Goal: Task Accomplishment & Management: Complete application form

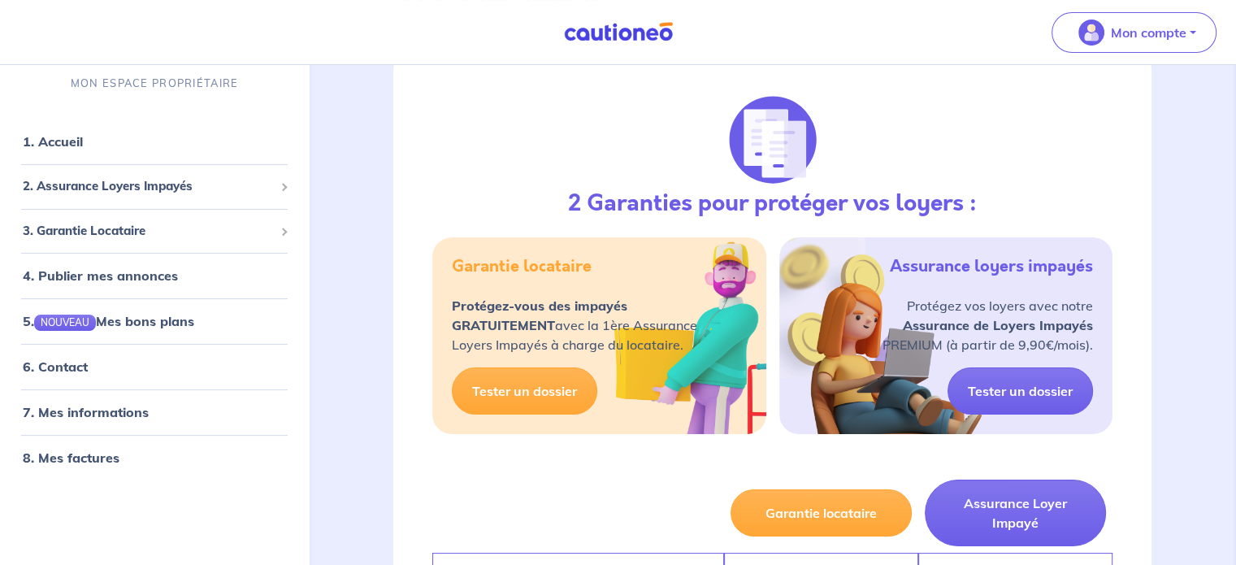
scroll to position [244, 0]
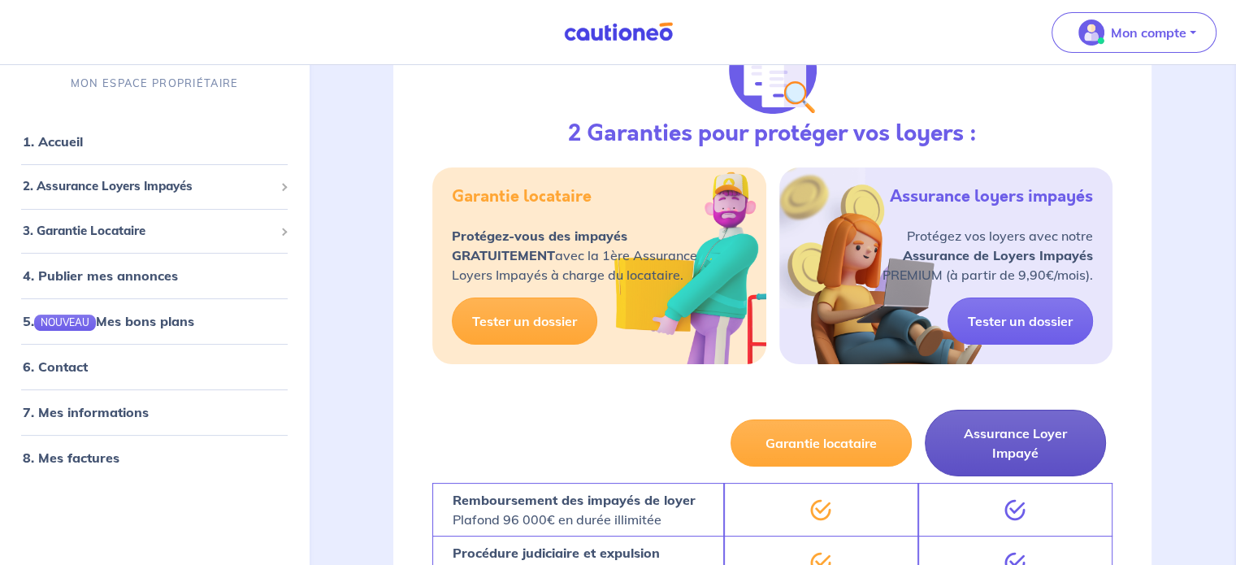
click at [1039, 447] on button "Assurance Loyer Impayé" at bounding box center [1015, 443] width 181 height 67
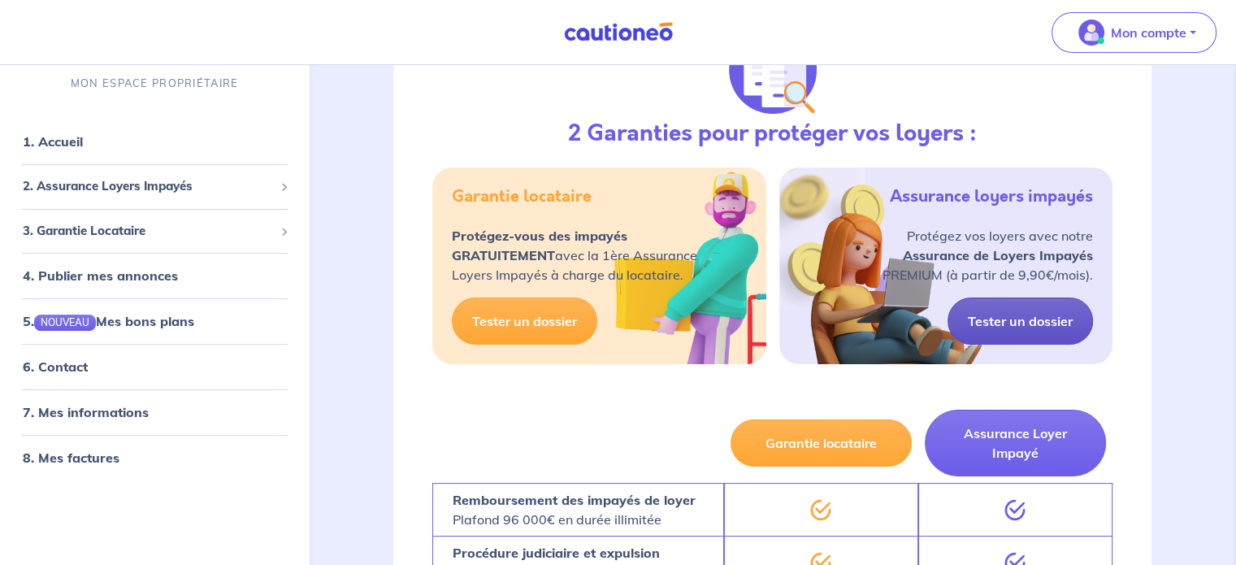
click at [1042, 317] on link "Tester un dossier" at bounding box center [1020, 320] width 145 height 47
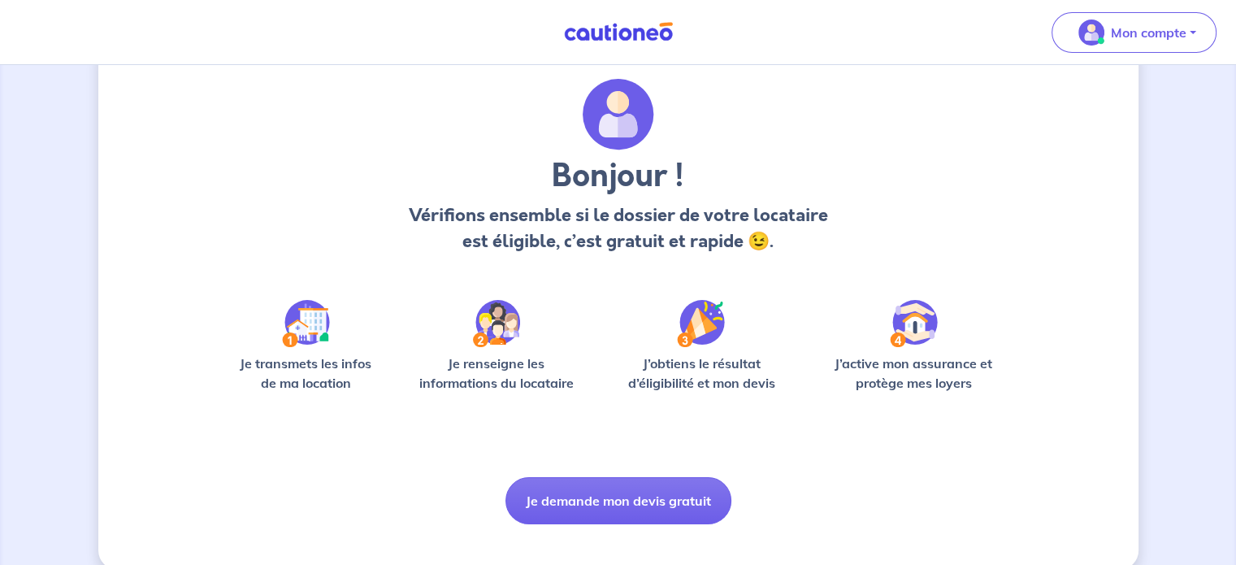
scroll to position [68, 0]
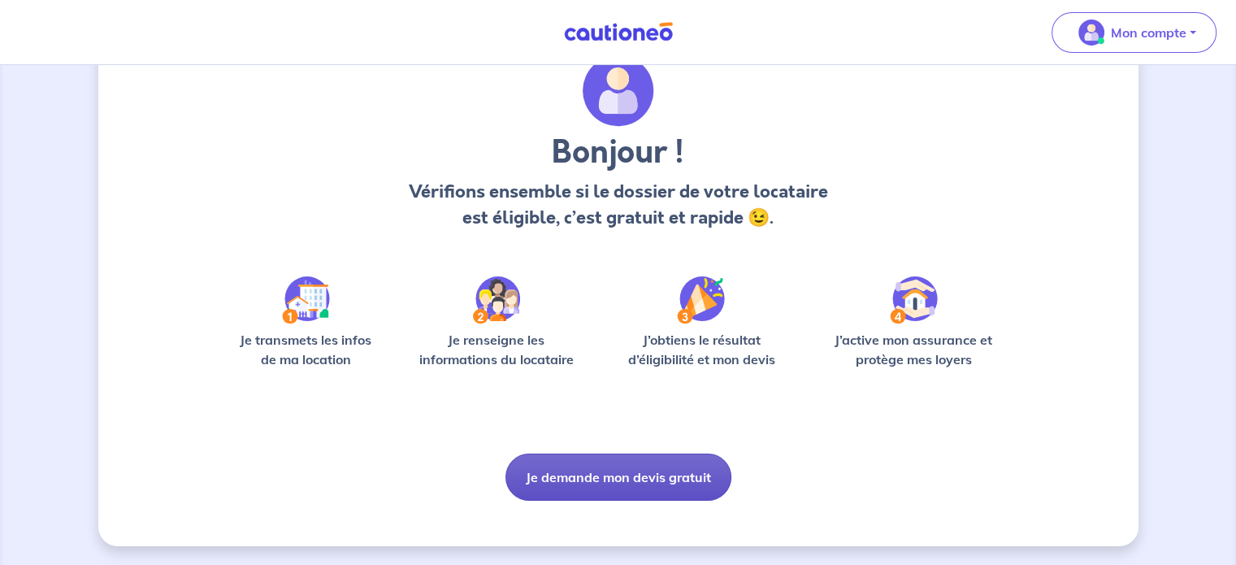
click at [629, 463] on button "Je demande mon devis gratuit" at bounding box center [618, 476] width 226 height 47
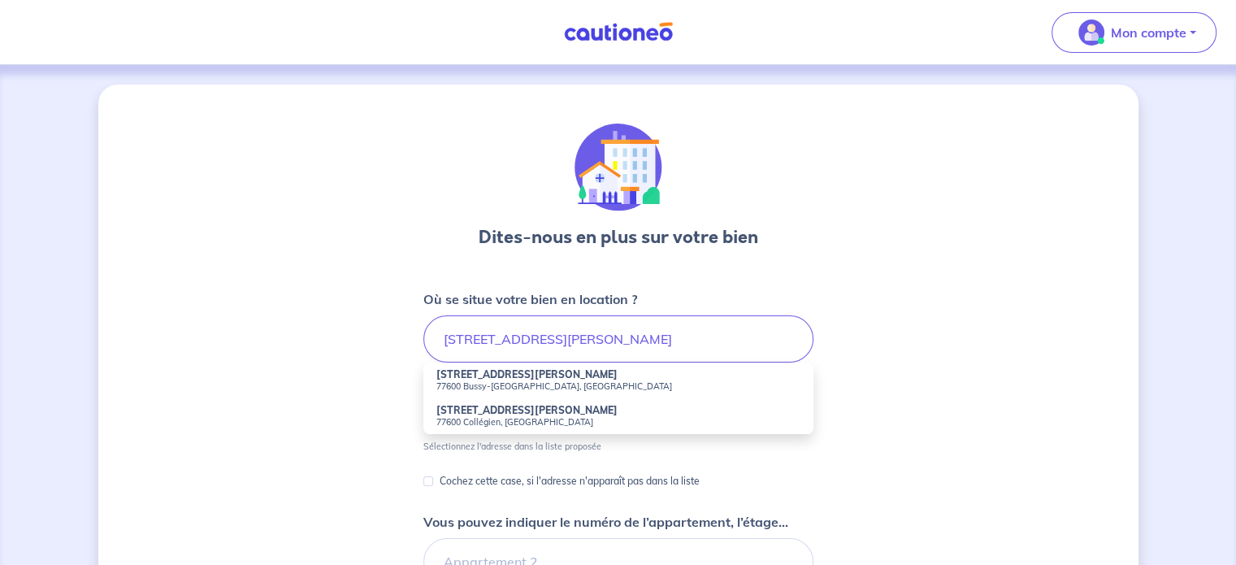
click at [508, 373] on strong "[STREET_ADDRESS][PERSON_NAME]" at bounding box center [526, 374] width 181 height 12
type input "[STREET_ADDRESS][PERSON_NAME]"
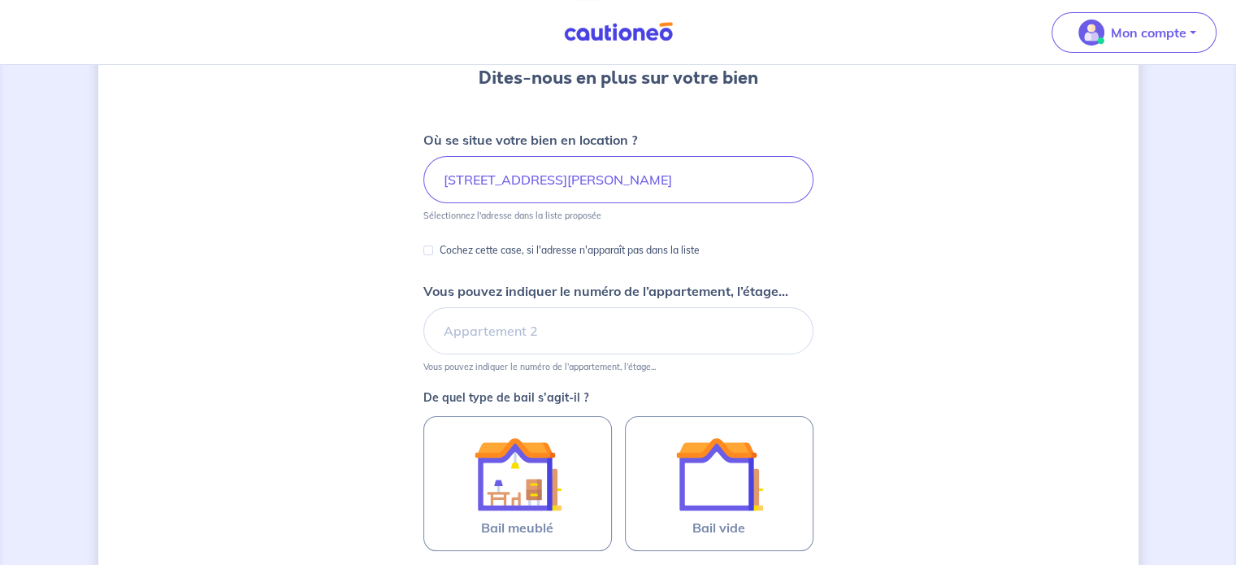
scroll to position [163, 0]
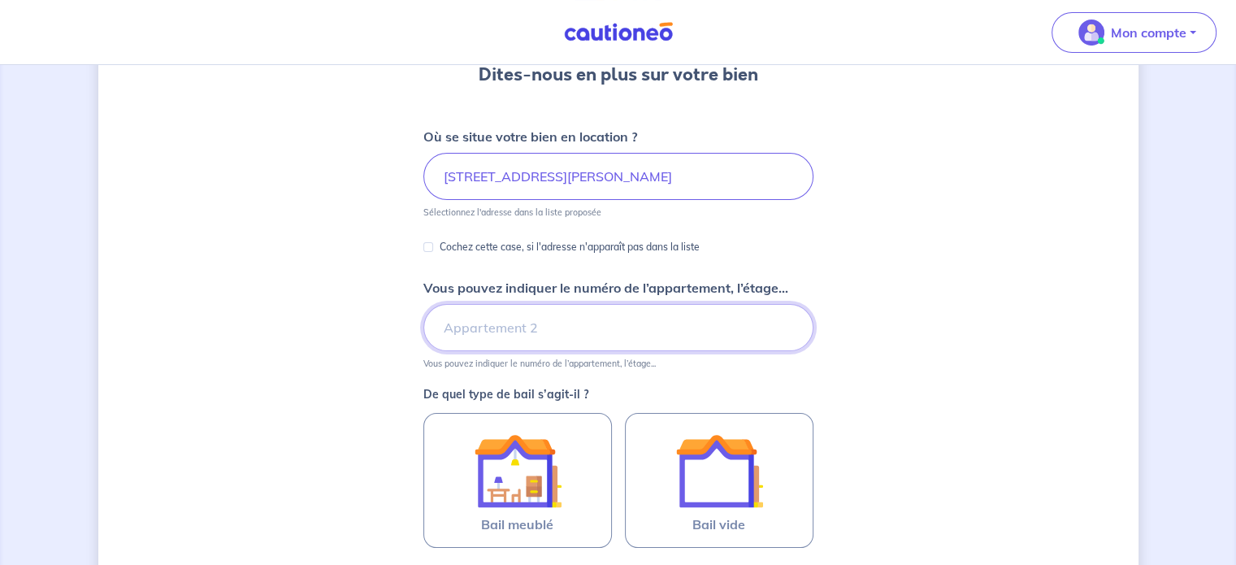
click at [516, 325] on input "Vous pouvez indiquer le numéro de l’appartement, l’étage..." at bounding box center [618, 327] width 390 height 47
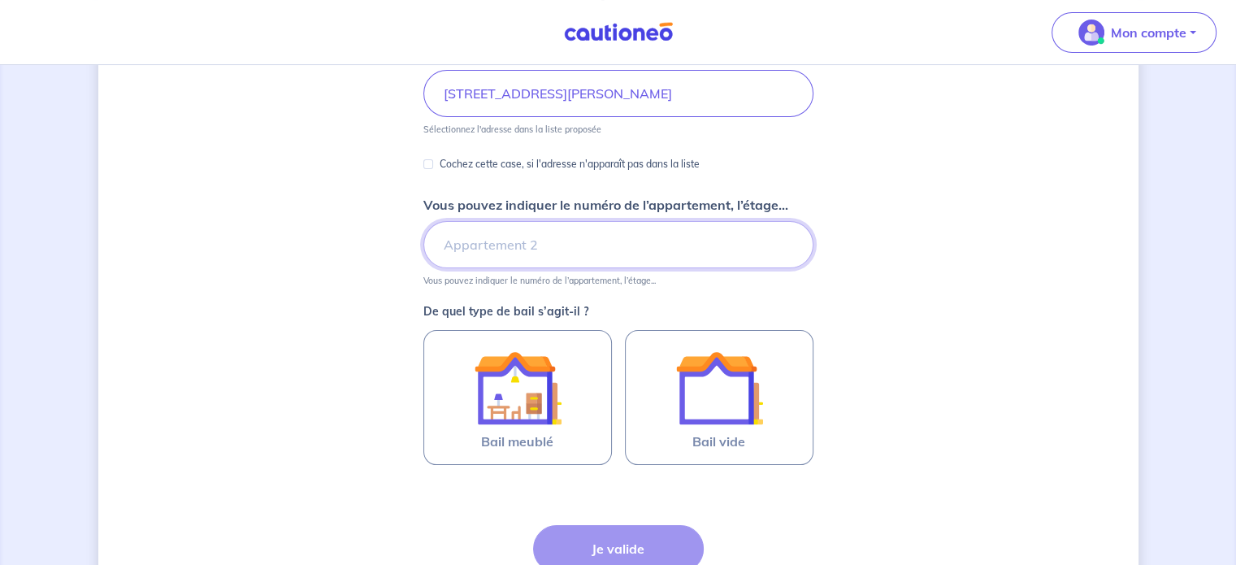
scroll to position [325, 0]
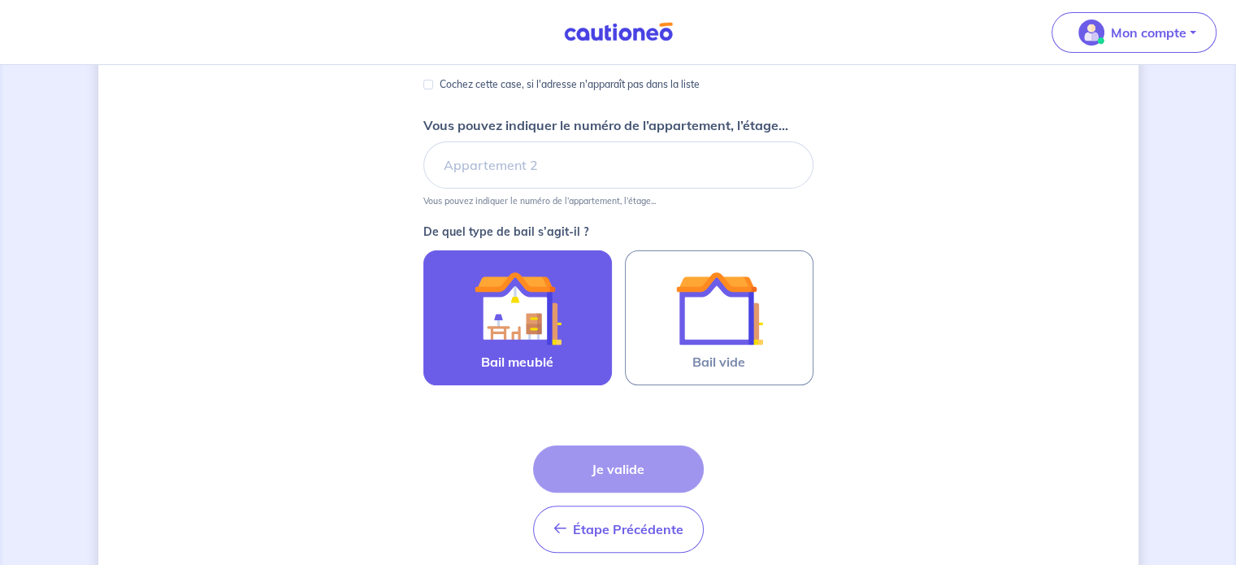
click at [524, 296] on img at bounding box center [518, 308] width 88 height 88
click at [0, 0] on input "Bail meublé" at bounding box center [0, 0] width 0 height 0
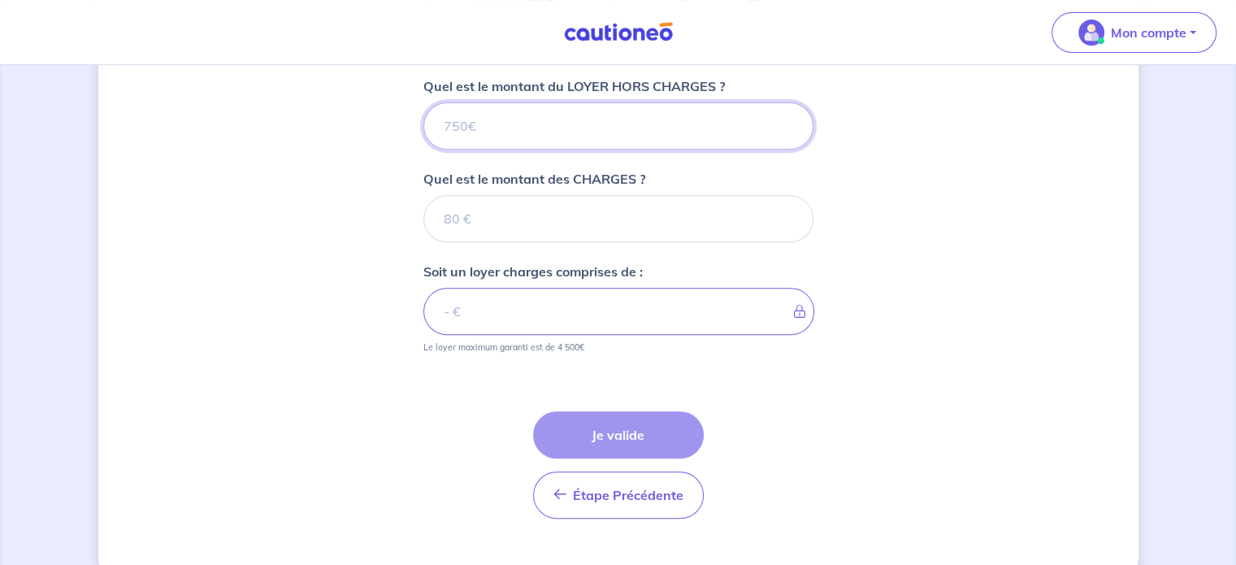
scroll to position [685, 0]
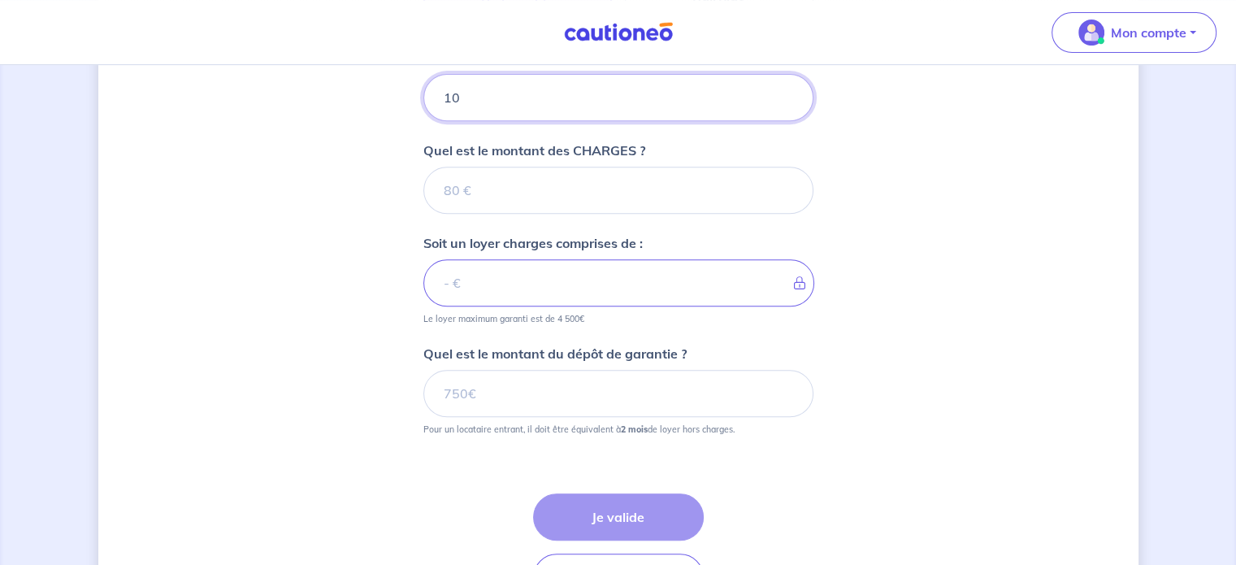
type input "105"
type input "1050"
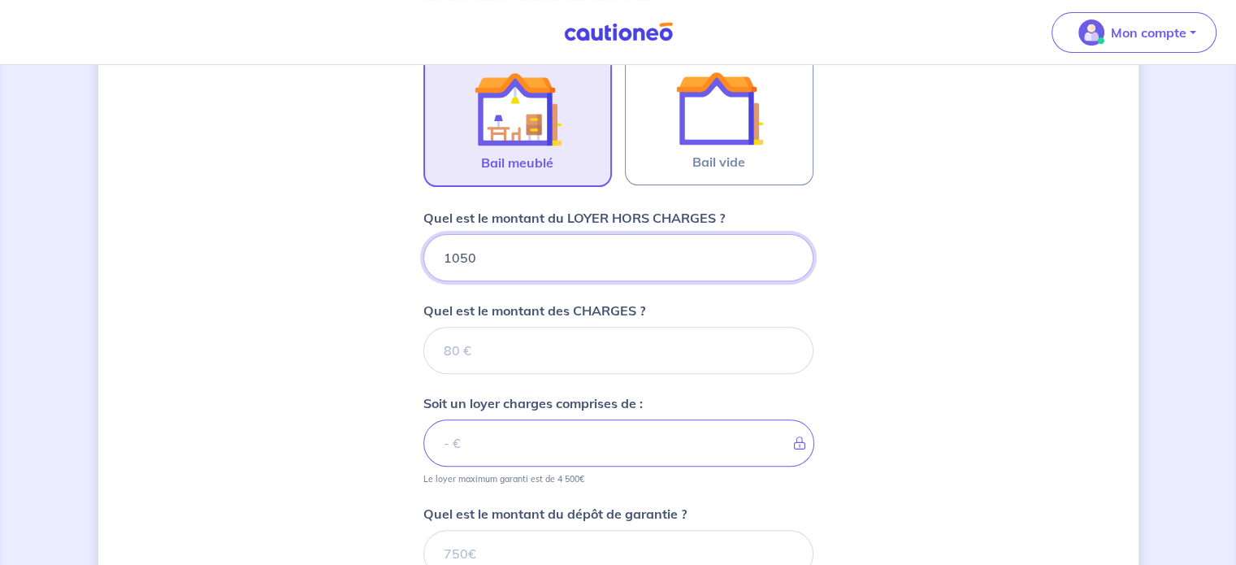
scroll to position [523, 0]
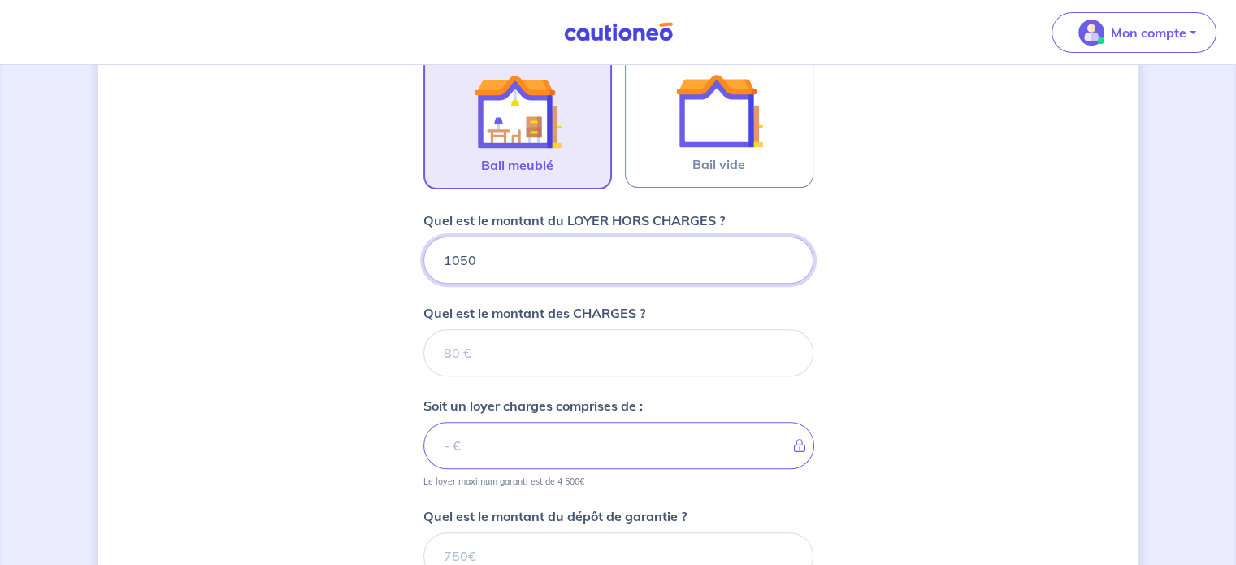
type input "1050"
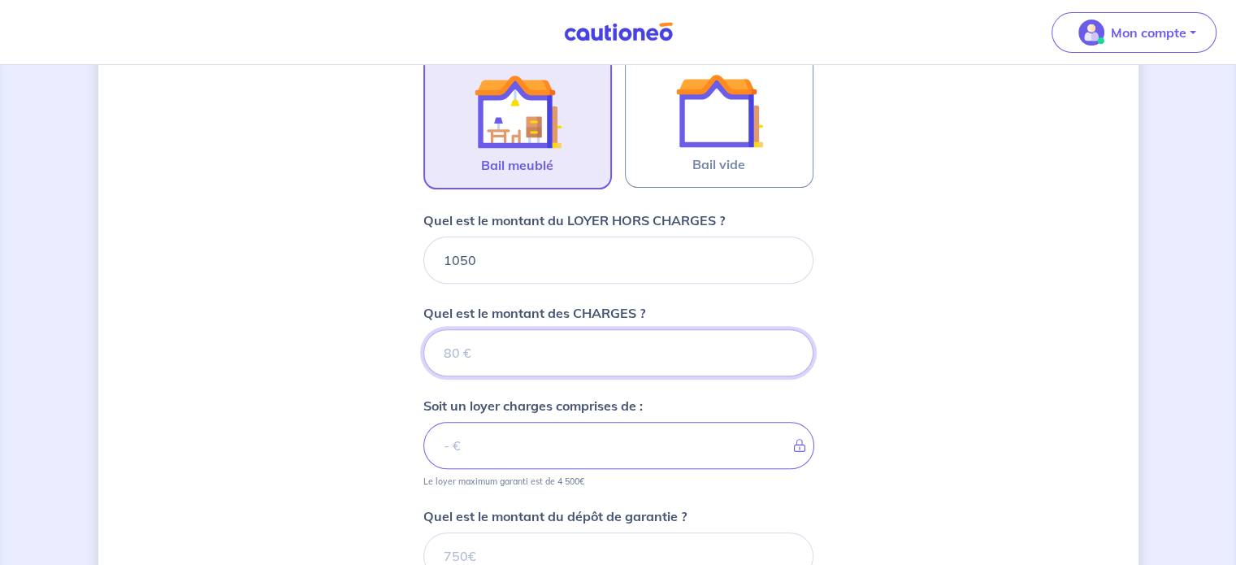
click at [534, 337] on input "Quel est le montant des CHARGES ?" at bounding box center [618, 352] width 390 height 47
type input "13"
type input "1063"
type input "130"
type input "1180"
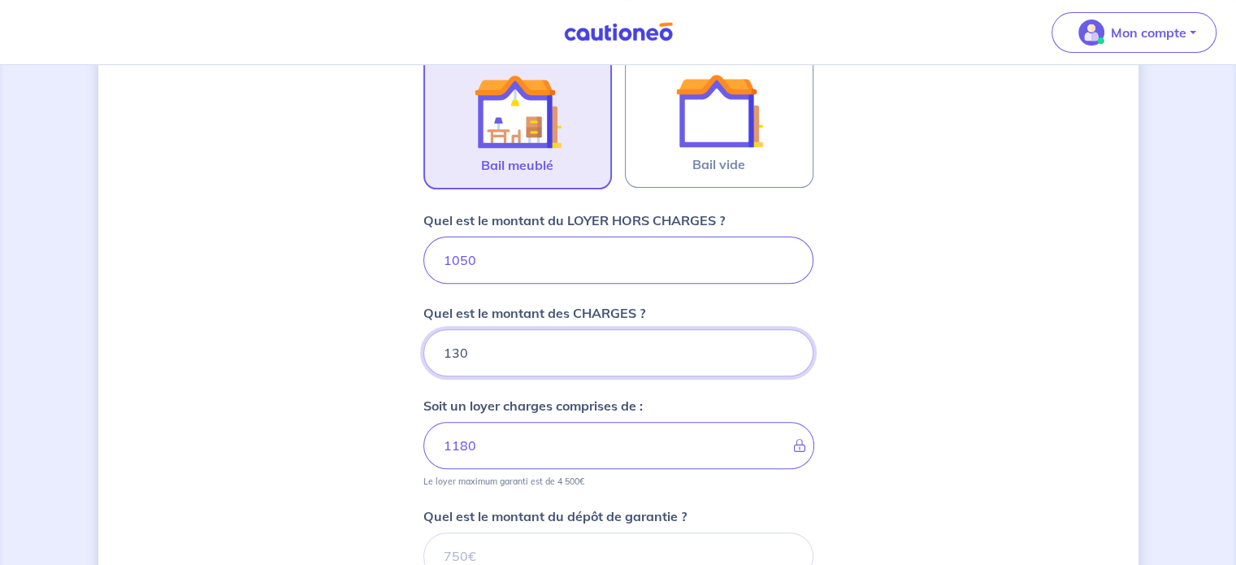
type input "130"
click at [978, 308] on div "Dites-nous en plus sur votre bien Où se situe votre bien en location ? 56 Avenu…" at bounding box center [618, 192] width 1040 height 1260
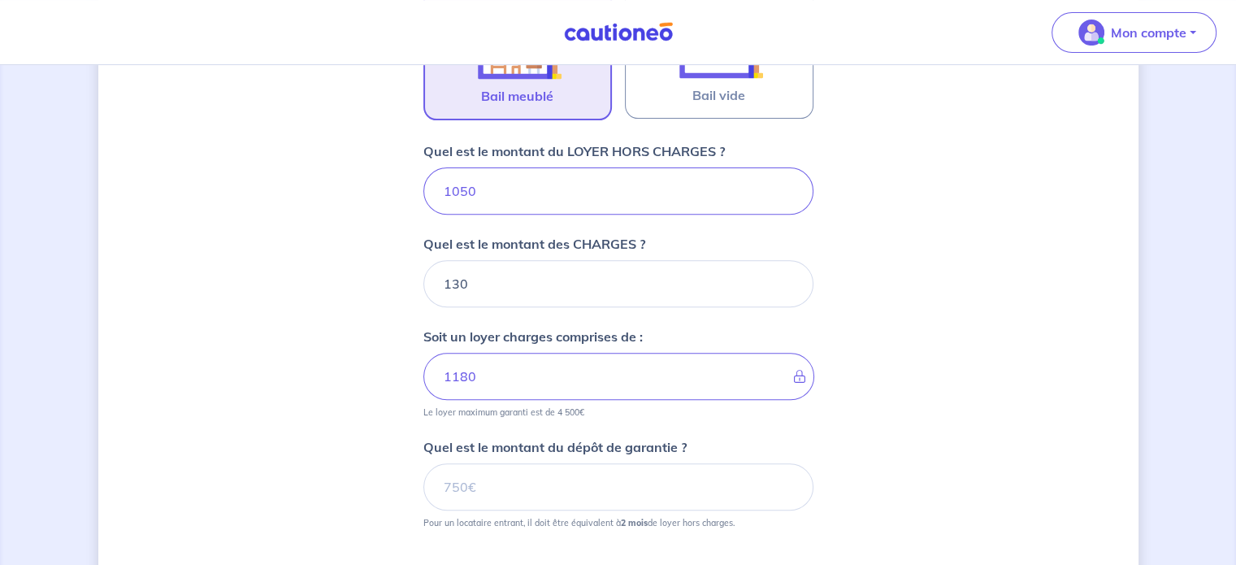
scroll to position [766, 0]
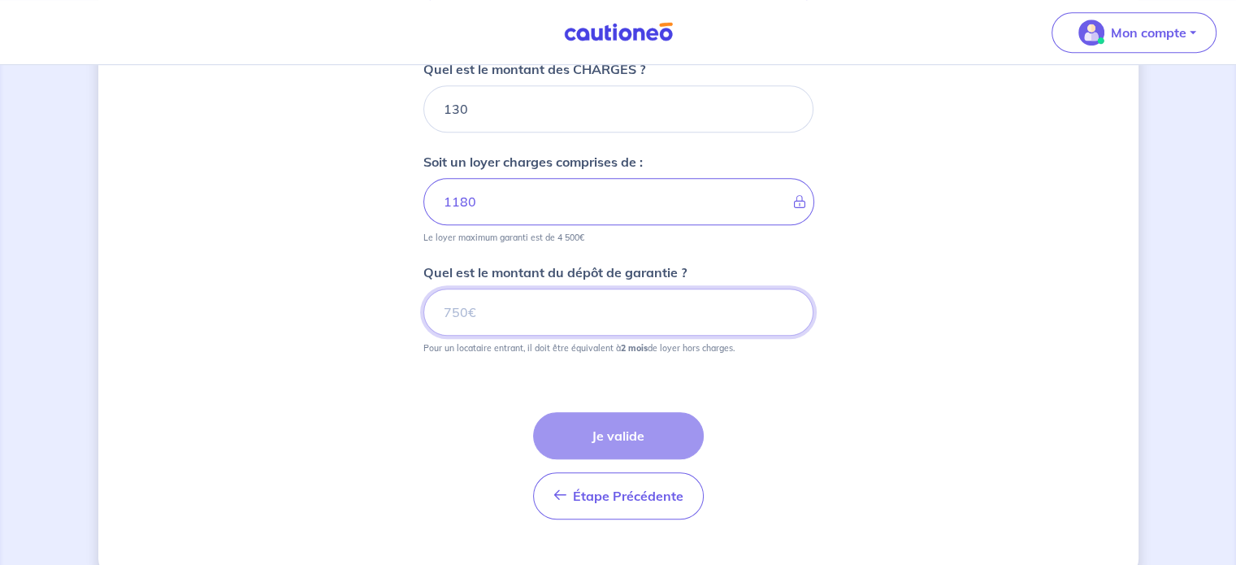
click at [560, 319] on input "Quel est le montant du dépôt de garantie ?" at bounding box center [618, 311] width 390 height 47
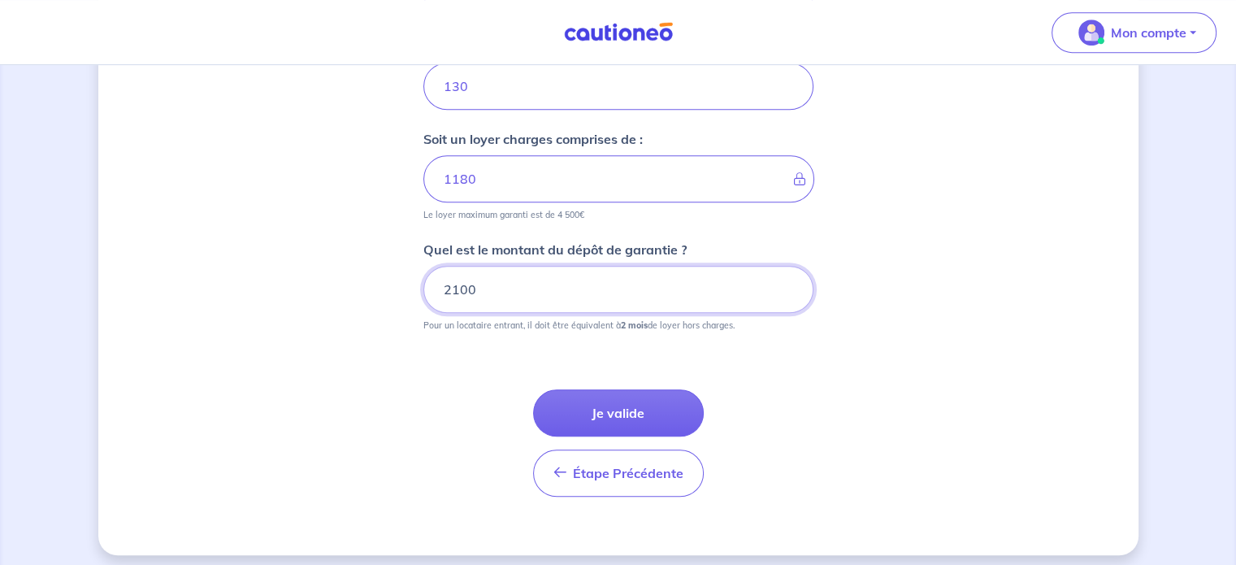
scroll to position [796, 0]
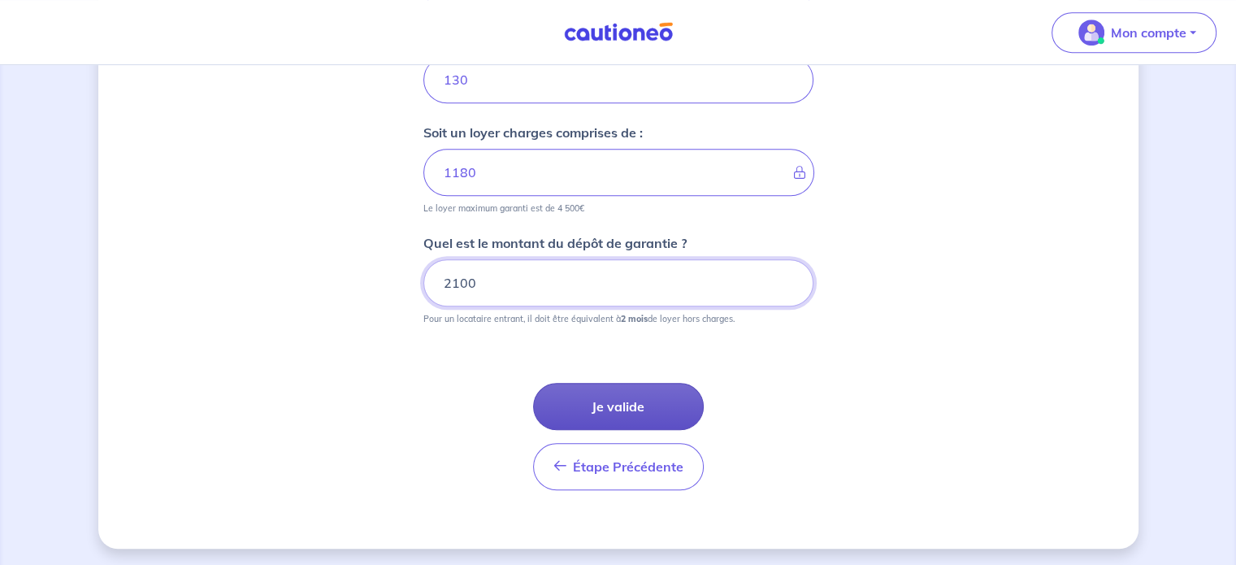
type input "2100"
click at [616, 396] on button "Je valide" at bounding box center [618, 406] width 171 height 47
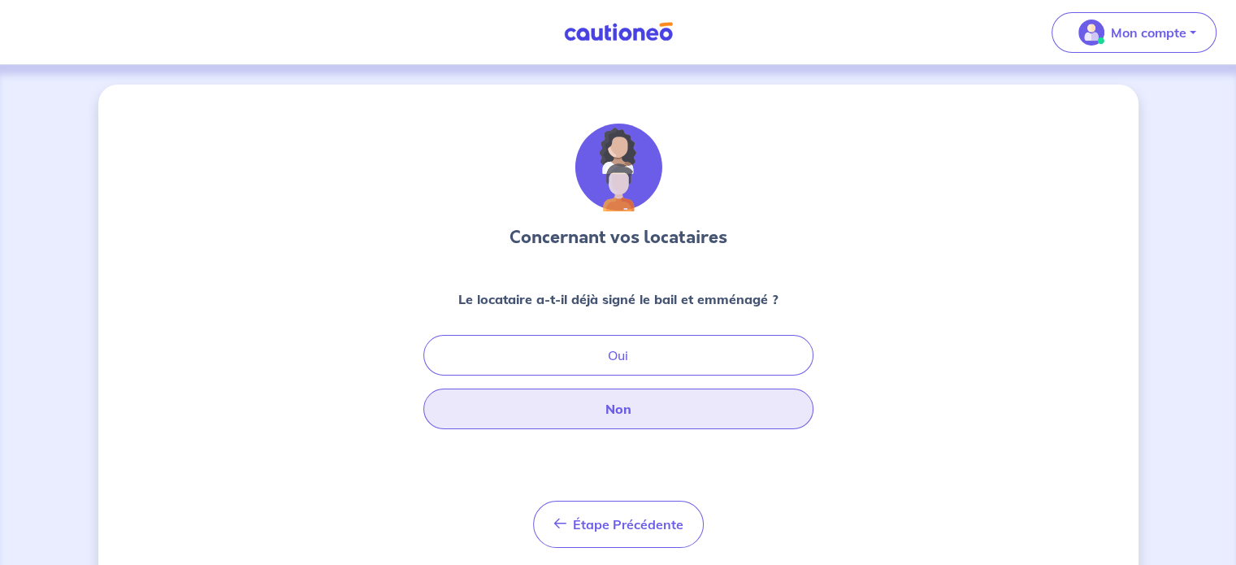
click at [661, 409] on button "Non" at bounding box center [618, 408] width 390 height 41
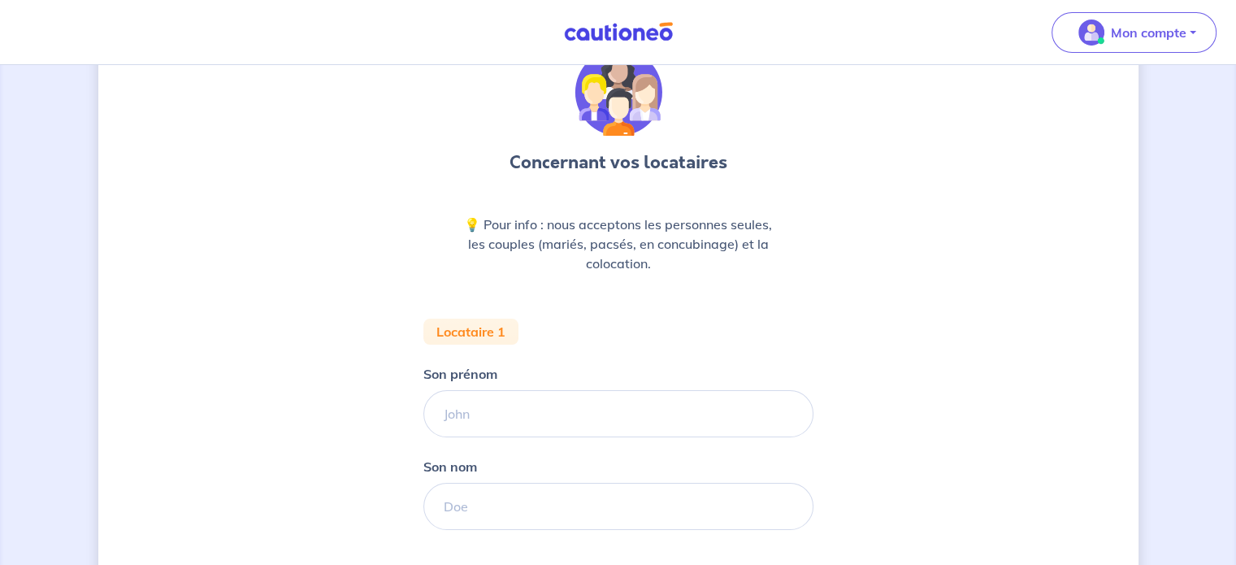
scroll to position [163, 0]
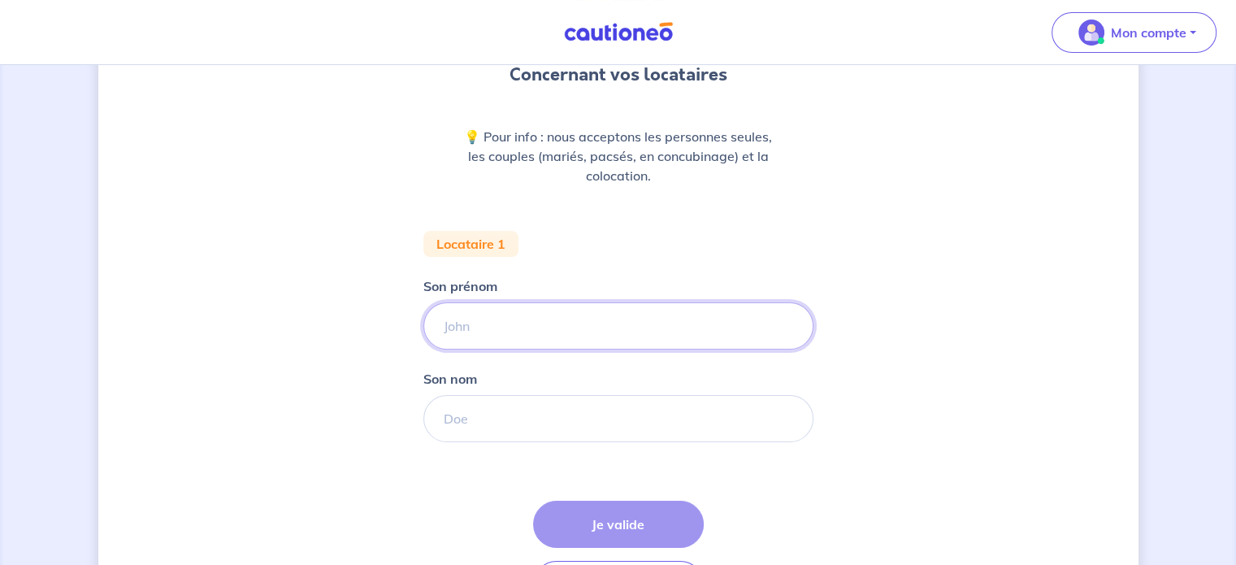
click at [526, 310] on input "Son prénom" at bounding box center [618, 325] width 390 height 47
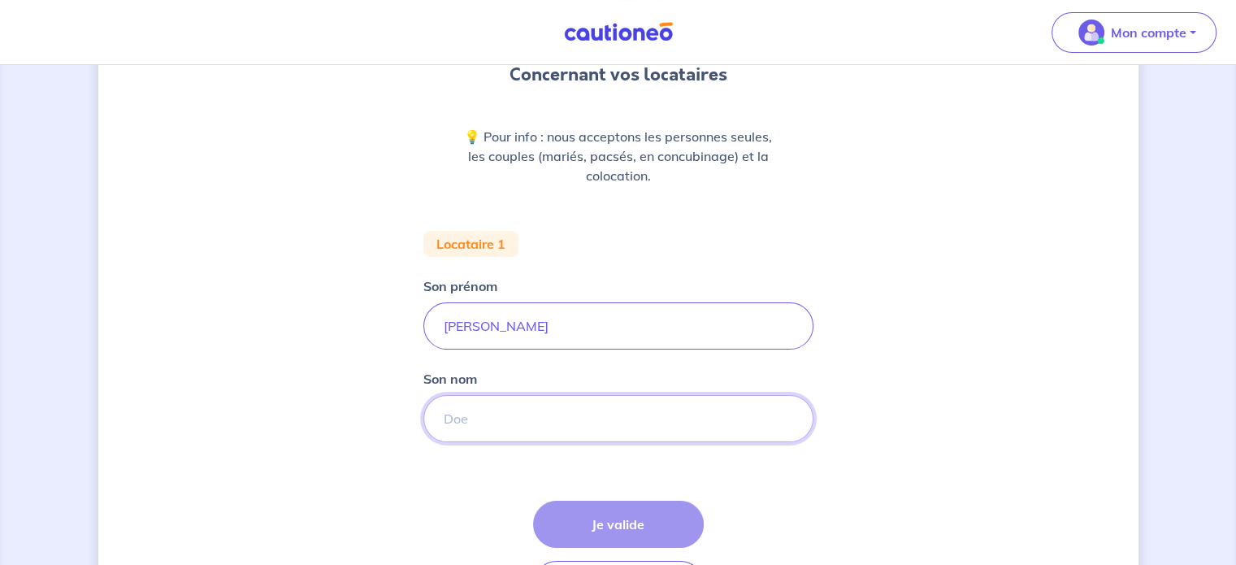
click at [519, 429] on input "Son nom" at bounding box center [618, 418] width 390 height 47
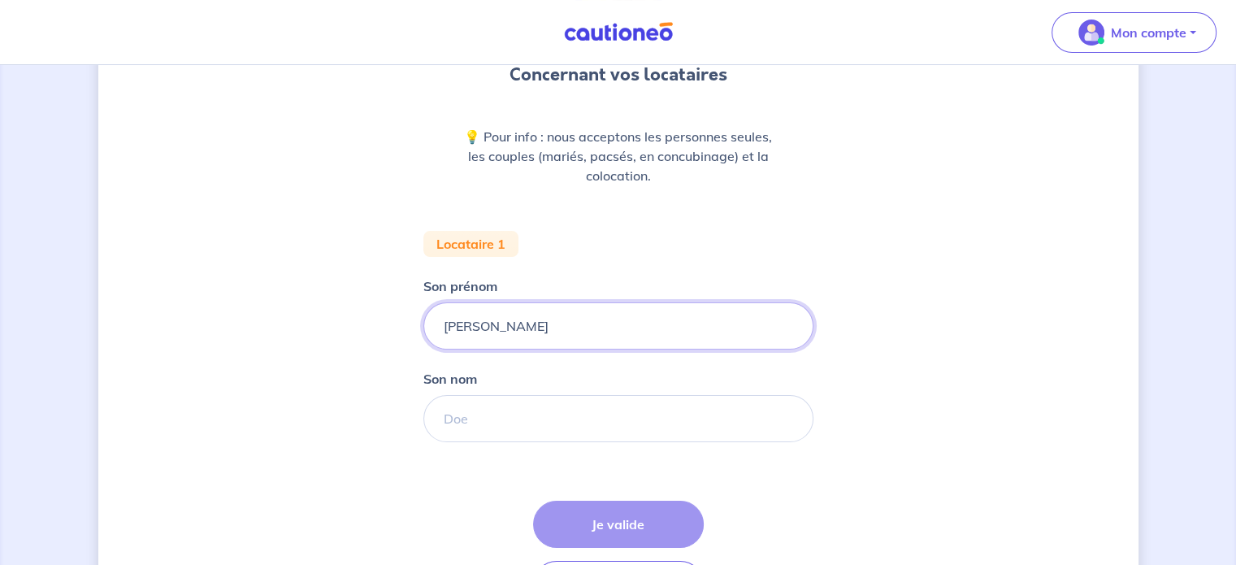
click at [540, 313] on input "[PERSON_NAME]" at bounding box center [618, 325] width 390 height 47
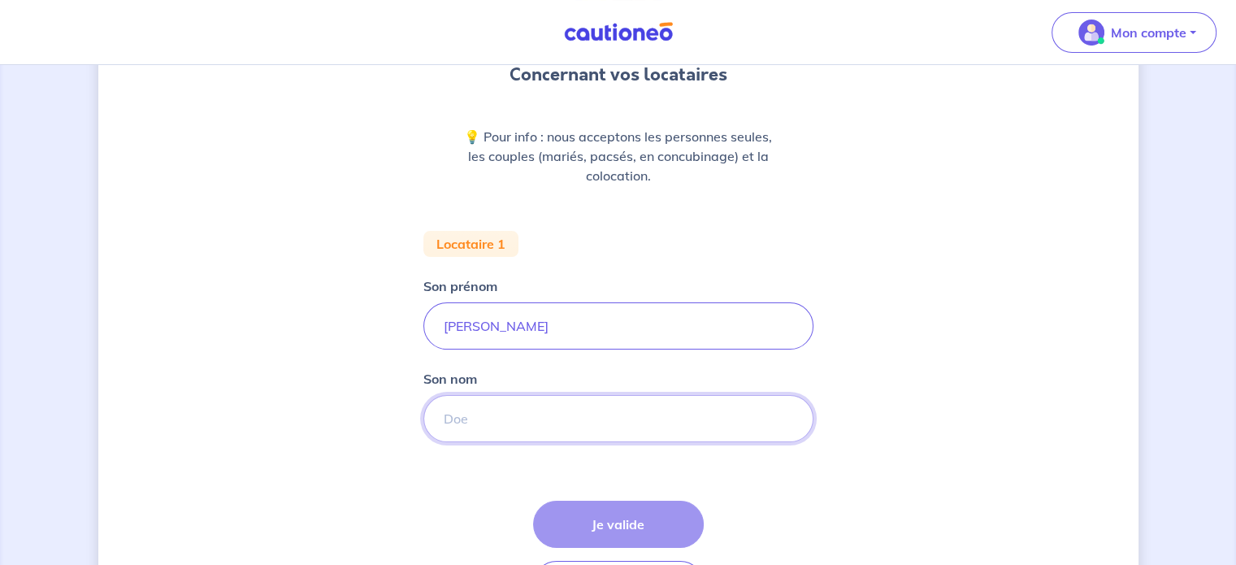
click at [467, 423] on input "Son nom" at bounding box center [618, 418] width 390 height 47
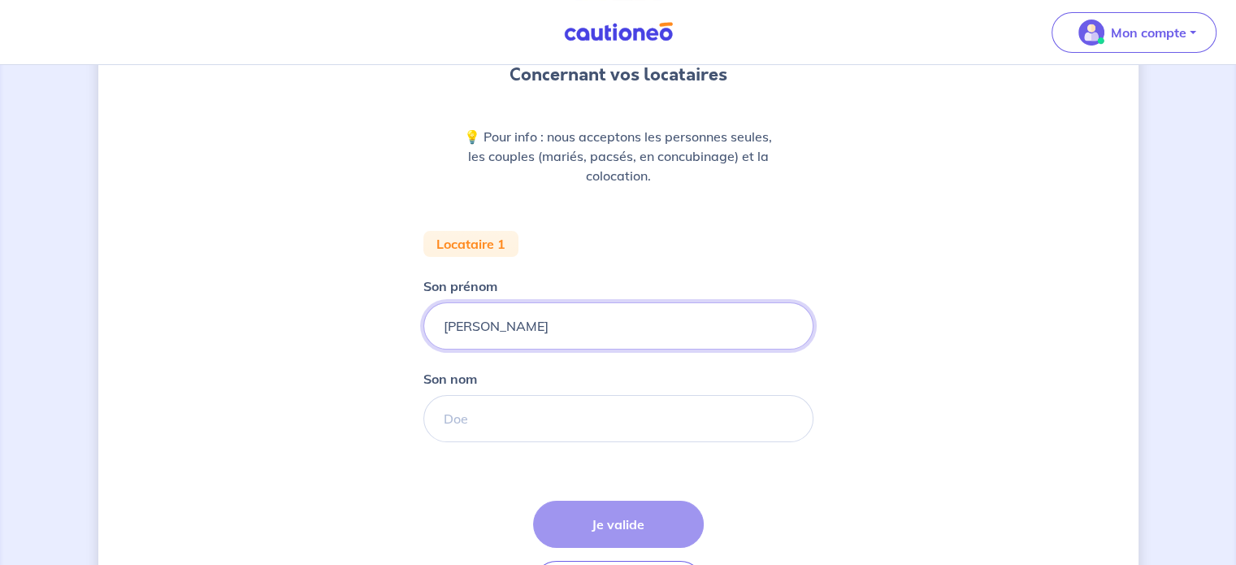
click at [544, 318] on input "[PERSON_NAME]" at bounding box center [618, 325] width 390 height 47
click at [572, 338] on input "ANDRE LUIS" at bounding box center [618, 325] width 390 height 47
type input "[PERSON_NAME]"
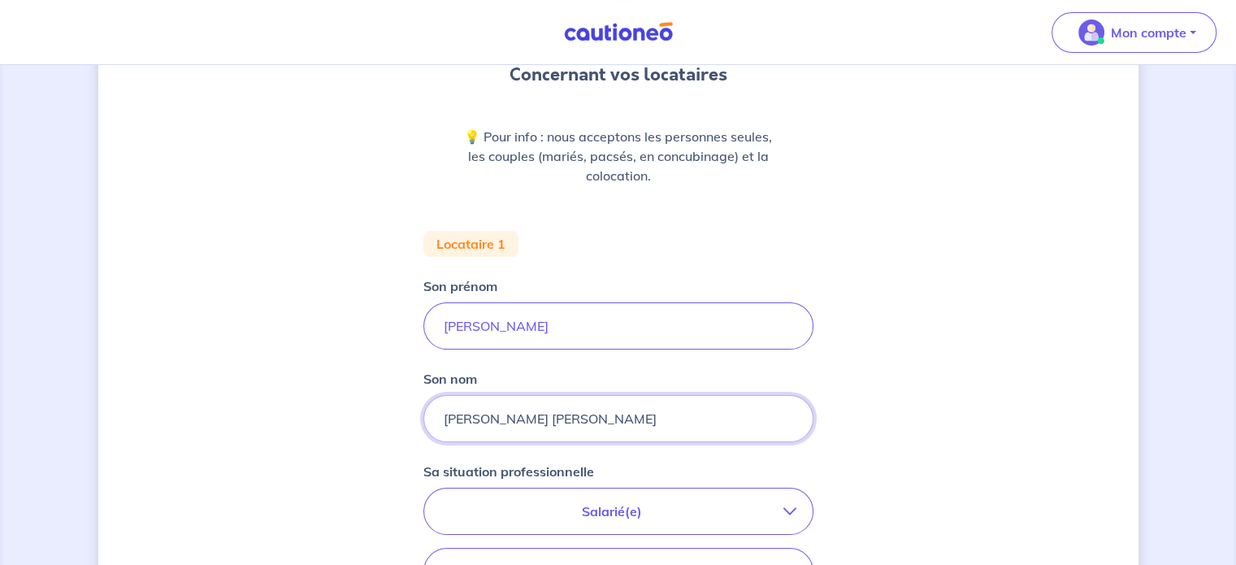
type input "[PERSON_NAME] [PERSON_NAME]"
drag, startPoint x: 1109, startPoint y: 389, endPoint x: 1046, endPoint y: 399, distance: 64.1
click at [1110, 391] on div "Concernant vos locataires 💡 Pour info : nous acceptons les personnes seules, le…" at bounding box center [618, 435] width 1040 height 1026
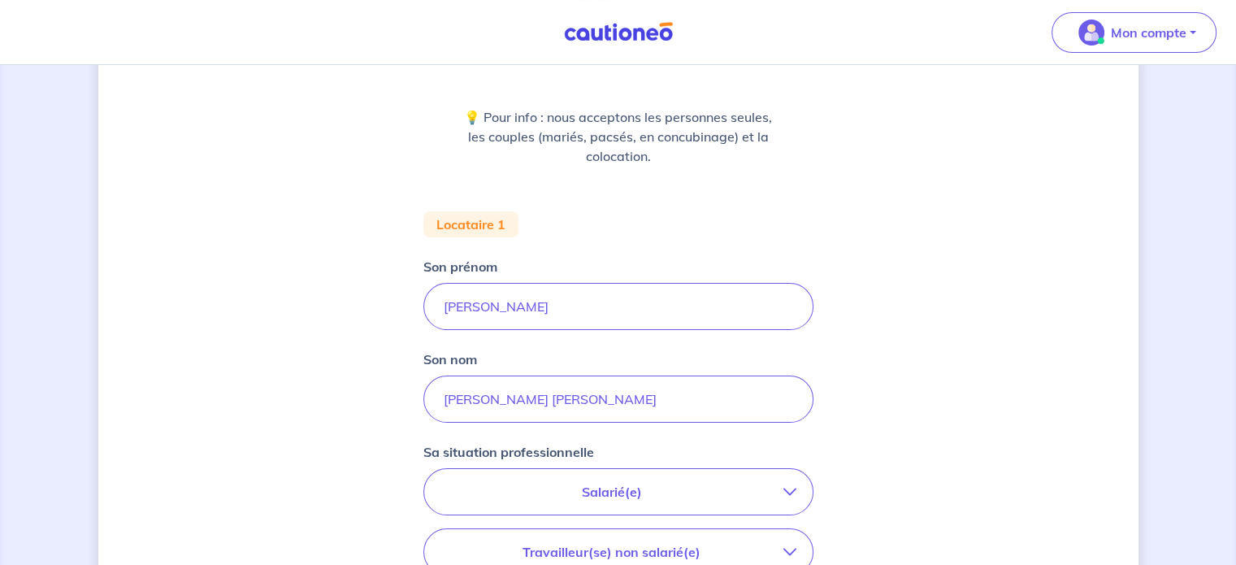
scroll to position [406, 0]
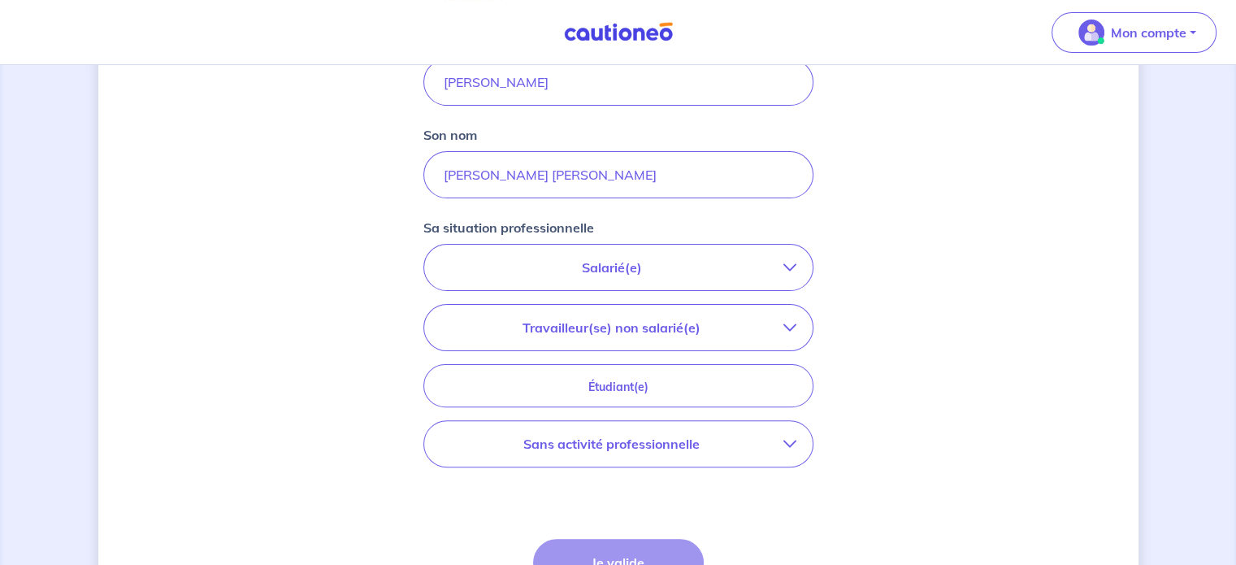
click at [697, 280] on button "Salarié(e)" at bounding box center [618, 268] width 388 height 46
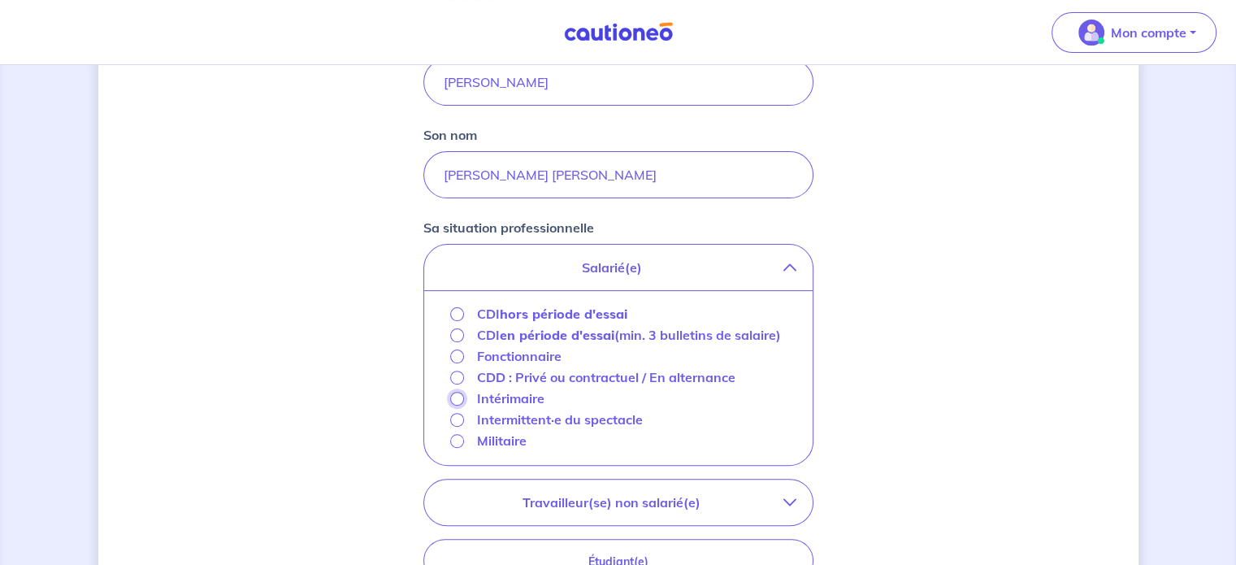
click at [453, 393] on input "Intérimaire" at bounding box center [457, 399] width 14 height 14
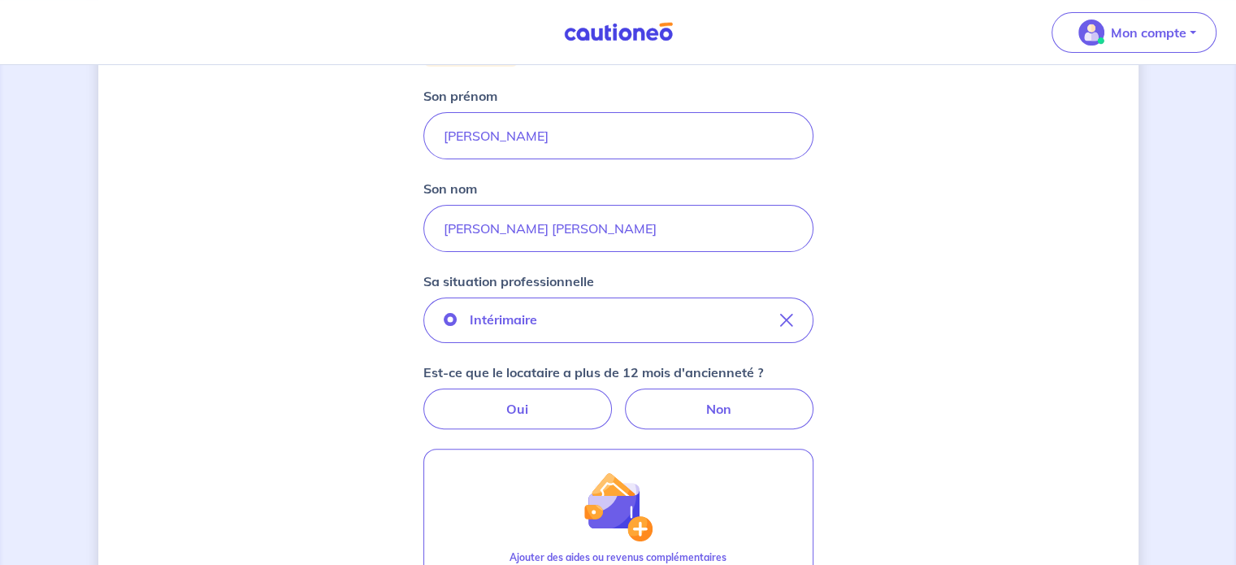
scroll to position [244, 0]
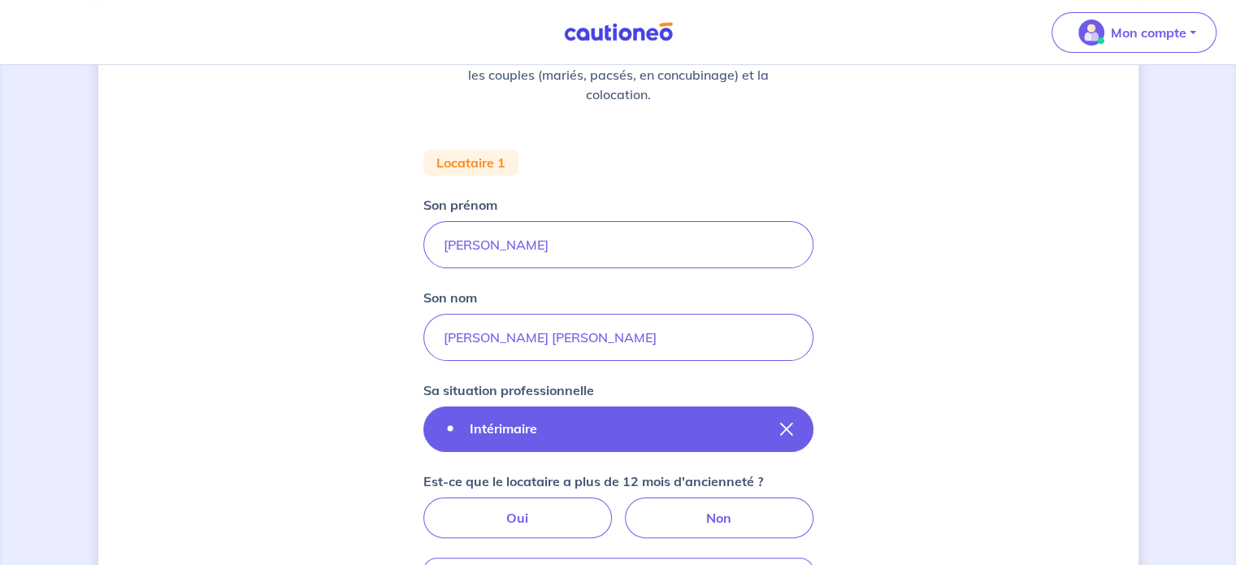
click at [506, 420] on p "Intérimaire" at bounding box center [503, 429] width 67 height 20
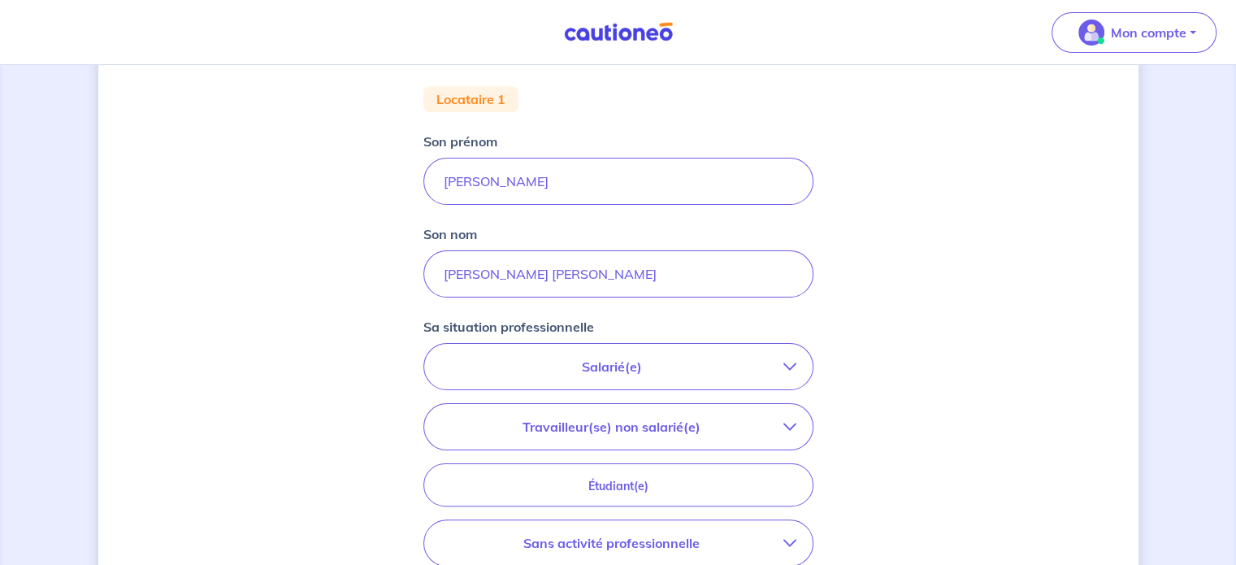
scroll to position [406, 0]
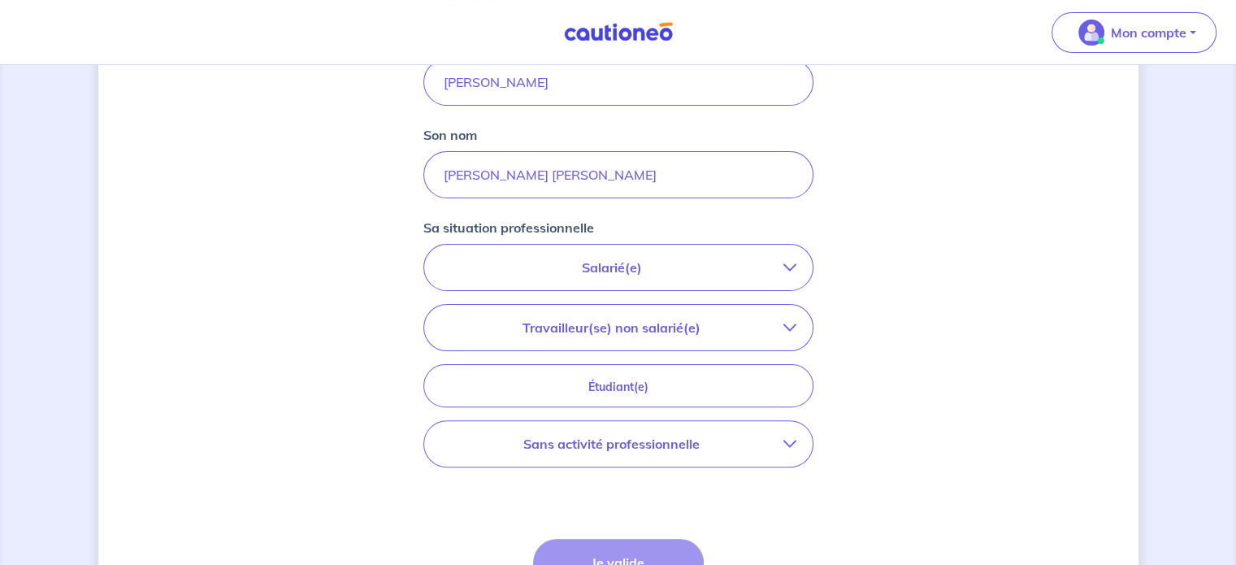
click at [666, 328] on p "Travailleur(se) non salarié(e)" at bounding box center [611, 328] width 343 height 20
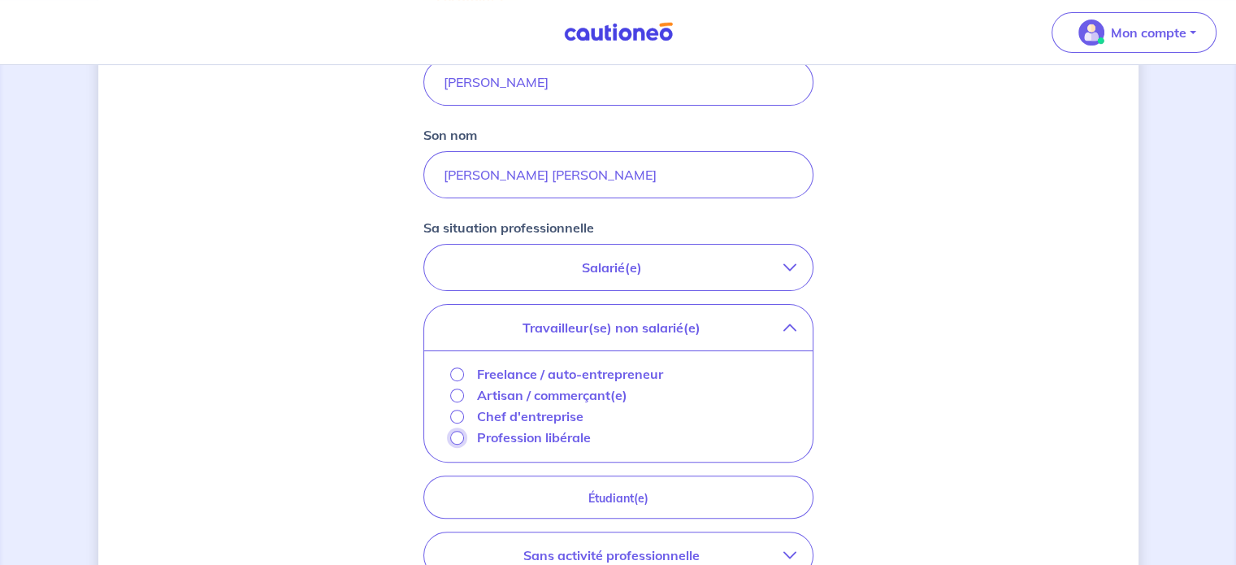
click at [457, 435] on input "Profession libérale" at bounding box center [457, 438] width 14 height 14
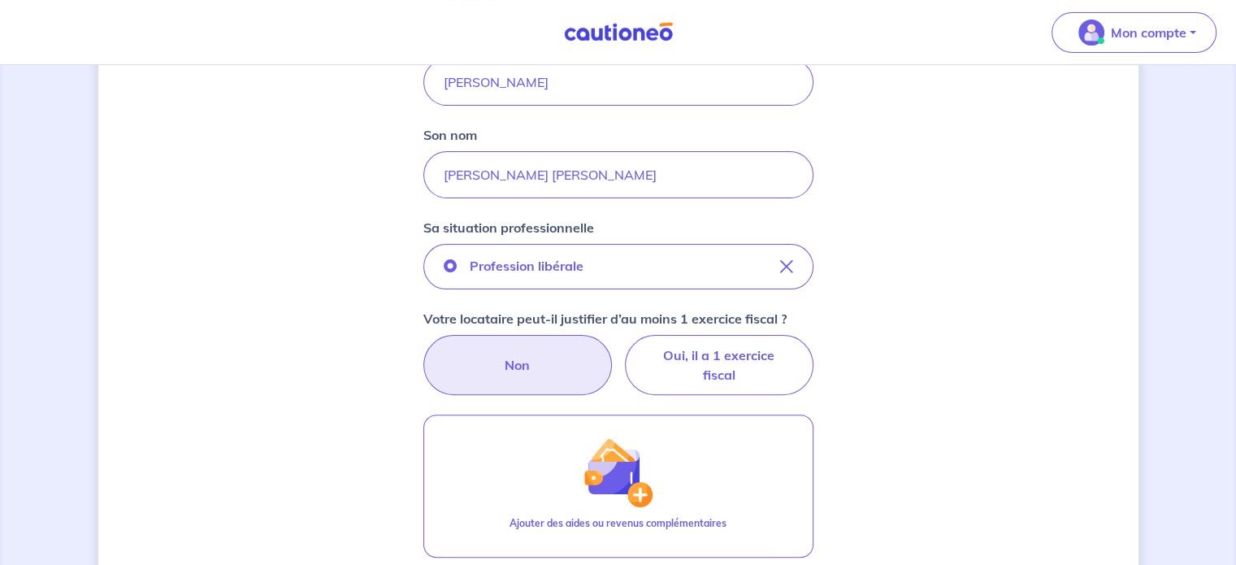
click at [511, 362] on label "Non" at bounding box center [517, 365] width 189 height 60
click at [613, 345] on input "Non" at bounding box center [618, 340] width 11 height 11
radio input "true"
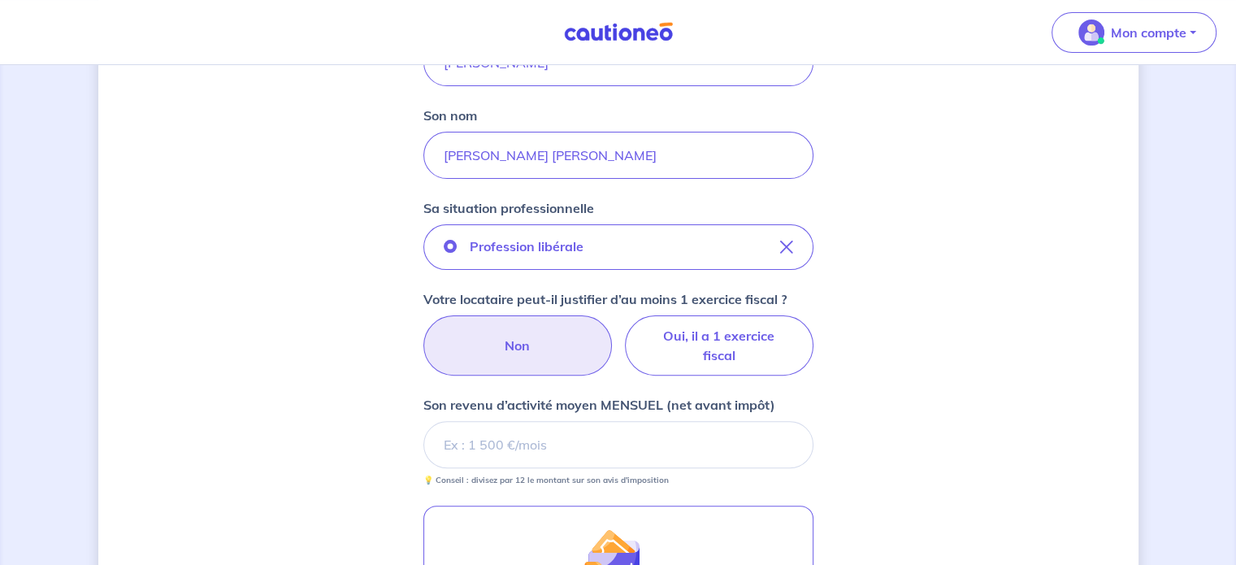
scroll to position [488, 0]
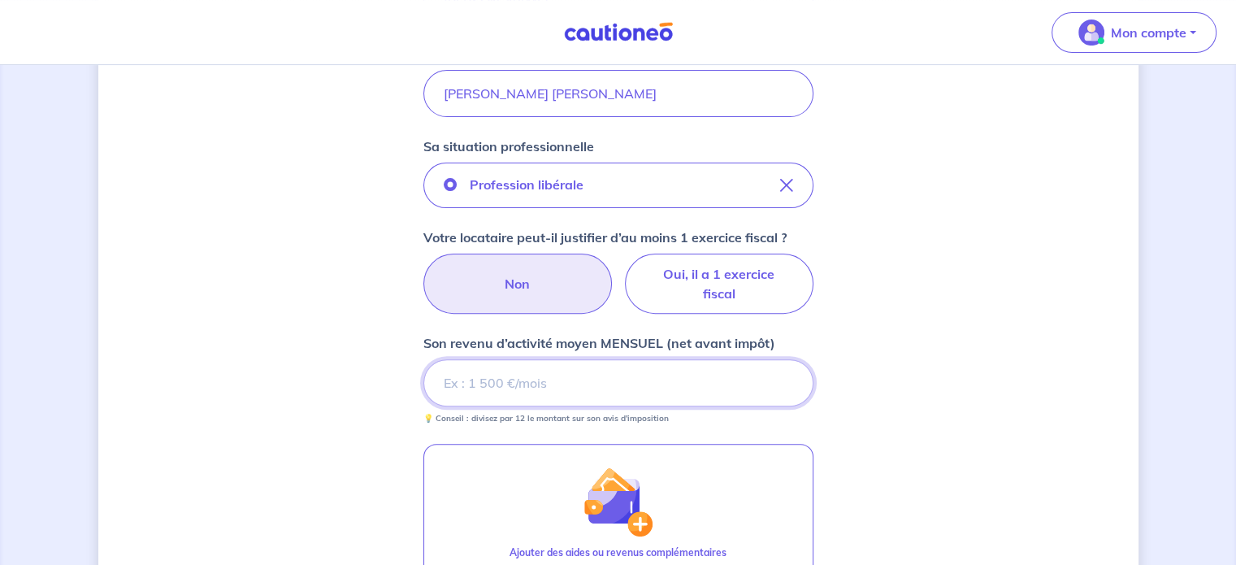
click at [532, 382] on input "Son revenu d’activité moyen MENSUEL (net avant impôt)" at bounding box center [618, 382] width 390 height 47
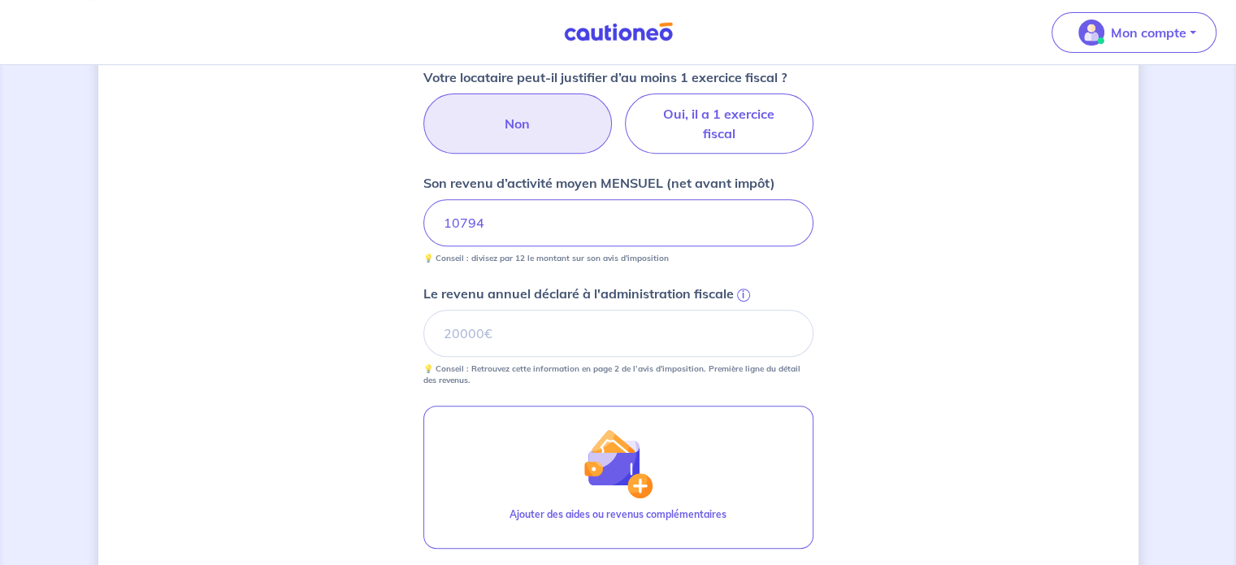
scroll to position [650, 0]
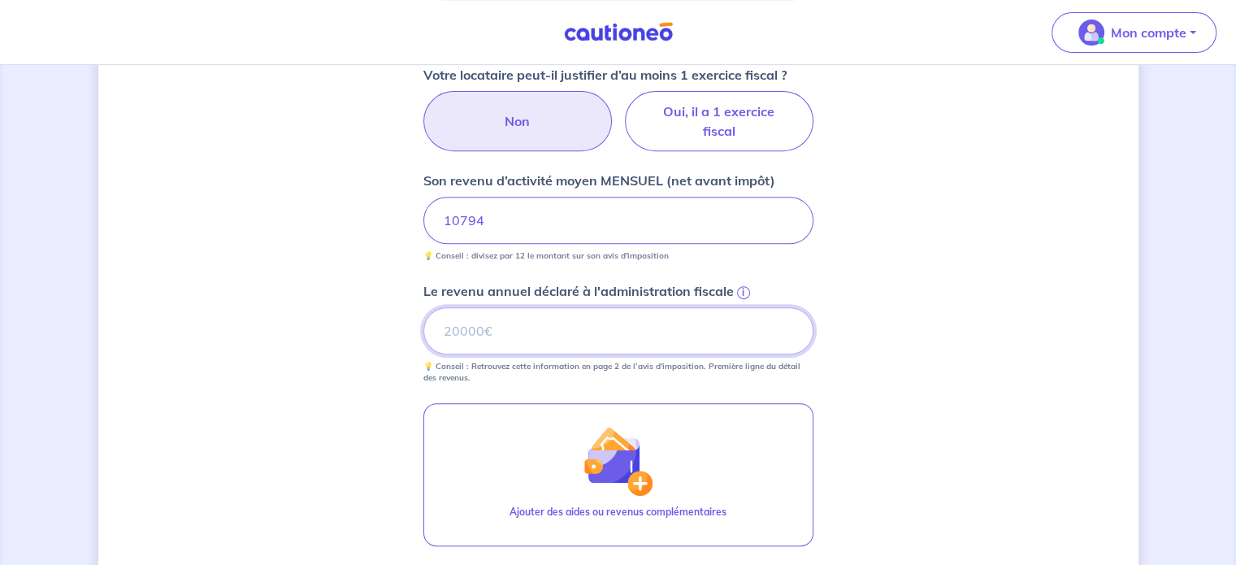
click at [542, 318] on input "Le revenu annuel déclaré à l'administration fiscale i" at bounding box center [618, 330] width 390 height 47
click at [549, 330] on input "Le revenu annuel déclaré à l'administration fiscale i" at bounding box center [618, 330] width 390 height 47
type input "93379"
click at [961, 363] on div "Concernant vos locataires 💡 Pour info : nous acceptons les personnes seules, le…" at bounding box center [618, 112] width 1040 height 1356
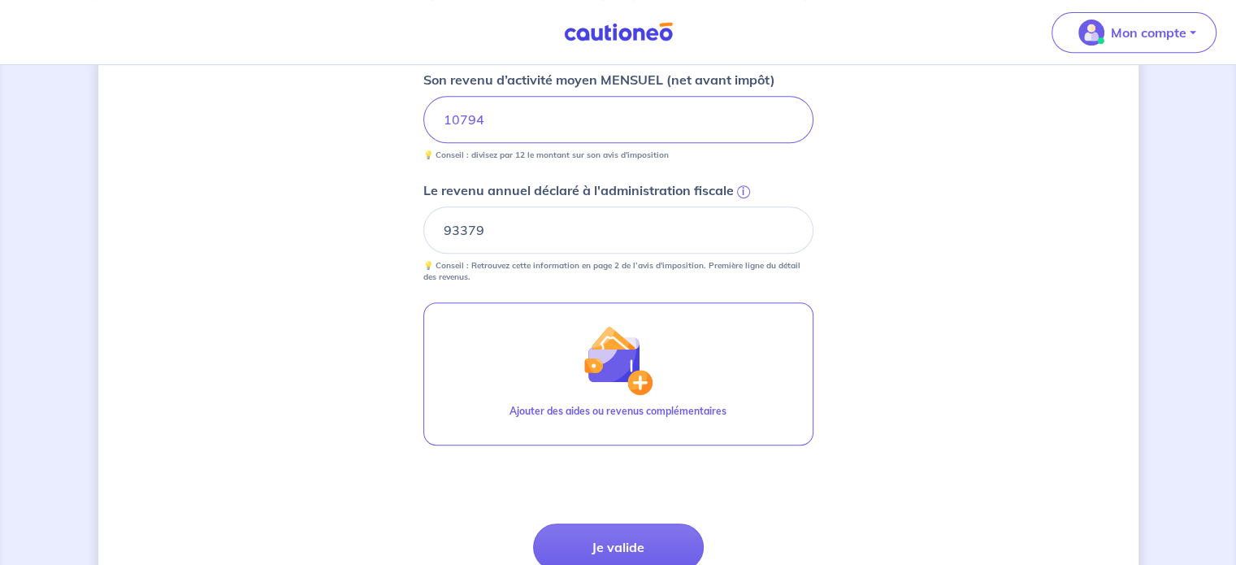
scroll to position [813, 0]
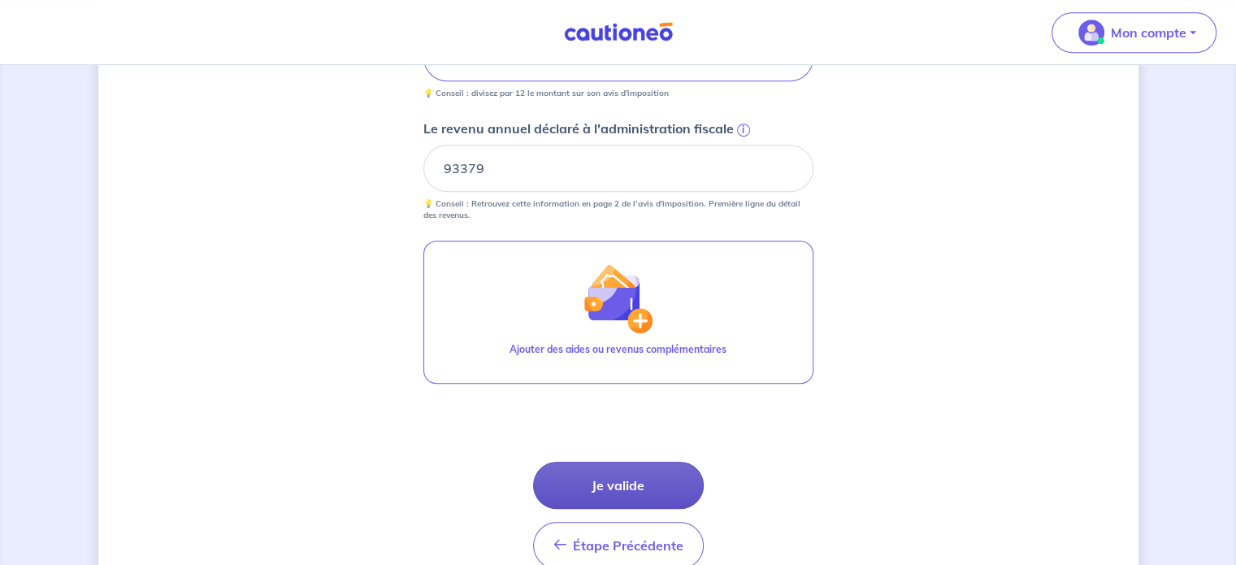
click at [614, 485] on button "Je valide" at bounding box center [618, 485] width 171 height 47
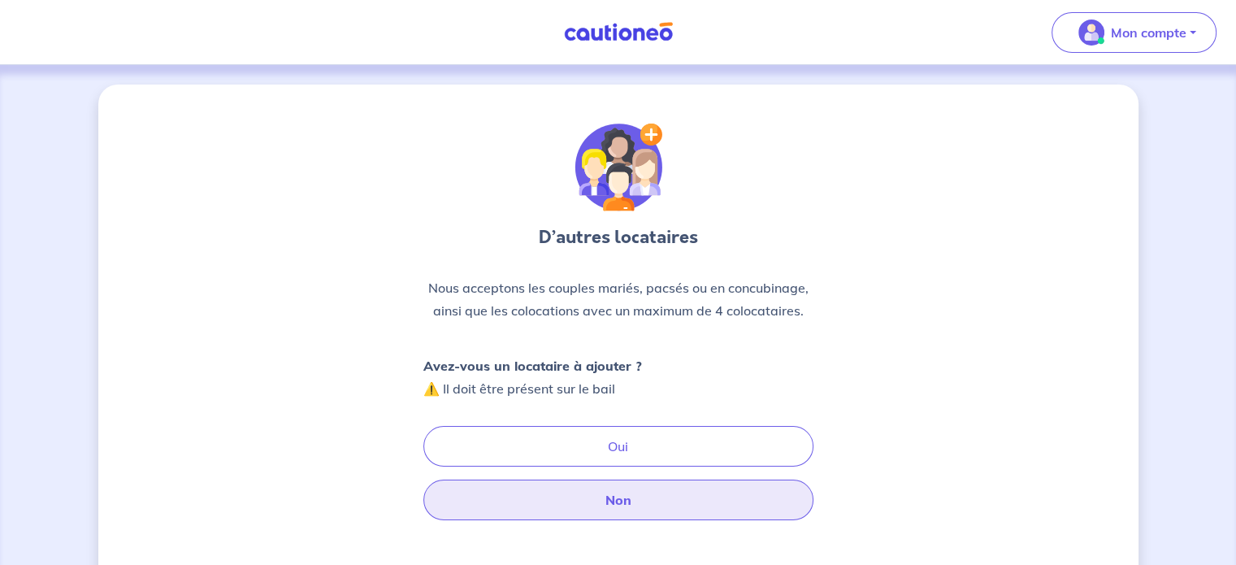
click at [605, 496] on button "Non" at bounding box center [618, 499] width 390 height 41
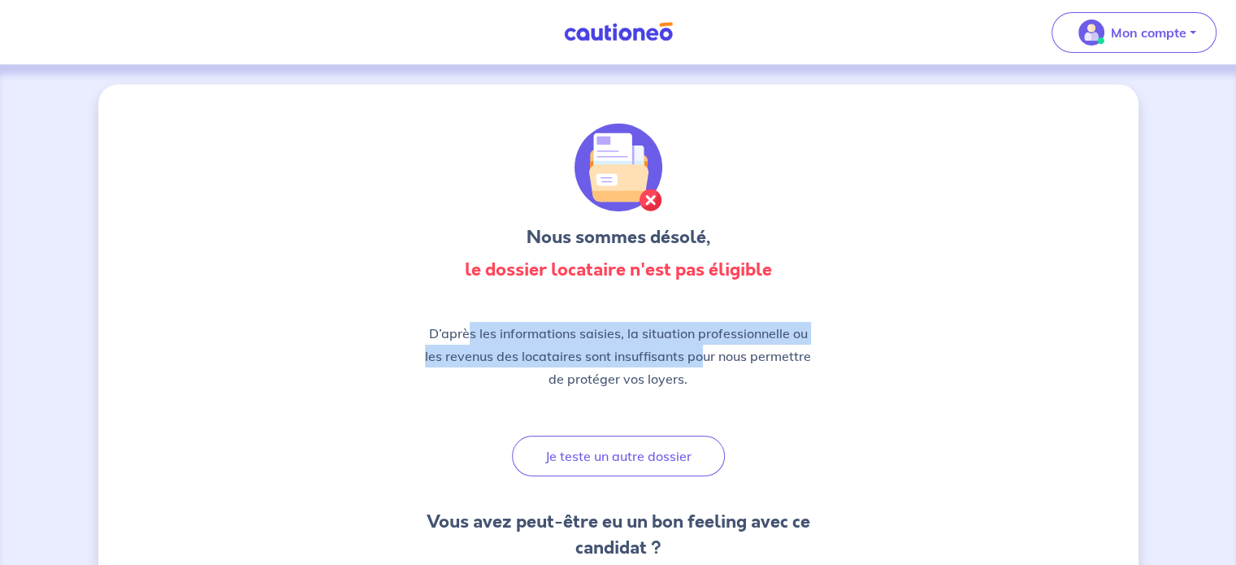
drag, startPoint x: 522, startPoint y: 322, endPoint x: 679, endPoint y: 363, distance: 163.0
click at [696, 363] on p "D’après les informations saisies, la situation professionnelle ou les revenus d…" at bounding box center [618, 356] width 390 height 68
click at [679, 363] on p "D’après les informations saisies, la situation professionnelle ou les revenus d…" at bounding box center [618, 356] width 390 height 68
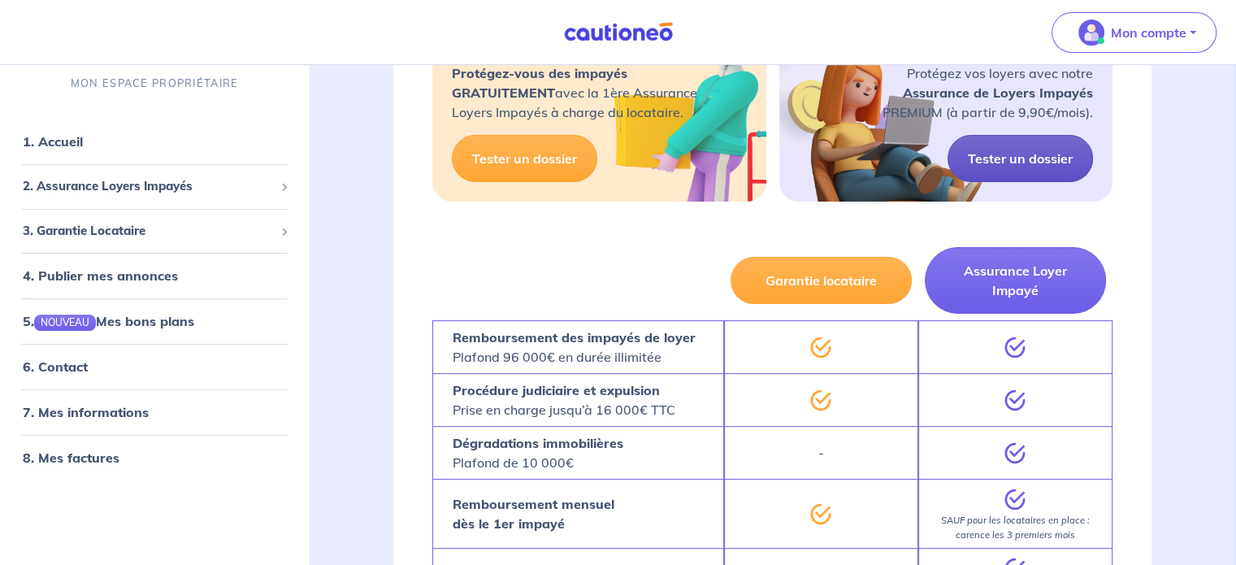
click at [1049, 166] on link "Tester un dossier" at bounding box center [1020, 158] width 145 height 47
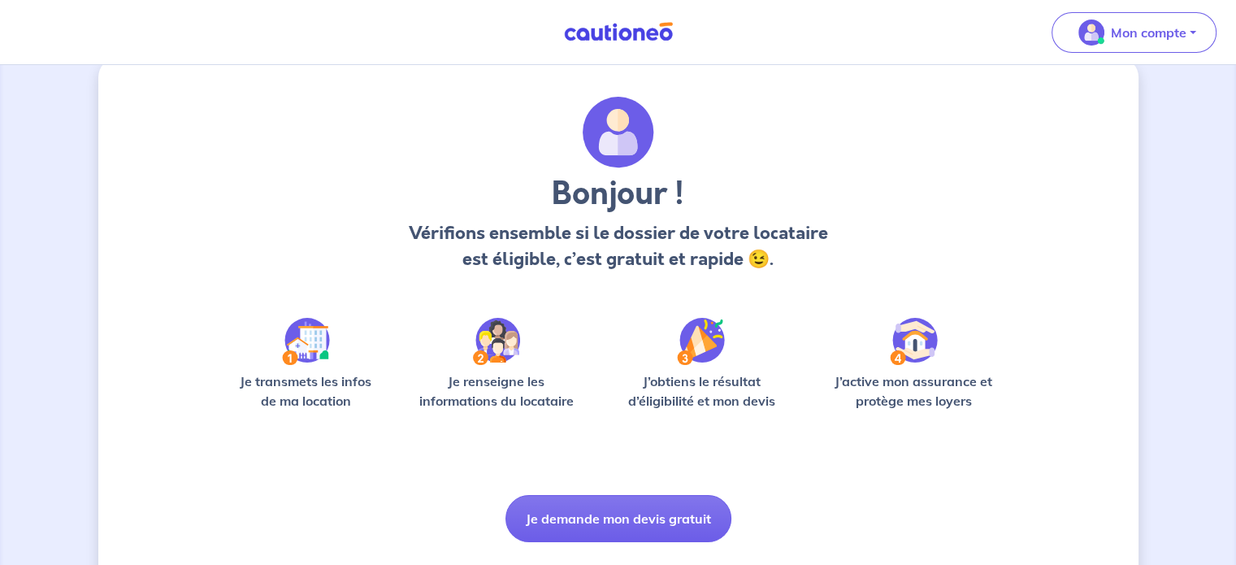
scroll to position [68, 0]
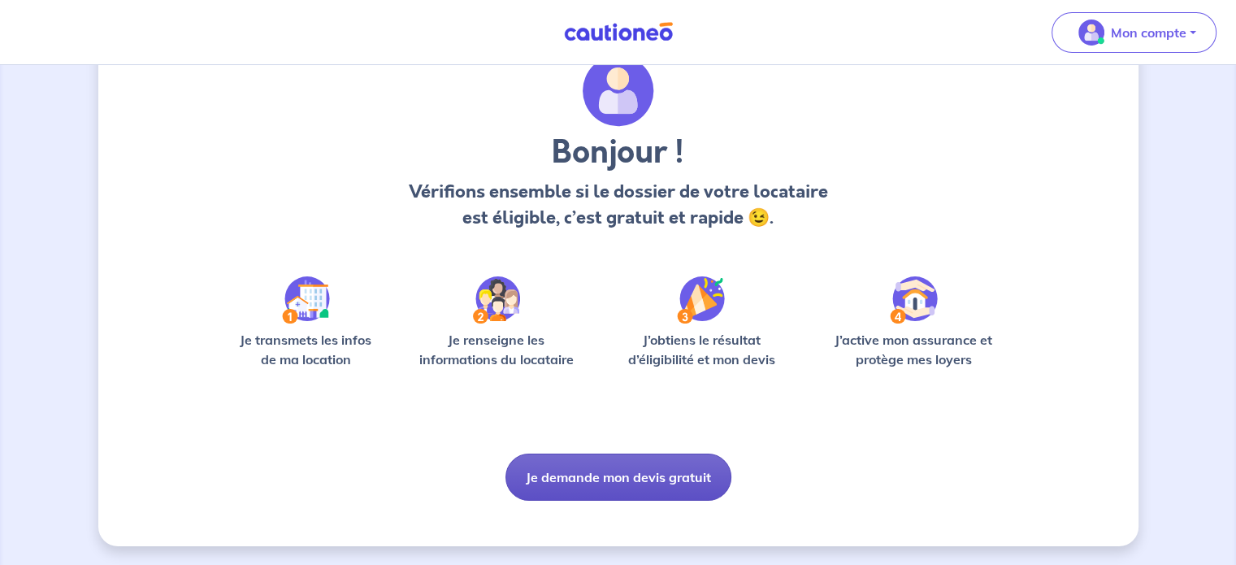
click at [596, 471] on button "Je demande mon devis gratuit" at bounding box center [618, 476] width 226 height 47
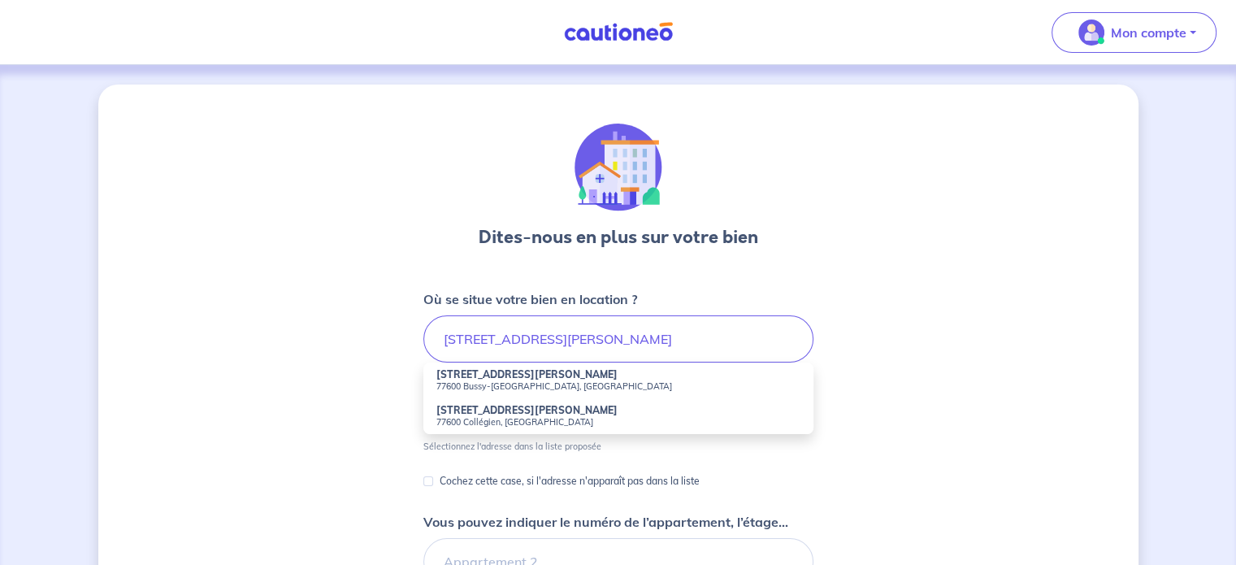
click at [492, 386] on small "77600 Bussy-[GEOGRAPHIC_DATA], [GEOGRAPHIC_DATA]" at bounding box center [618, 385] width 364 height 11
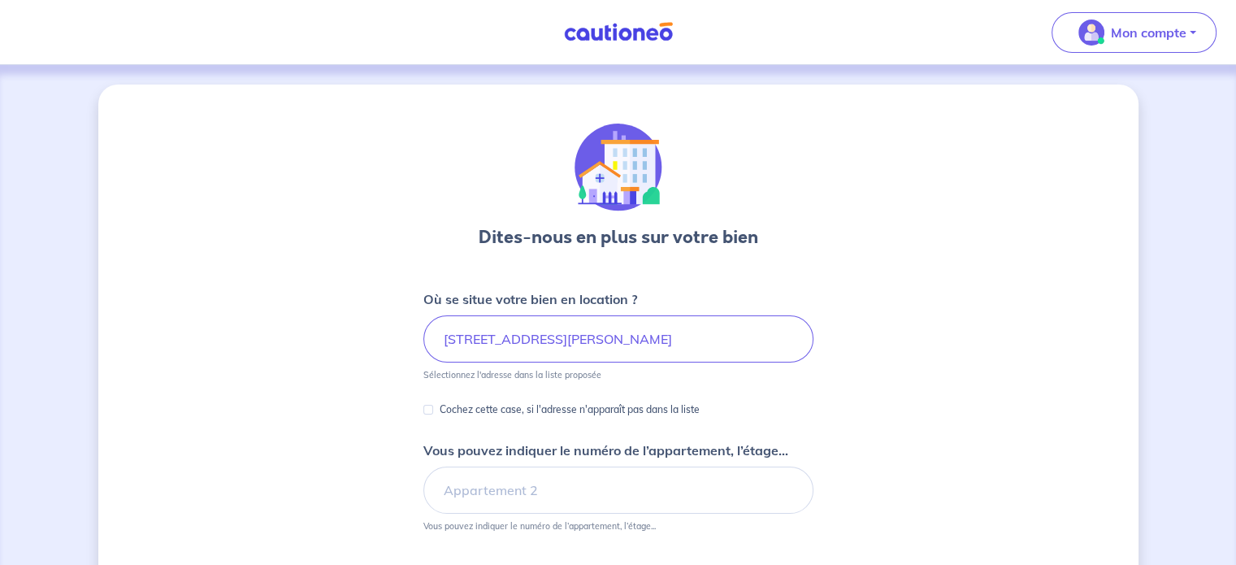
type input "[STREET_ADDRESS][PERSON_NAME]"
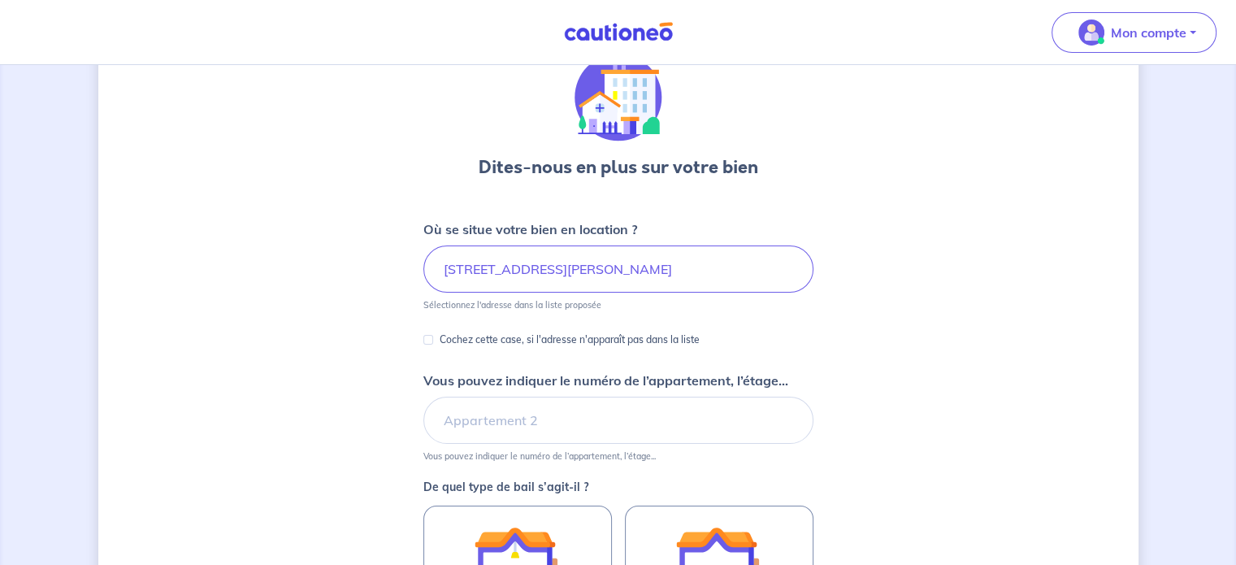
scroll to position [163, 0]
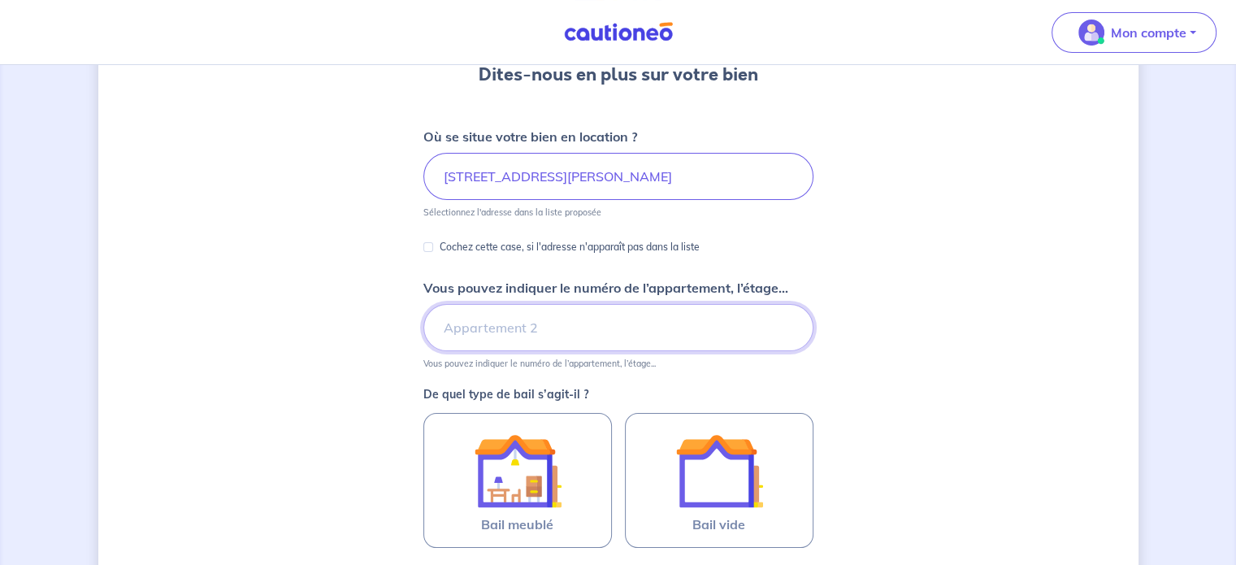
click at [559, 327] on input "Vous pouvez indiquer le numéro de l’appartement, l’étage..." at bounding box center [618, 327] width 390 height 47
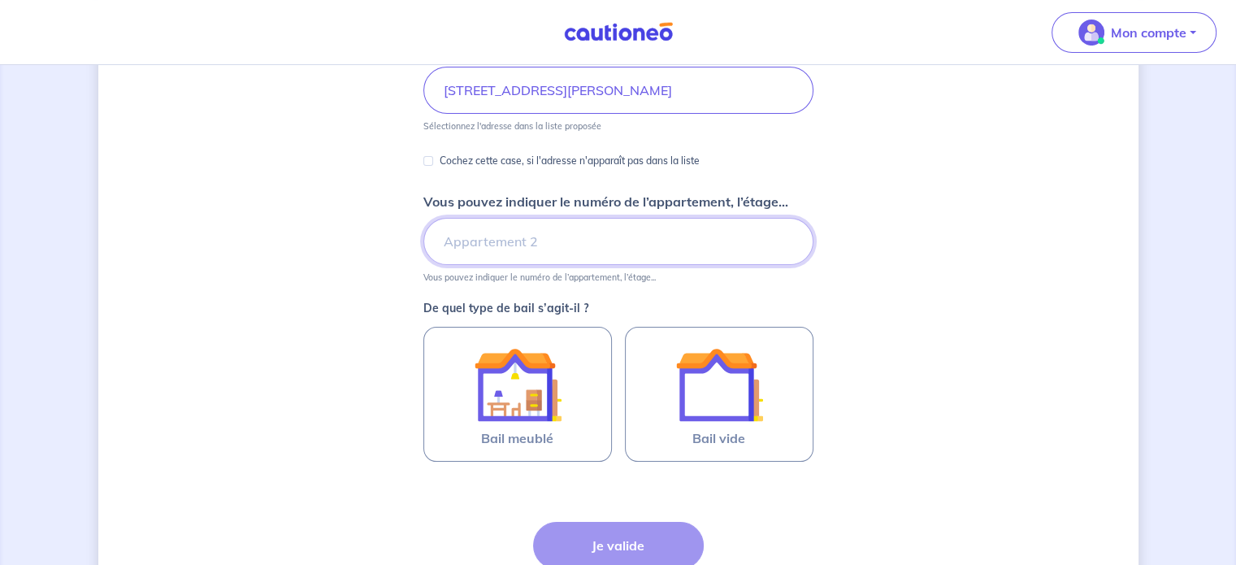
scroll to position [389, 0]
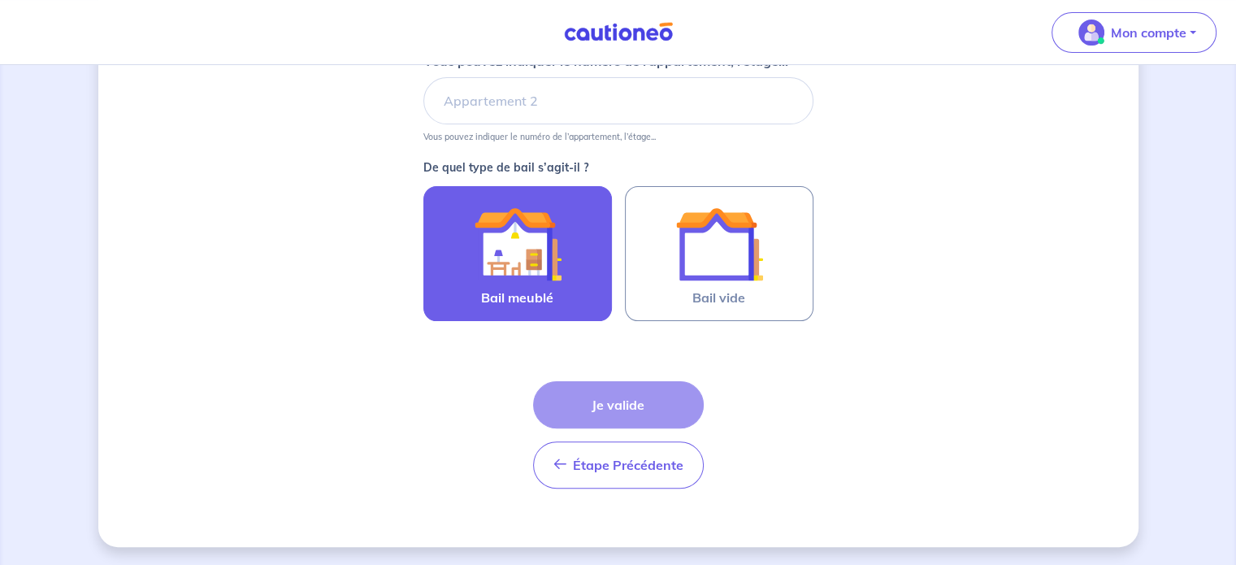
click at [477, 269] on img at bounding box center [518, 244] width 88 height 88
click at [0, 0] on input "Bail meublé" at bounding box center [0, 0] width 0 height 0
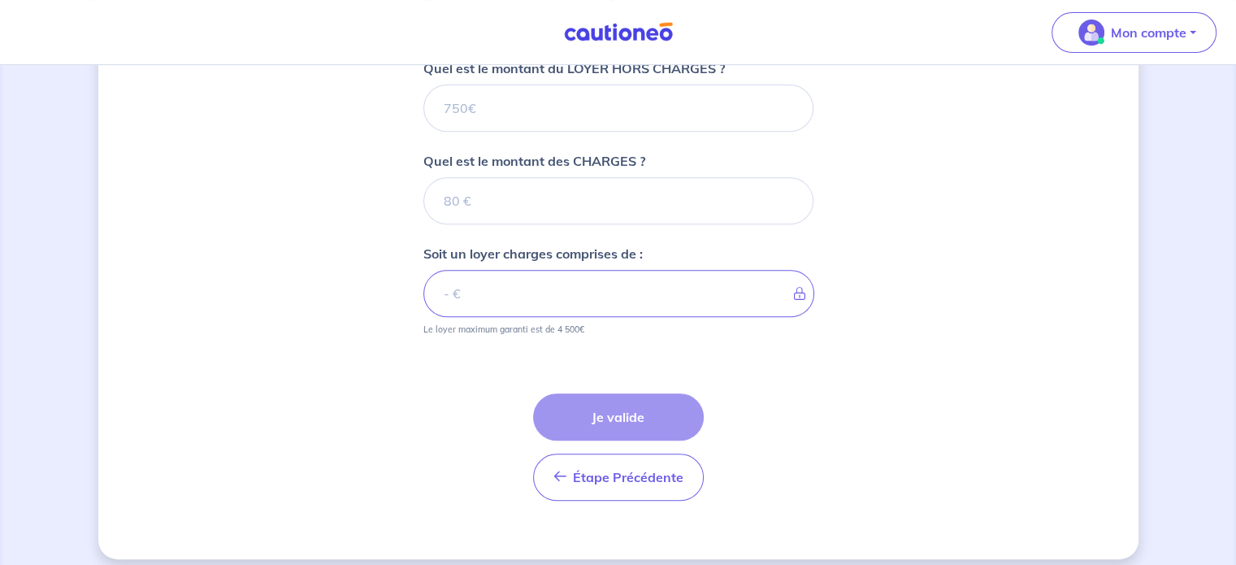
click at [553, 397] on div "Étape Précédente Précédent Je valide Je valide" at bounding box center [618, 427] width 390 height 146
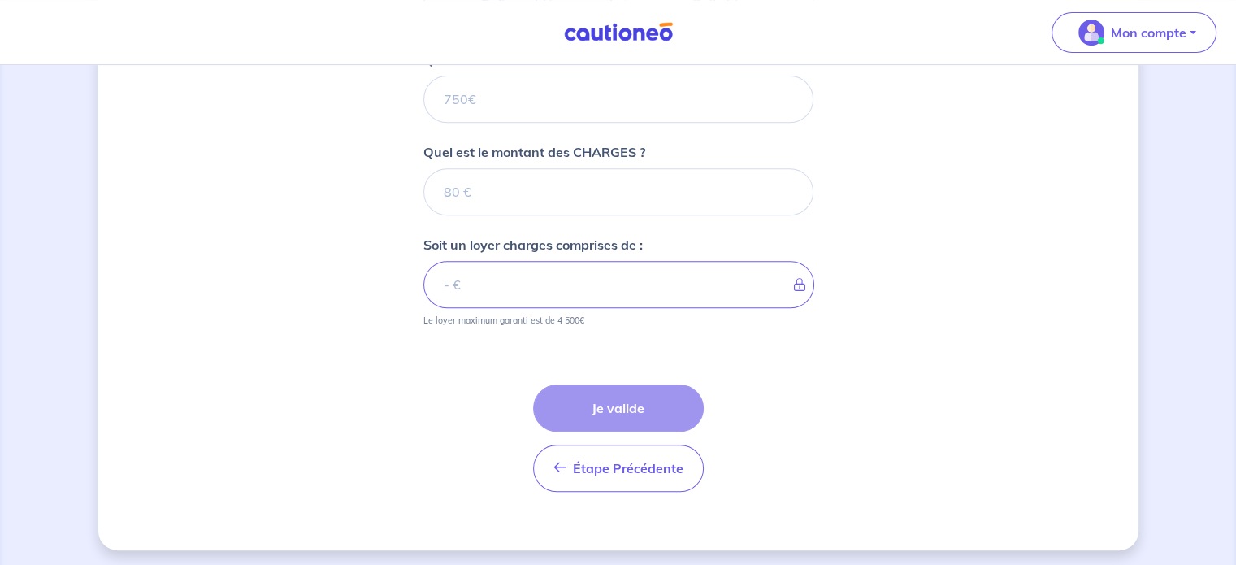
scroll to position [685, 0]
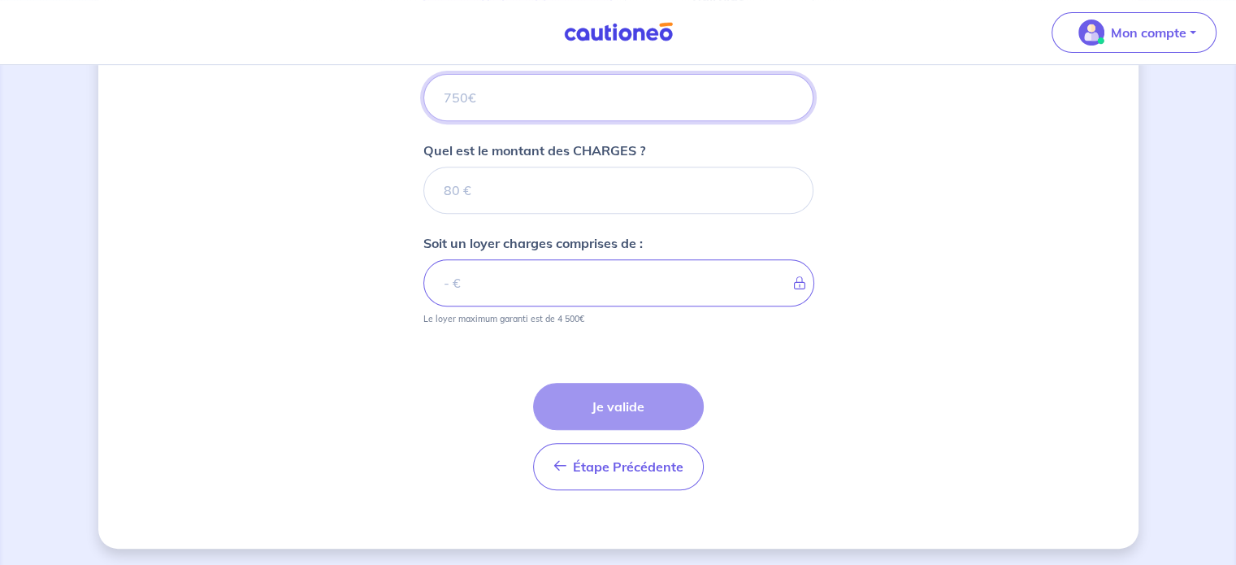
click at [549, 108] on input "Quel est le montant du LOYER HORS CHARGES ?" at bounding box center [618, 97] width 390 height 47
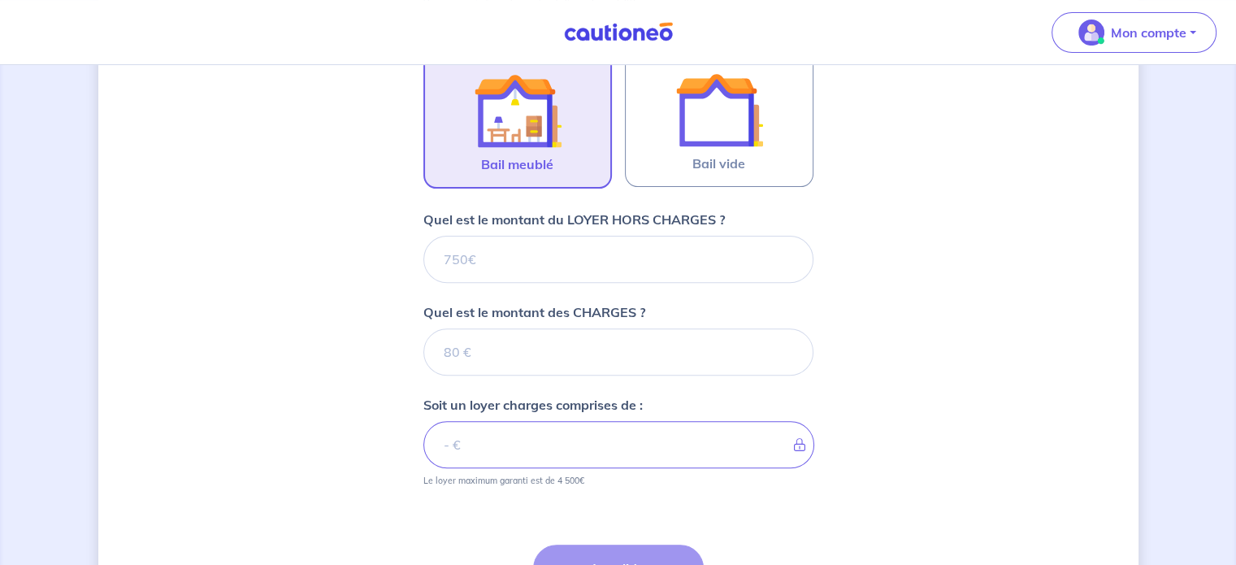
scroll to position [523, 0]
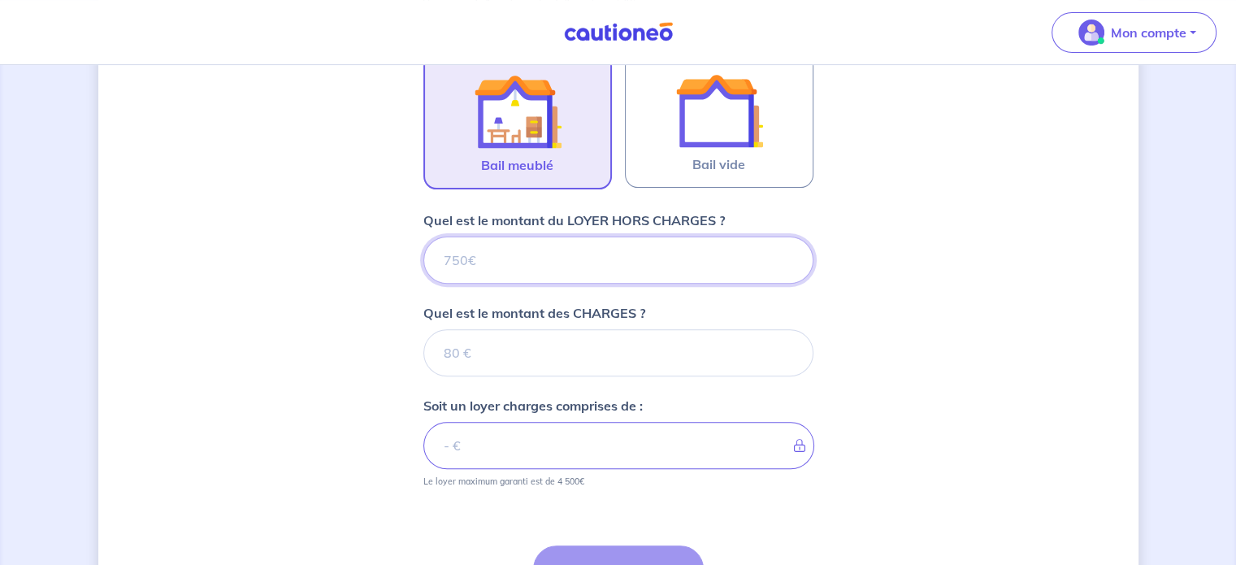
click at [543, 250] on input "Quel est le montant du LOYER HORS CHARGES ?" at bounding box center [618, 259] width 390 height 47
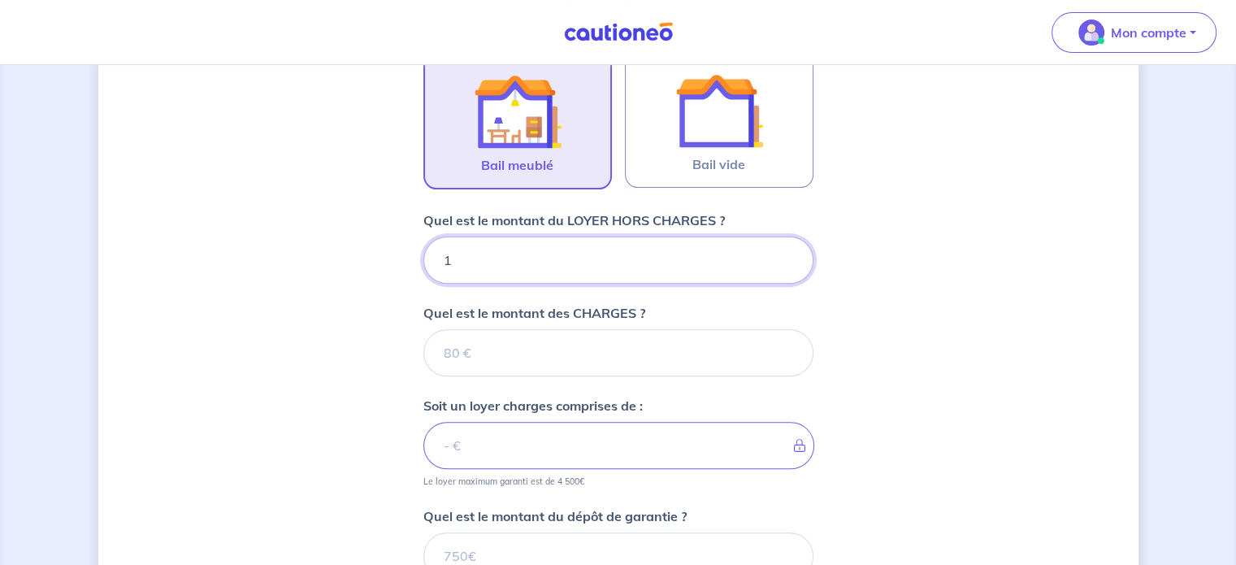
type input "10"
type input "105"
type input "1050"
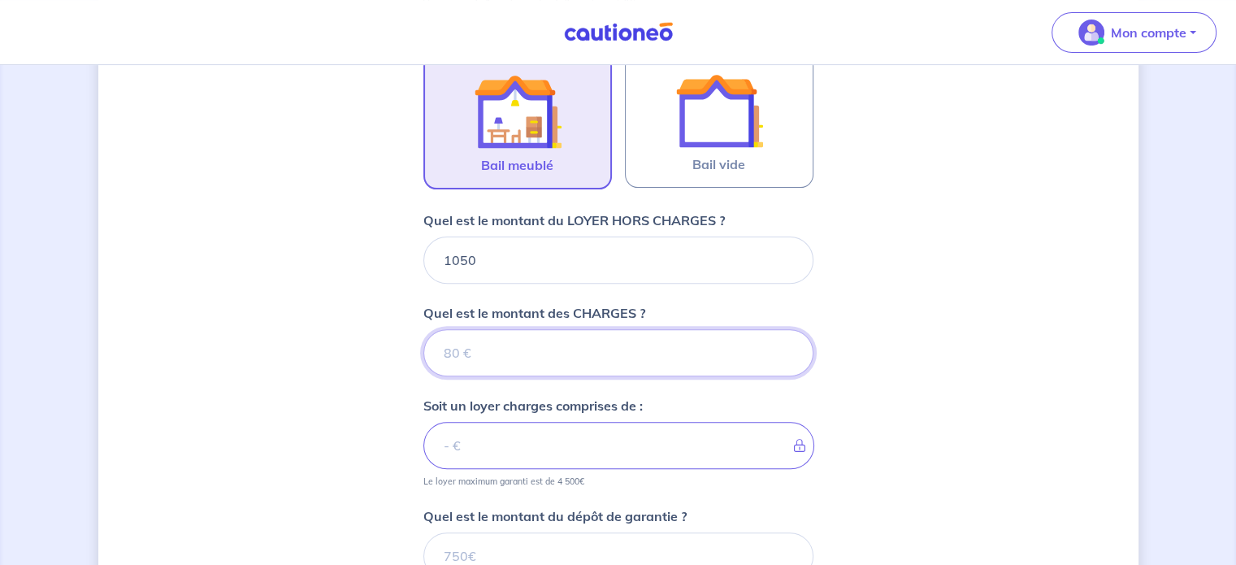
click at [510, 352] on input "Quel est le montant des CHARGES ?" at bounding box center [618, 352] width 390 height 47
type input "130"
type input "1180"
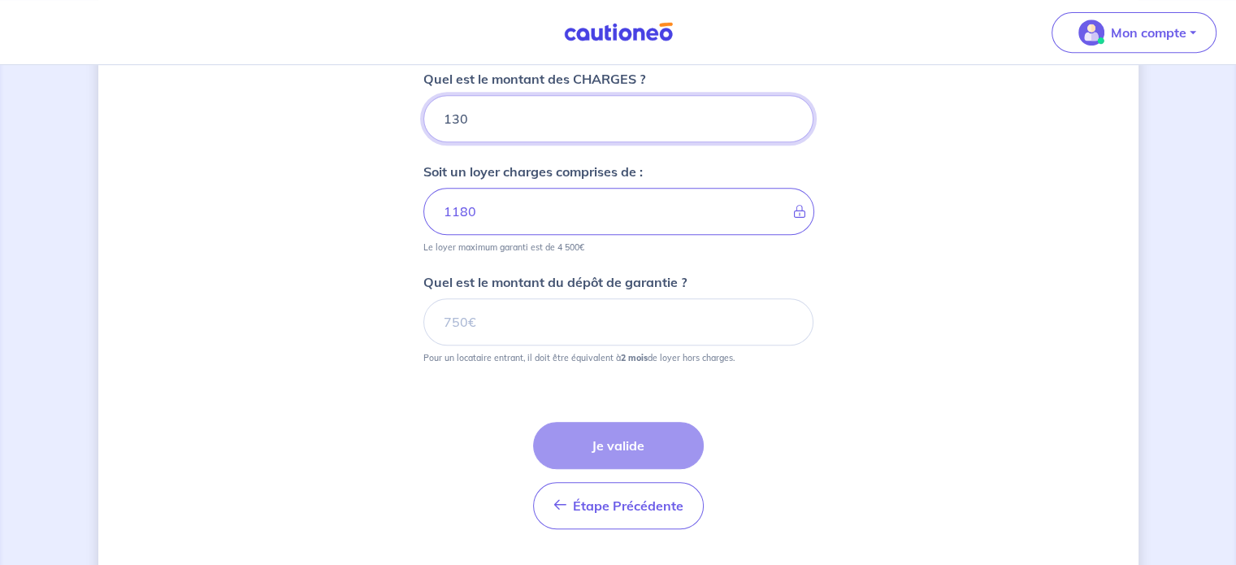
scroll to position [766, 0]
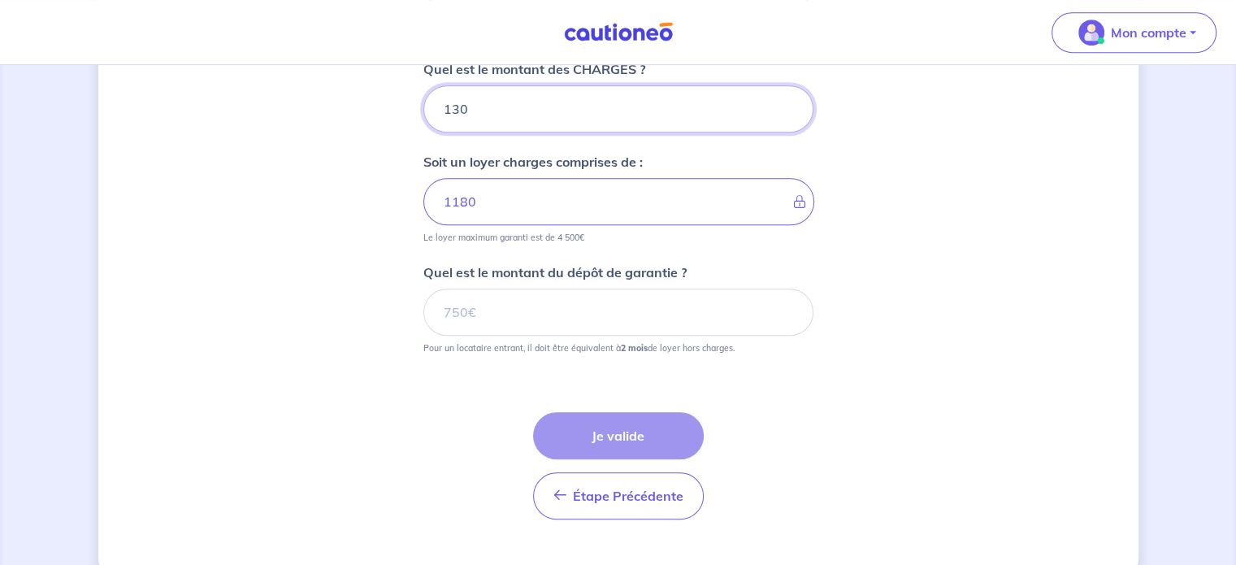
type input "130"
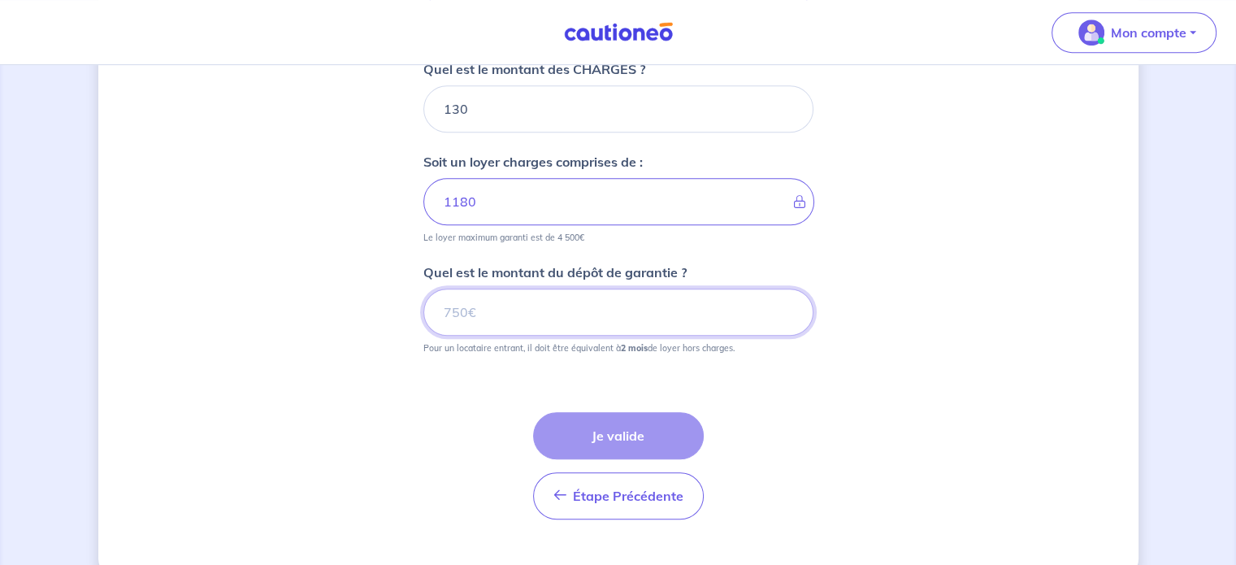
click at [507, 314] on input "Quel est le montant du dépôt de garantie ?" at bounding box center [618, 311] width 390 height 47
type input "2100"
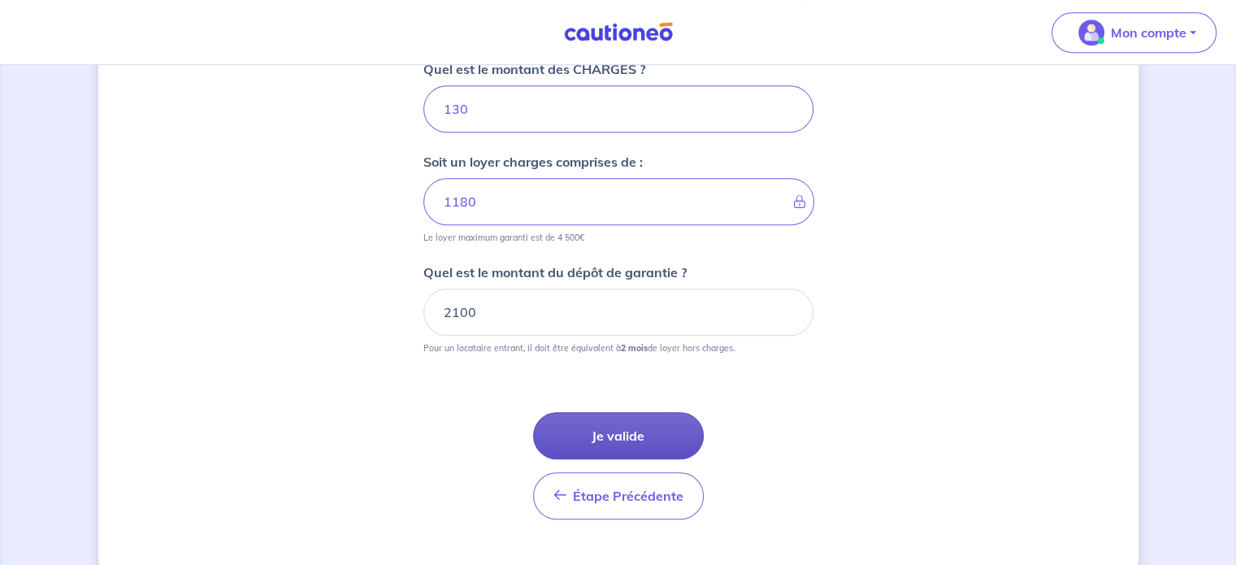
click at [639, 435] on button "Je valide" at bounding box center [618, 435] width 171 height 47
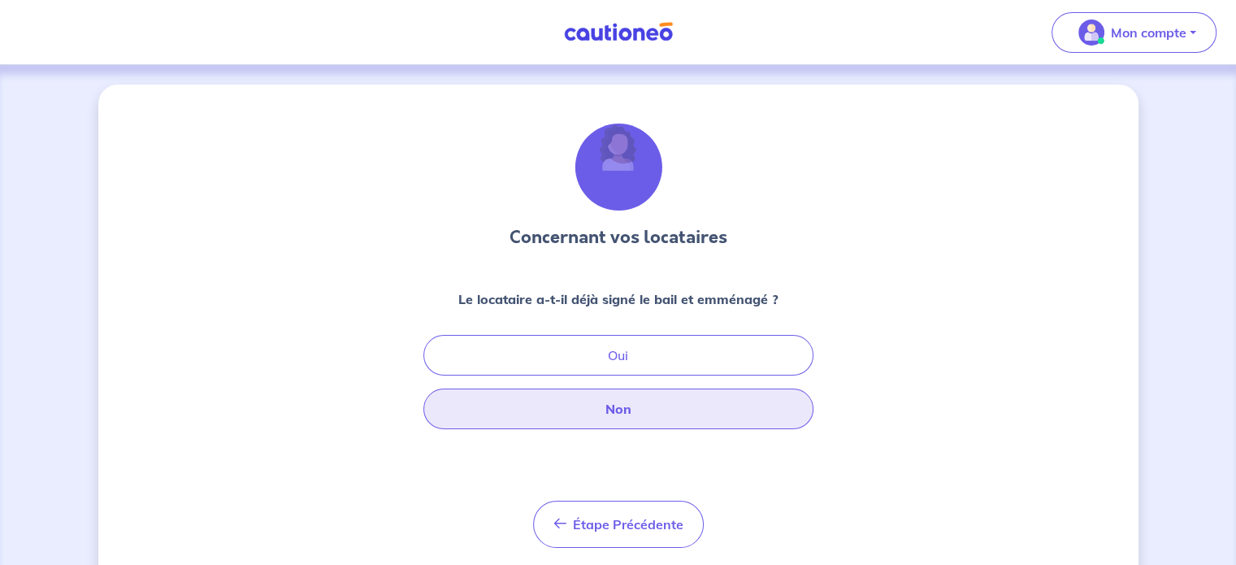
click at [619, 405] on button "Non" at bounding box center [618, 408] width 390 height 41
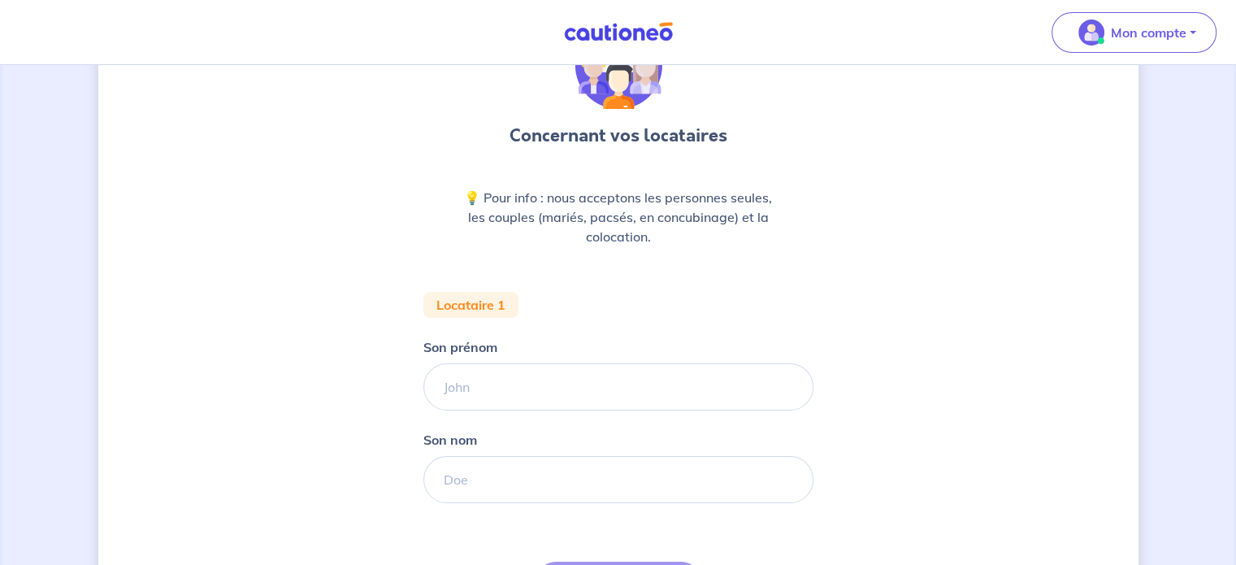
scroll to position [163, 0]
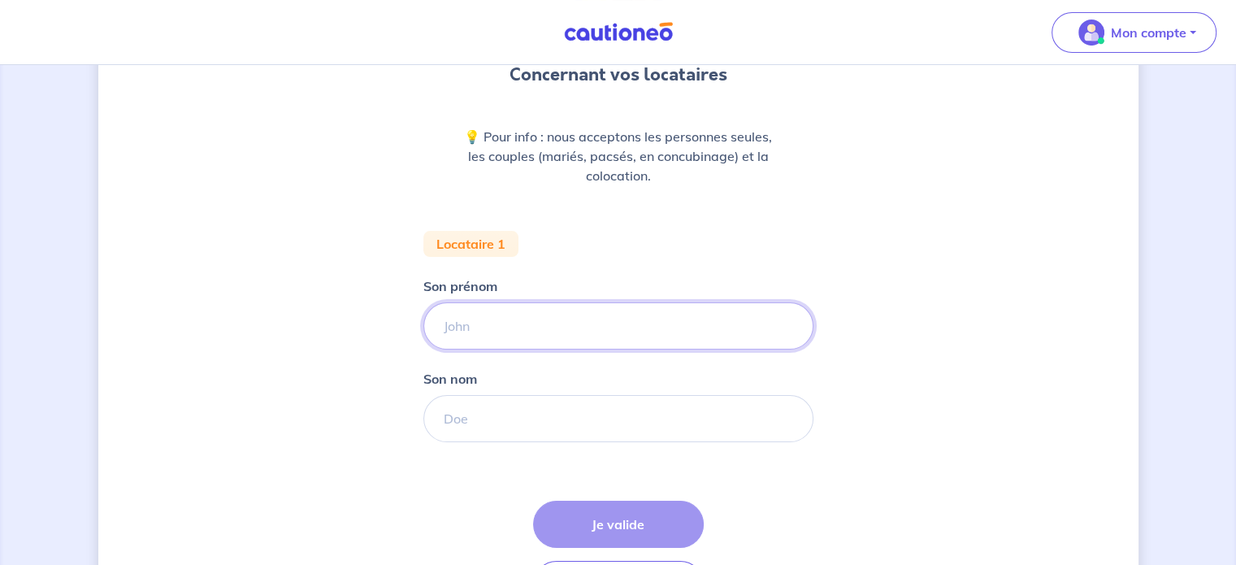
click at [533, 313] on input "Son prénom" at bounding box center [618, 325] width 390 height 47
type input "[PERSON_NAME]"
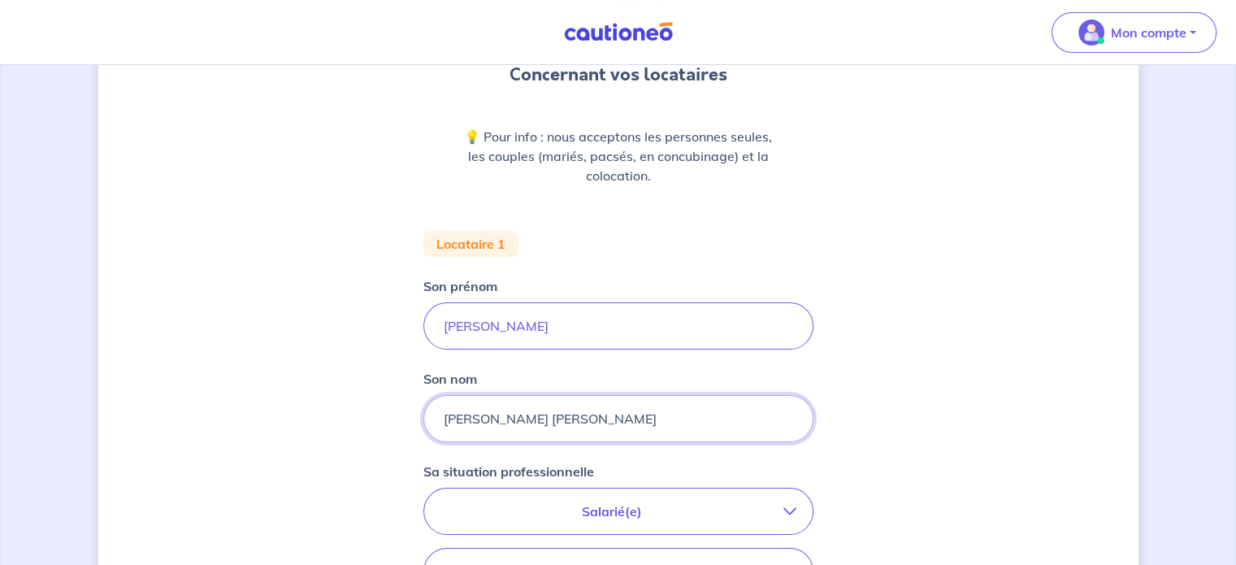
type input "[PERSON_NAME] [PERSON_NAME]"
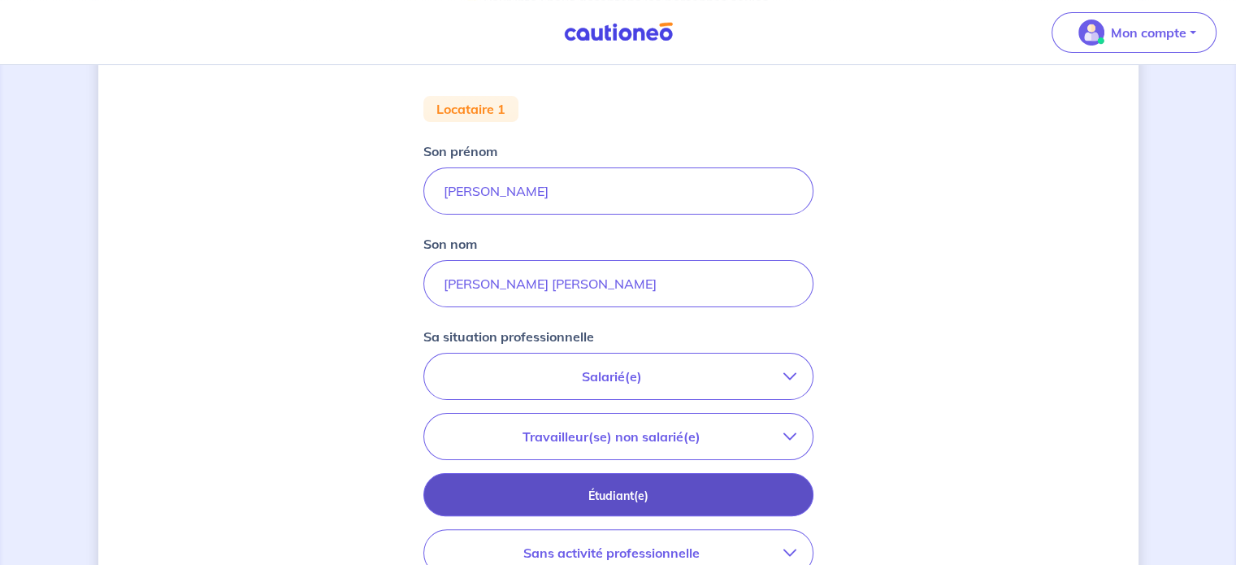
scroll to position [488, 0]
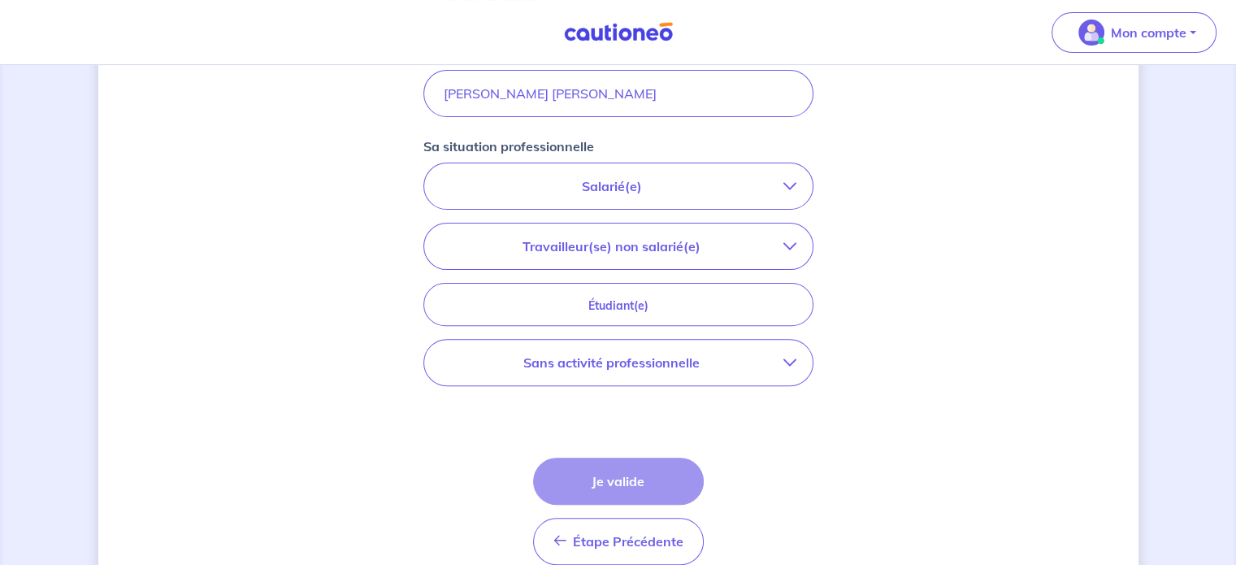
click at [645, 248] on p "Travailleur(se) non salarié(e)" at bounding box center [611, 246] width 343 height 20
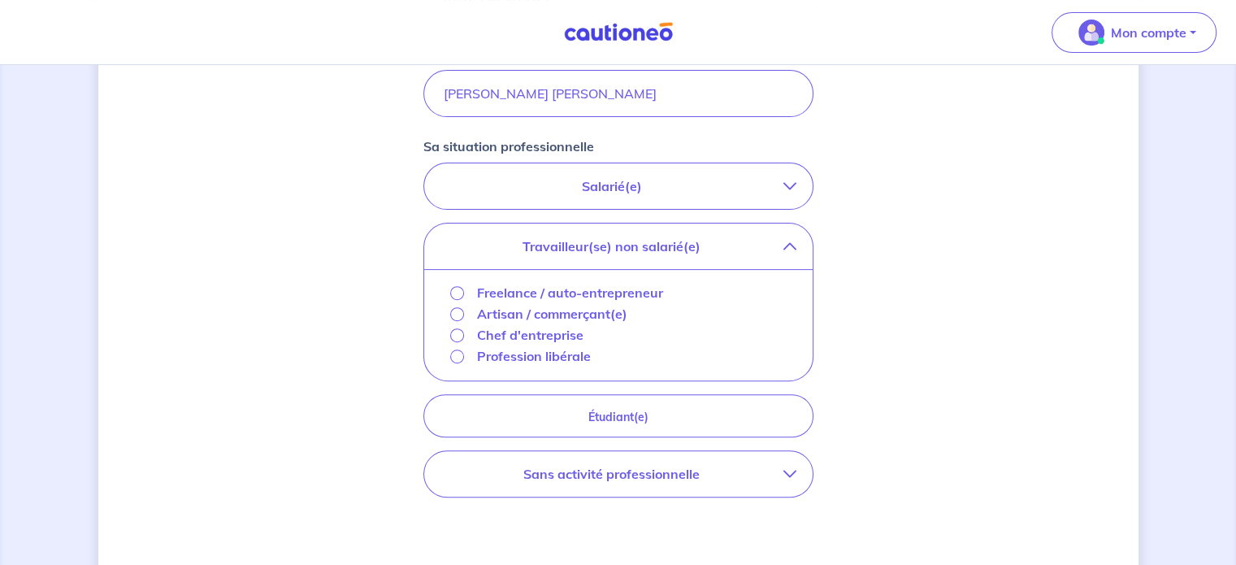
click at [531, 356] on p "Profession libérale" at bounding box center [534, 356] width 114 height 20
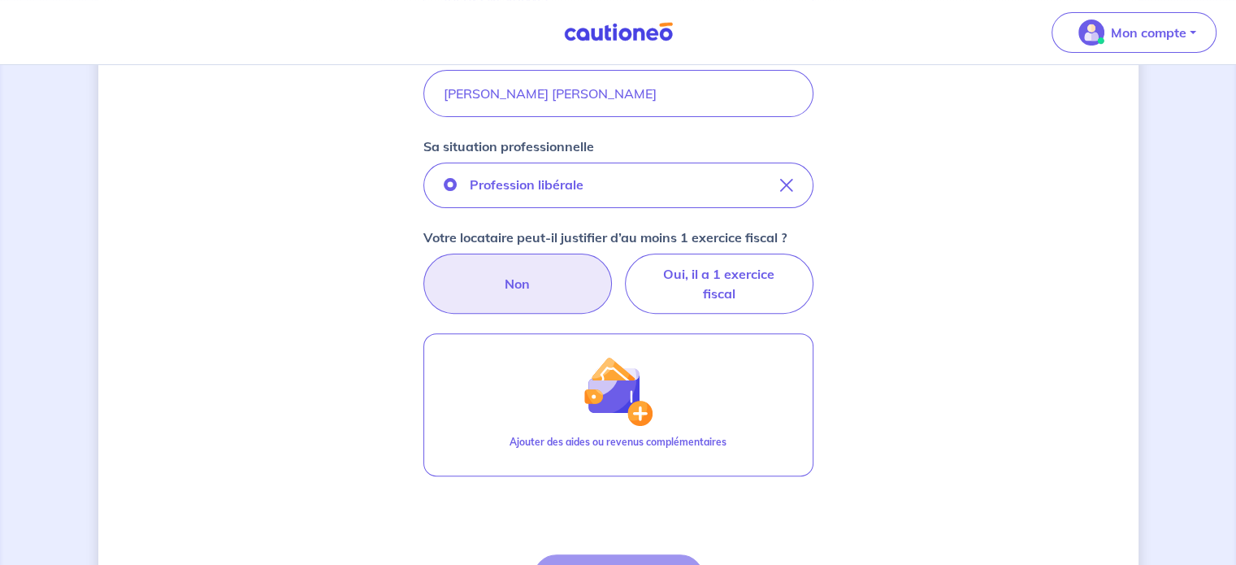
click at [508, 282] on label "Non" at bounding box center [517, 284] width 189 height 60
click at [613, 264] on input "Non" at bounding box center [618, 259] width 11 height 11
radio input "true"
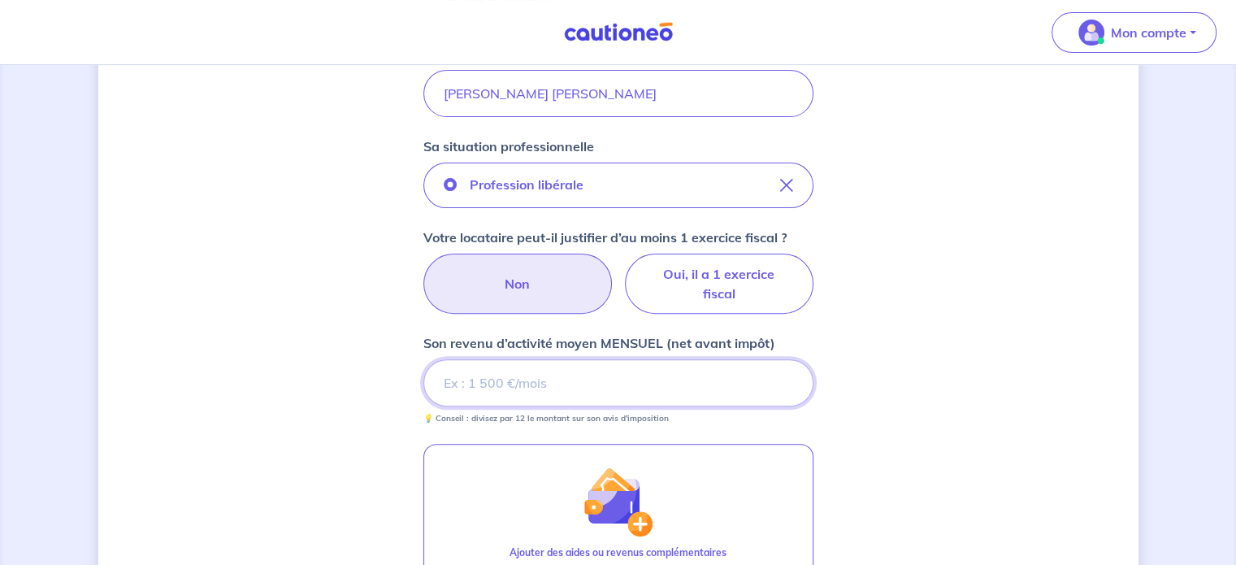
click at [522, 373] on input "Son revenu d’activité moyen MENSUEL (net avant impôt)" at bounding box center [618, 382] width 390 height 47
click at [546, 376] on input "Son revenu d’activité moyen MENSUEL (net avant impôt)" at bounding box center [618, 382] width 390 height 47
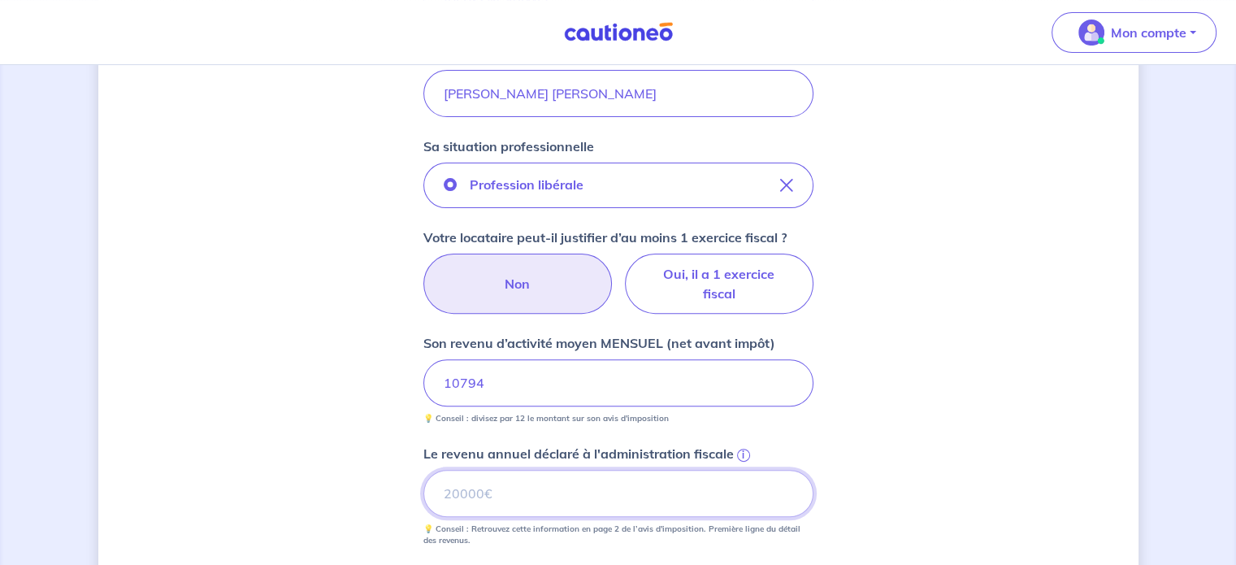
click at [543, 493] on input "Le revenu annuel déclaré à l'administration fiscale i" at bounding box center [618, 493] width 390 height 47
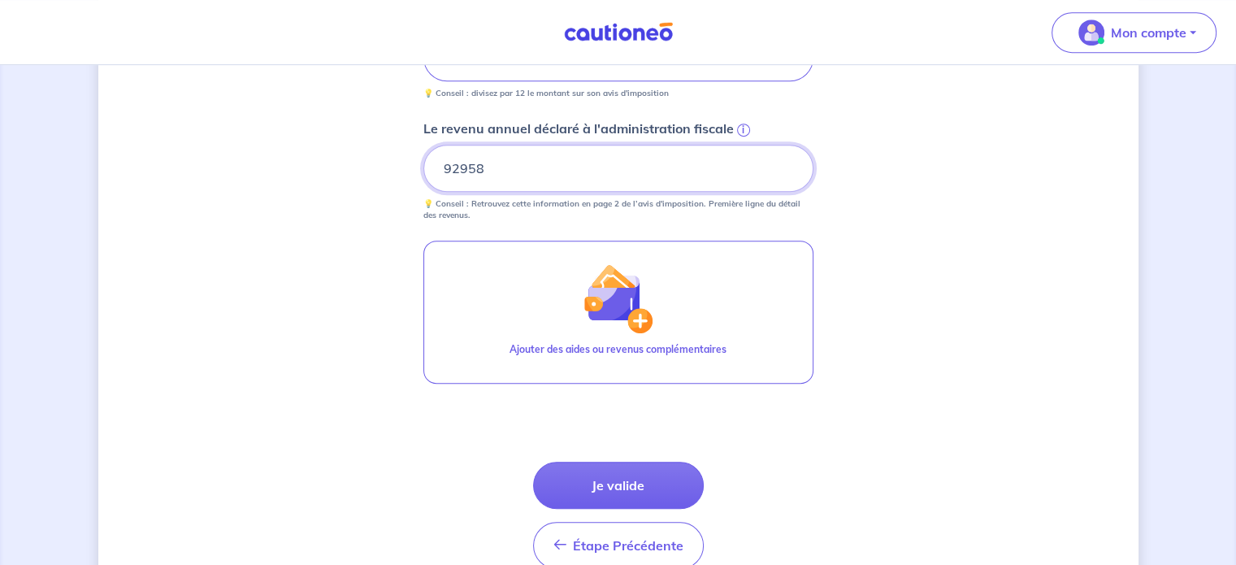
type input "92958"
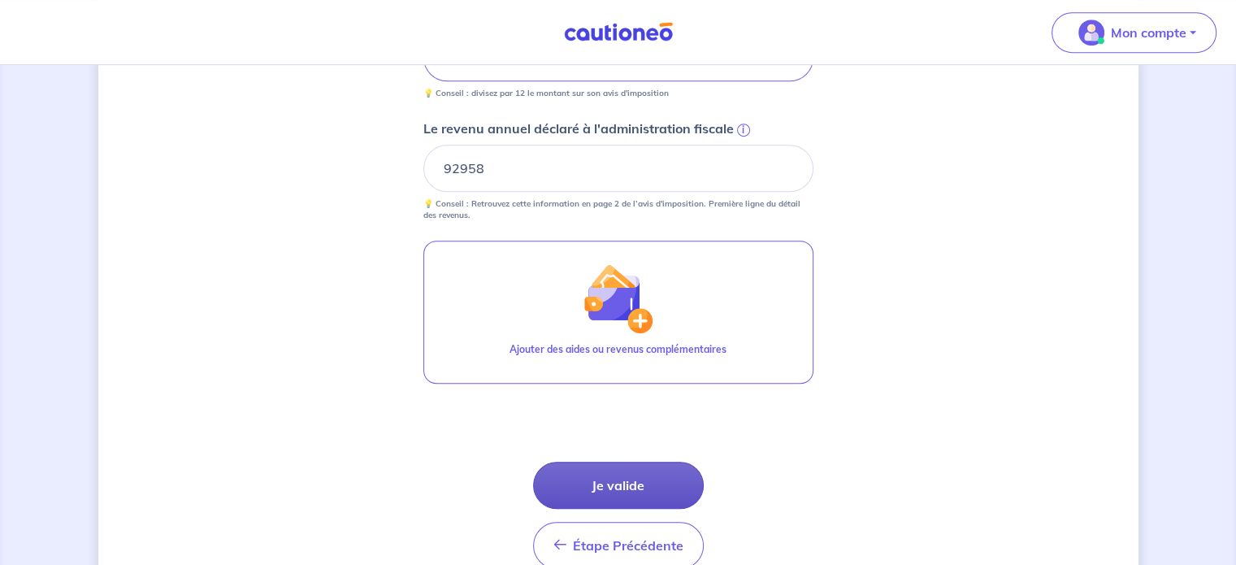
click at [650, 476] on button "Je valide" at bounding box center [618, 485] width 171 height 47
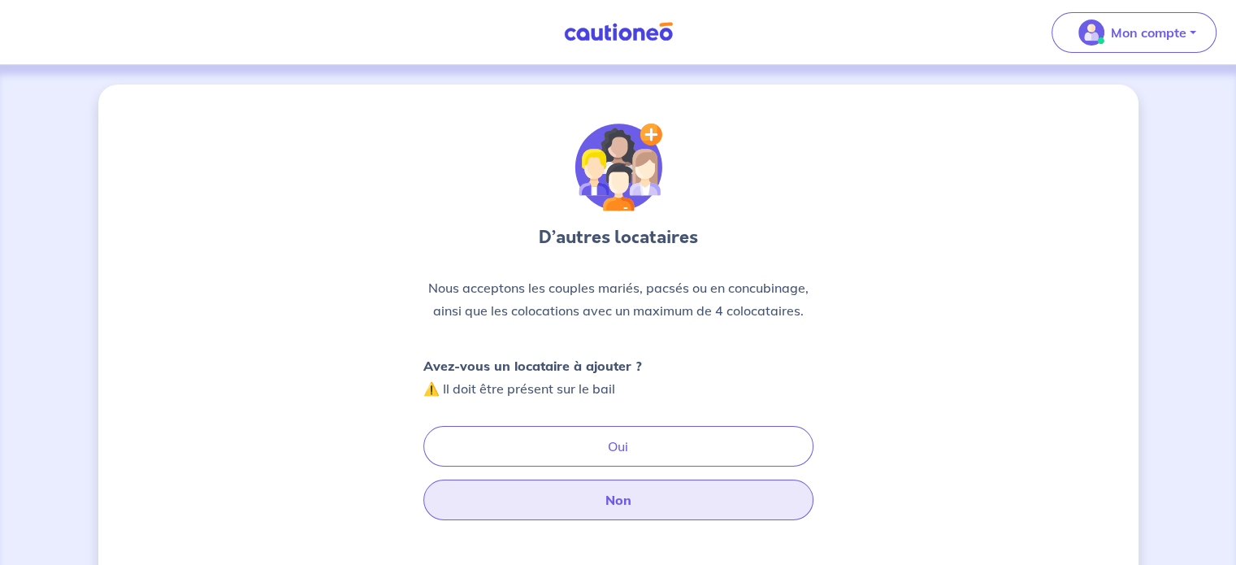
click at [614, 497] on button "Non" at bounding box center [618, 499] width 390 height 41
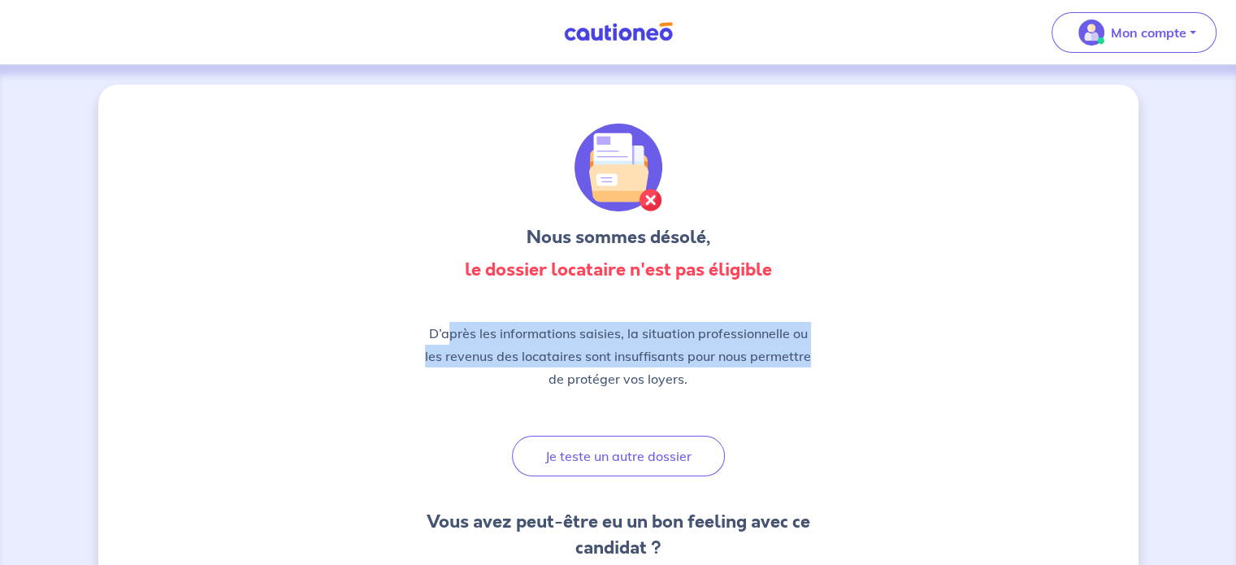
drag, startPoint x: 446, startPoint y: 332, endPoint x: 855, endPoint y: 350, distance: 409.2
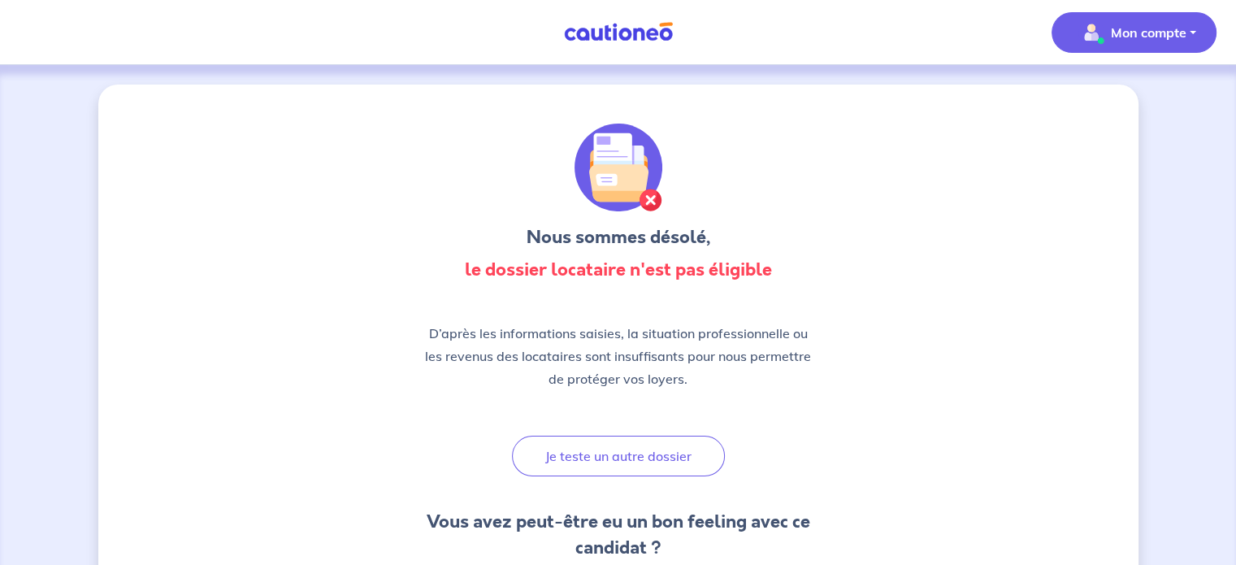
click at [1131, 37] on p "Mon compte" at bounding box center [1149, 33] width 76 height 20
click at [1104, 110] on link "Mes informations" at bounding box center [1117, 101] width 131 height 26
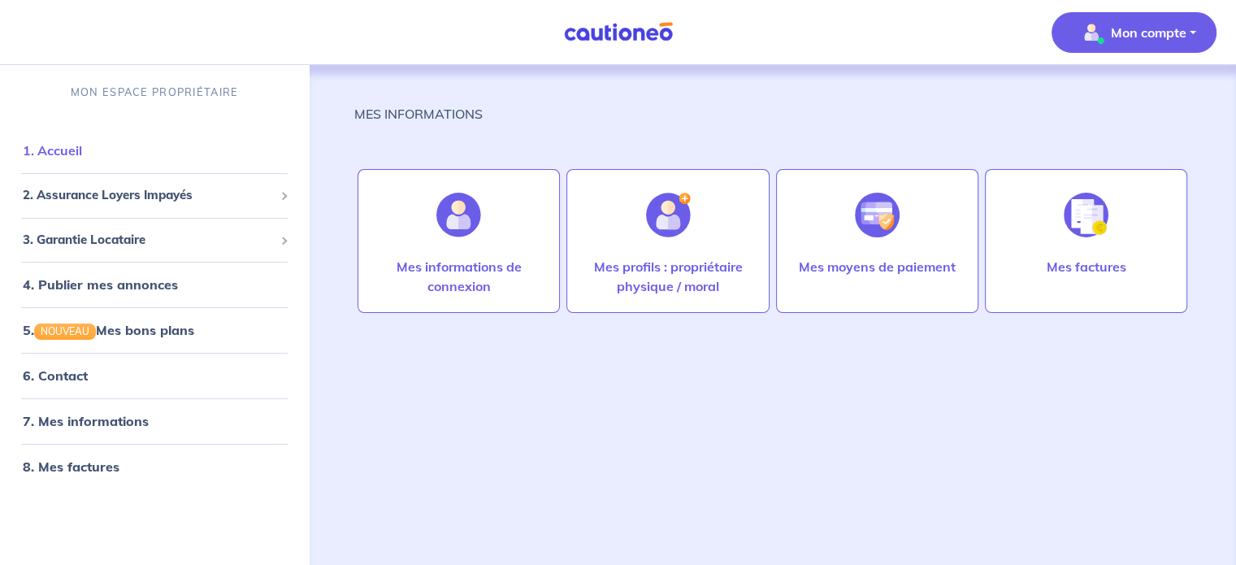
click at [33, 154] on link "1. Accueil" at bounding box center [52, 150] width 59 height 16
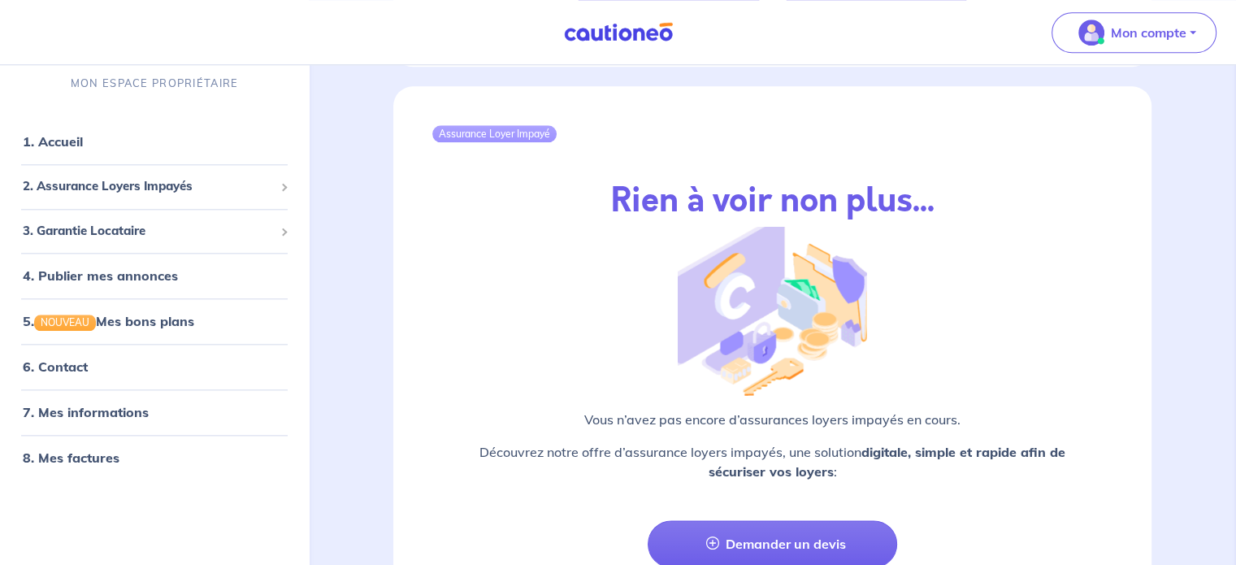
scroll to position [1934, 0]
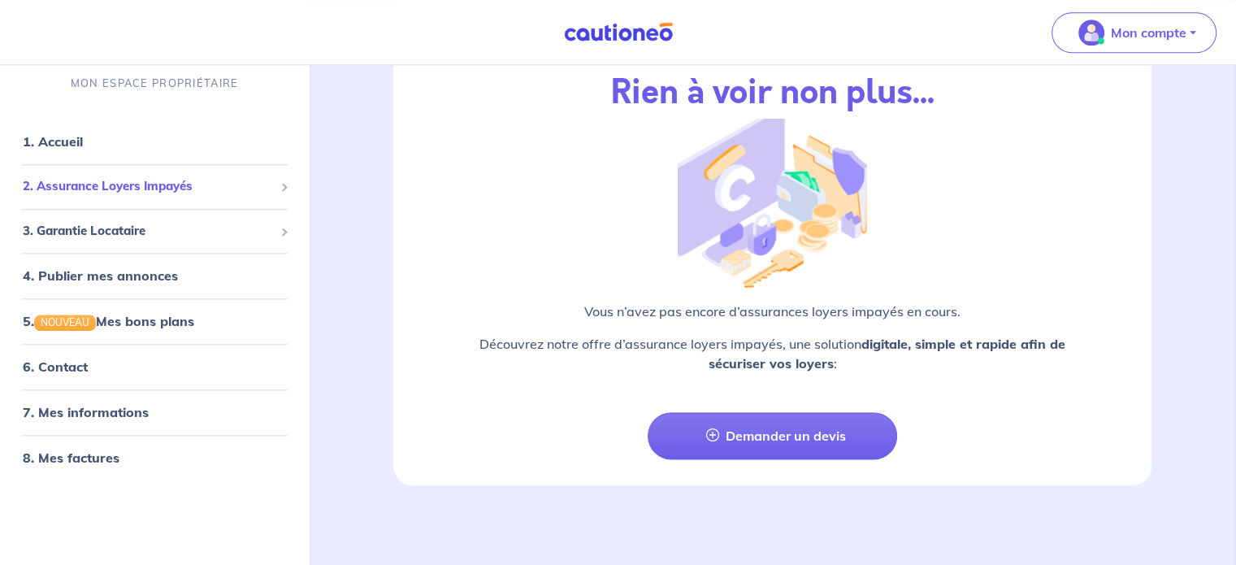
click at [133, 180] on span "2. Assurance Loyers Impayés" at bounding box center [148, 187] width 251 height 19
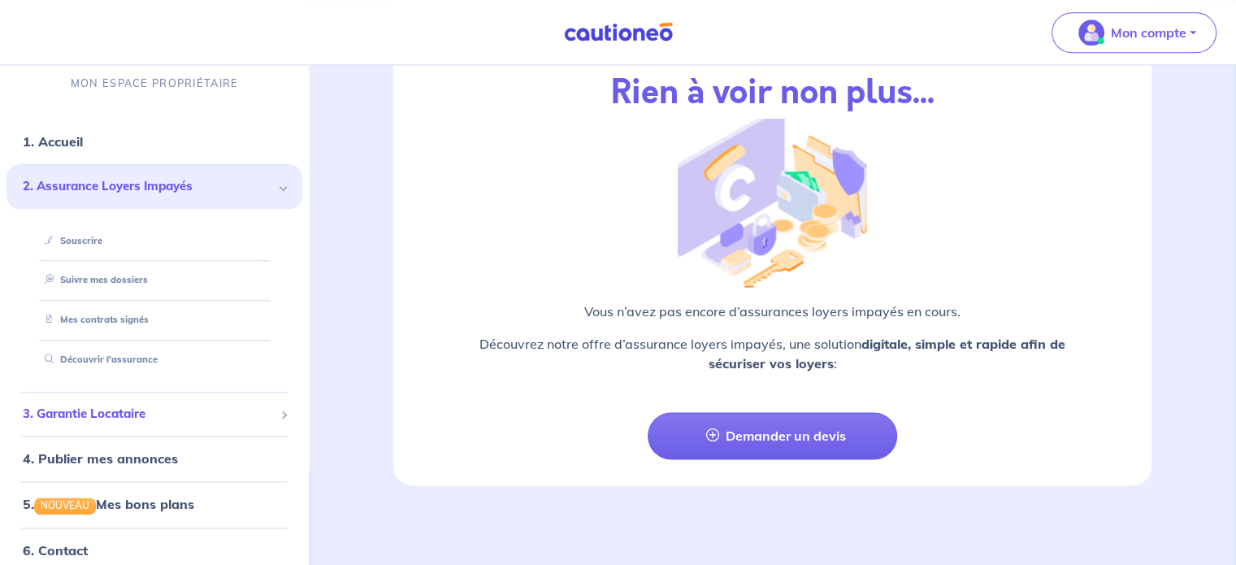
click at [102, 414] on span "3. Garantie Locataire" at bounding box center [148, 414] width 251 height 19
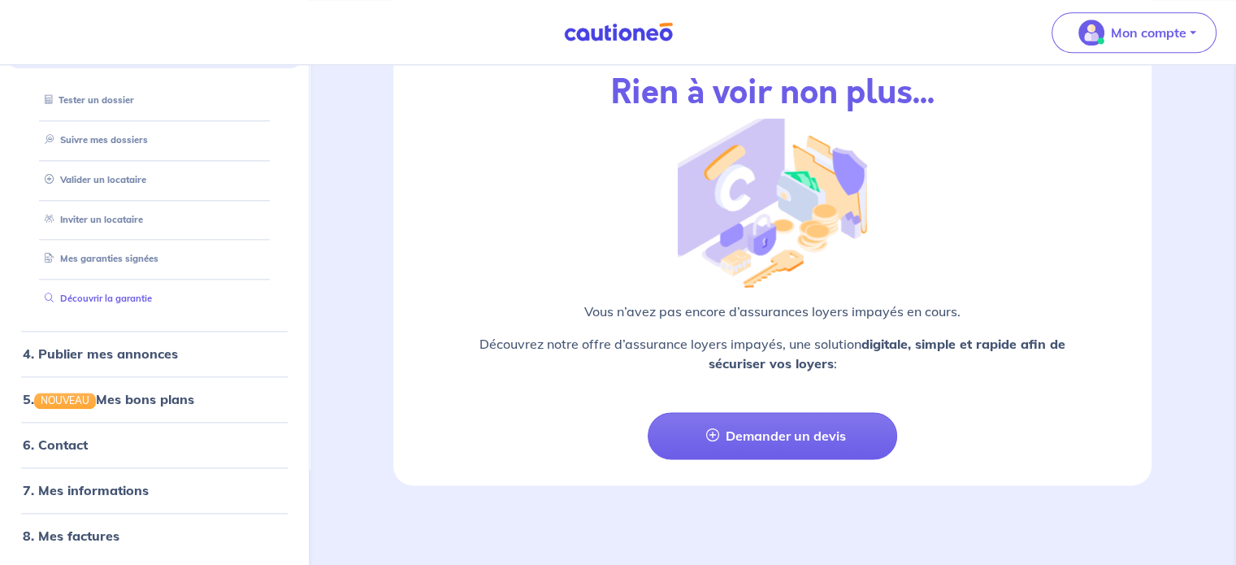
scroll to position [185, 0]
click at [111, 351] on link "4. Publier mes annonces" at bounding box center [98, 353] width 150 height 16
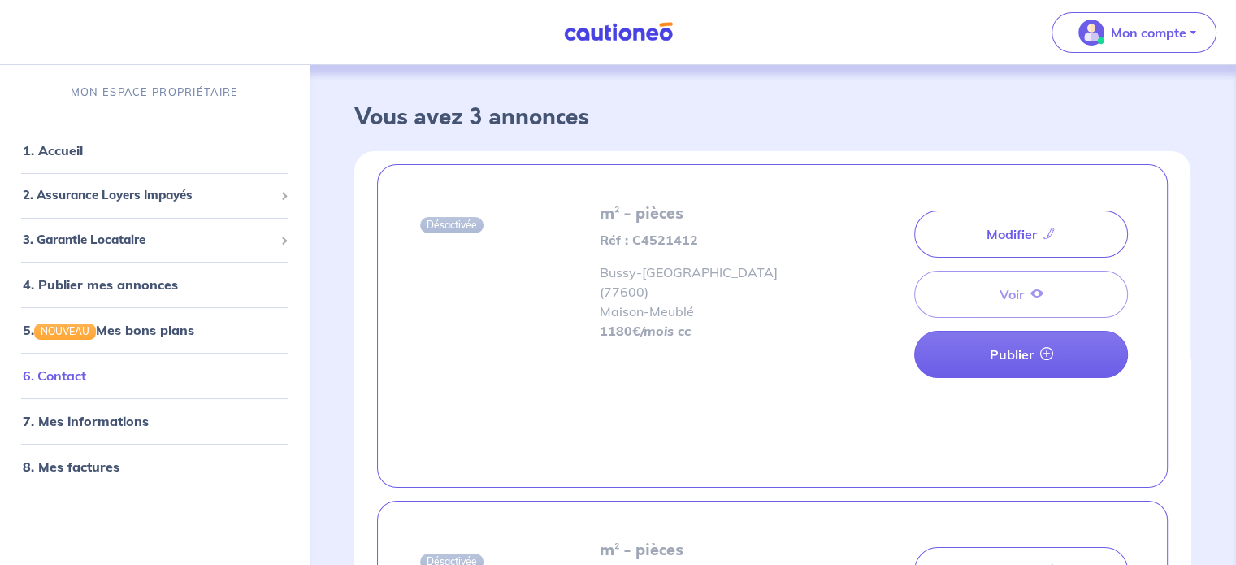
click at [86, 371] on link "6. Contact" at bounding box center [54, 375] width 63 height 16
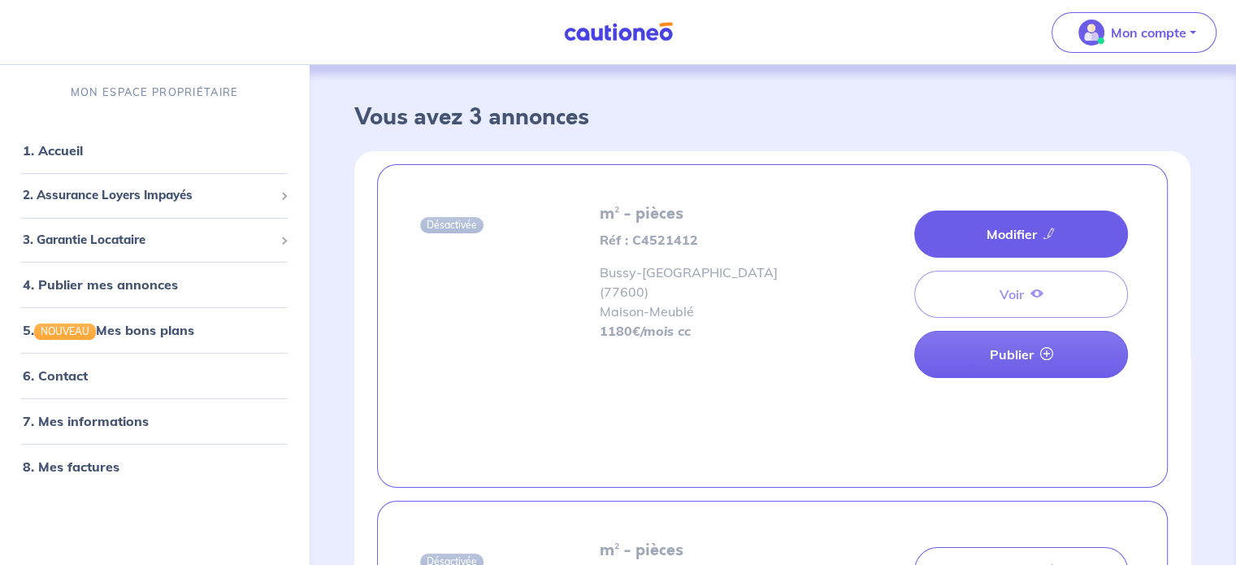
click at [981, 223] on link "Modifier" at bounding box center [1021, 233] width 214 height 47
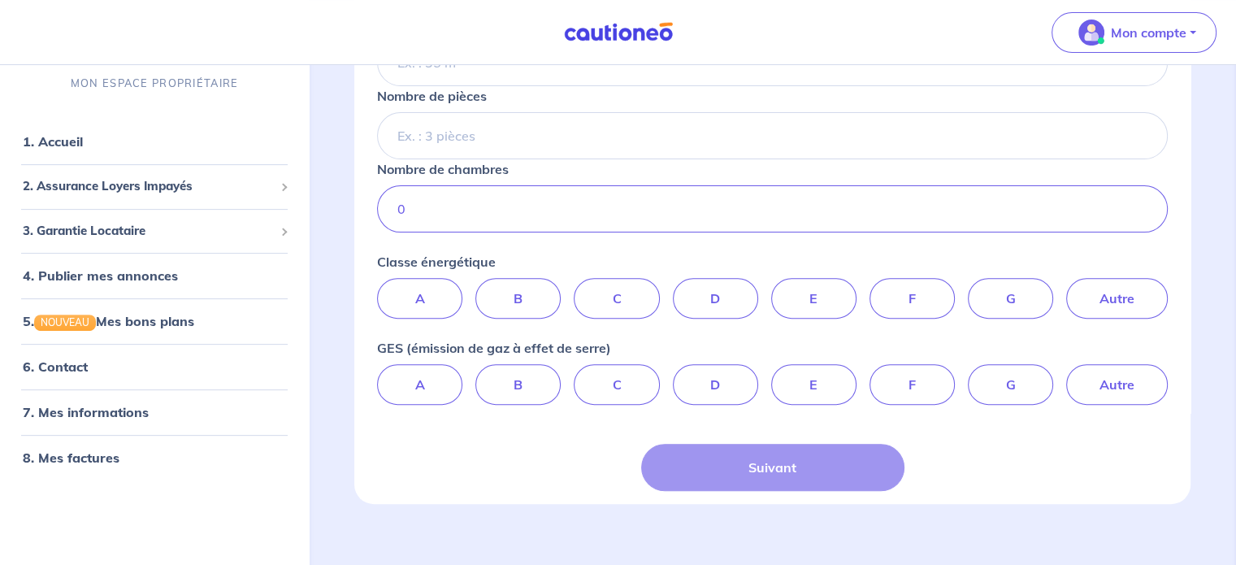
scroll to position [531, 0]
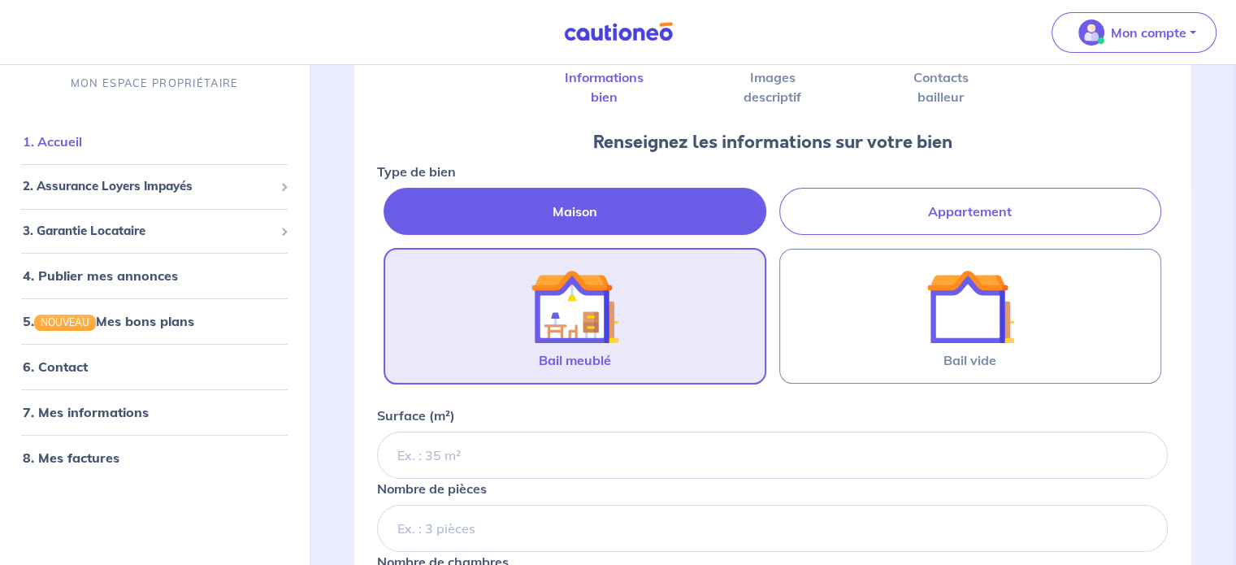
click at [72, 150] on link "1. Accueil" at bounding box center [52, 142] width 59 height 16
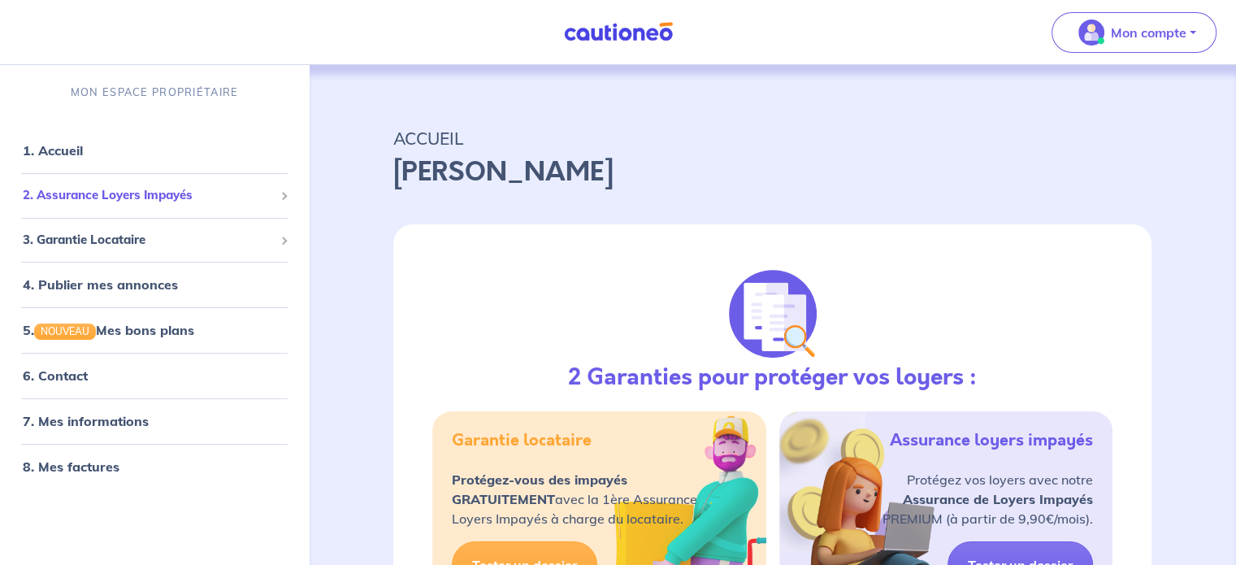
click at [139, 197] on span "2. Assurance Loyers Impayés" at bounding box center [148, 195] width 251 height 19
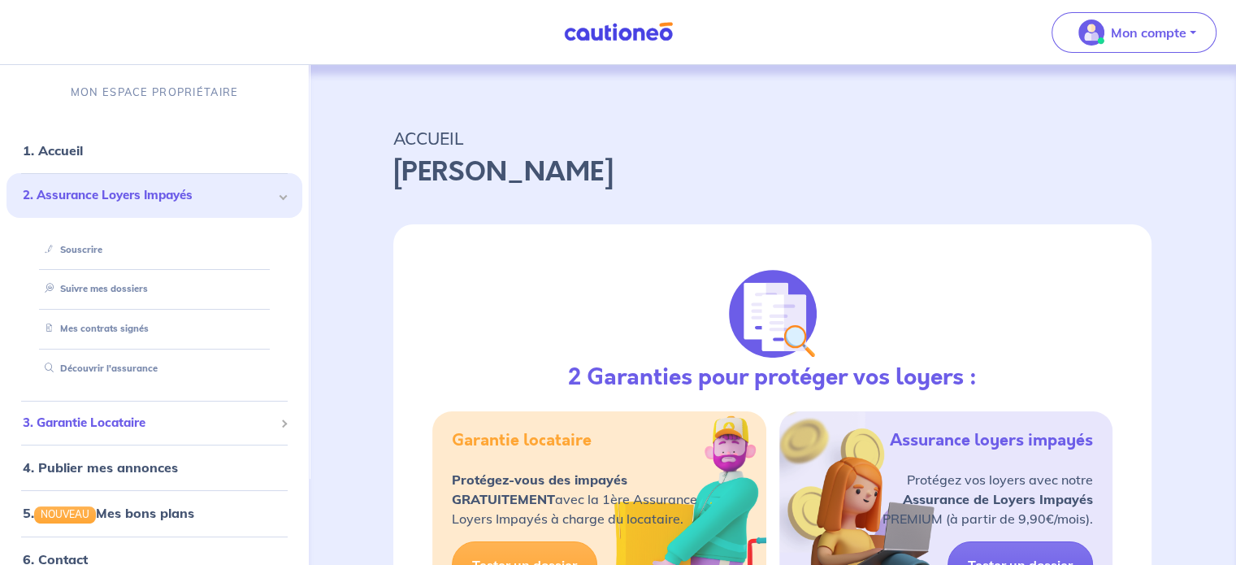
click at [90, 435] on div "3. Garantie Locataire" at bounding box center [155, 423] width 296 height 32
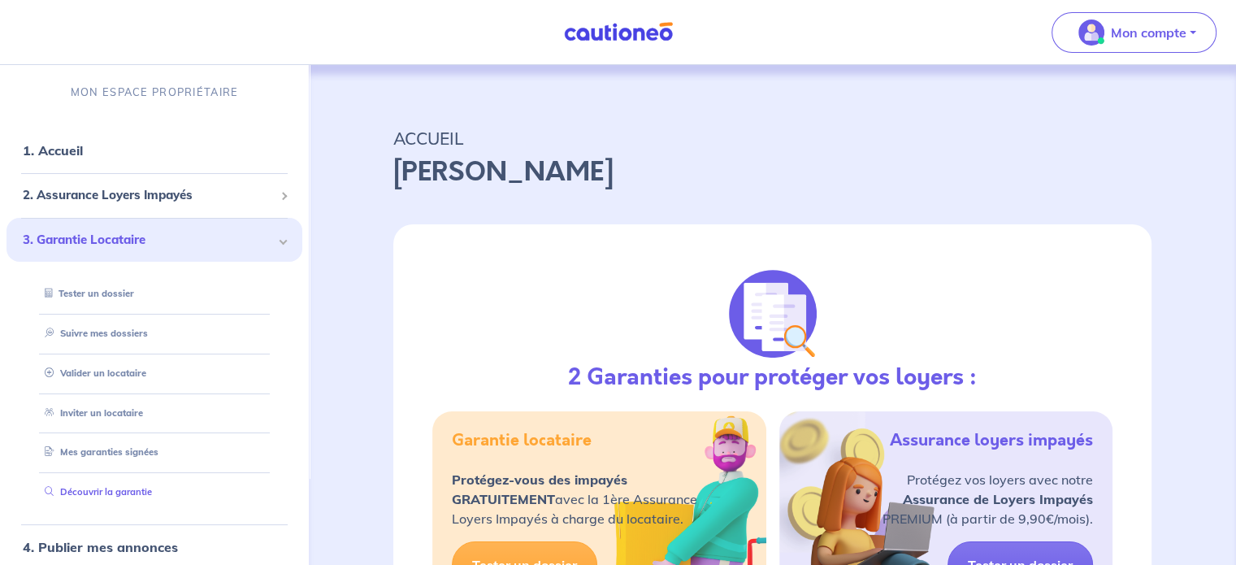
click at [110, 488] on link "Découvrir la garantie" at bounding box center [95, 491] width 114 height 11
click at [127, 190] on span "2. Assurance Loyers Impayés" at bounding box center [148, 195] width 251 height 19
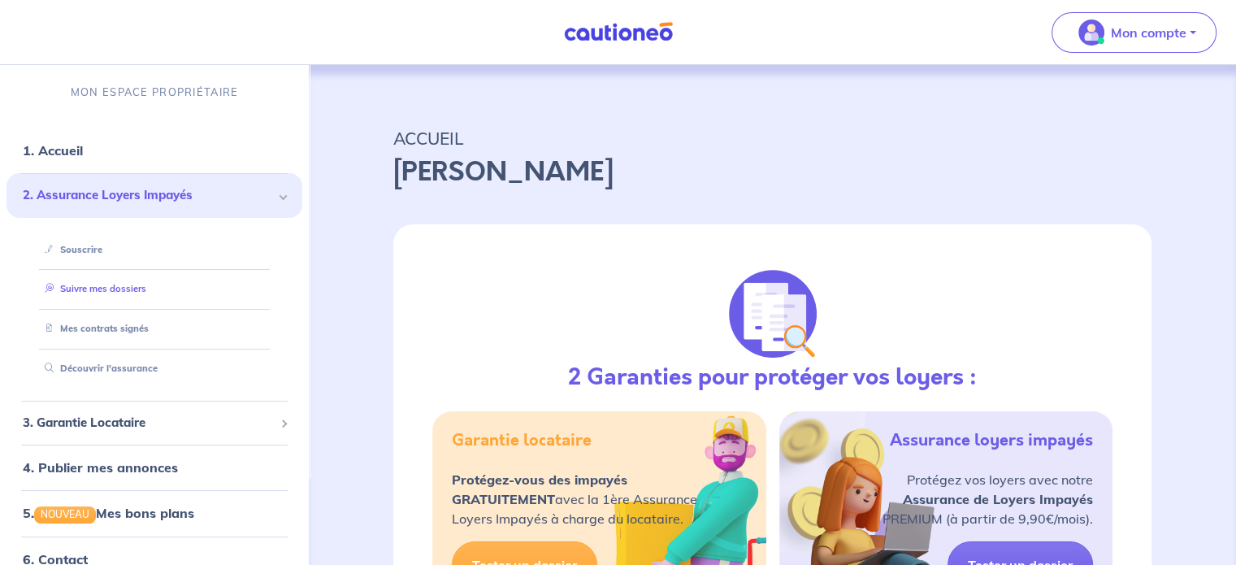
click at [100, 292] on link "Suivre mes dossiers" at bounding box center [92, 288] width 108 height 11
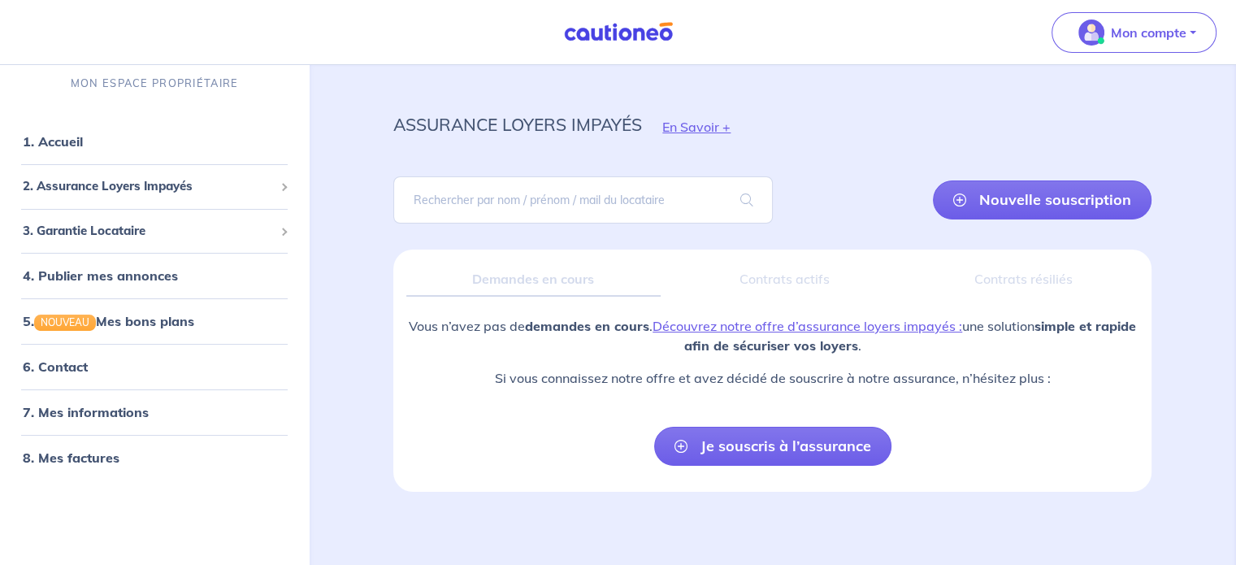
scroll to position [17, 0]
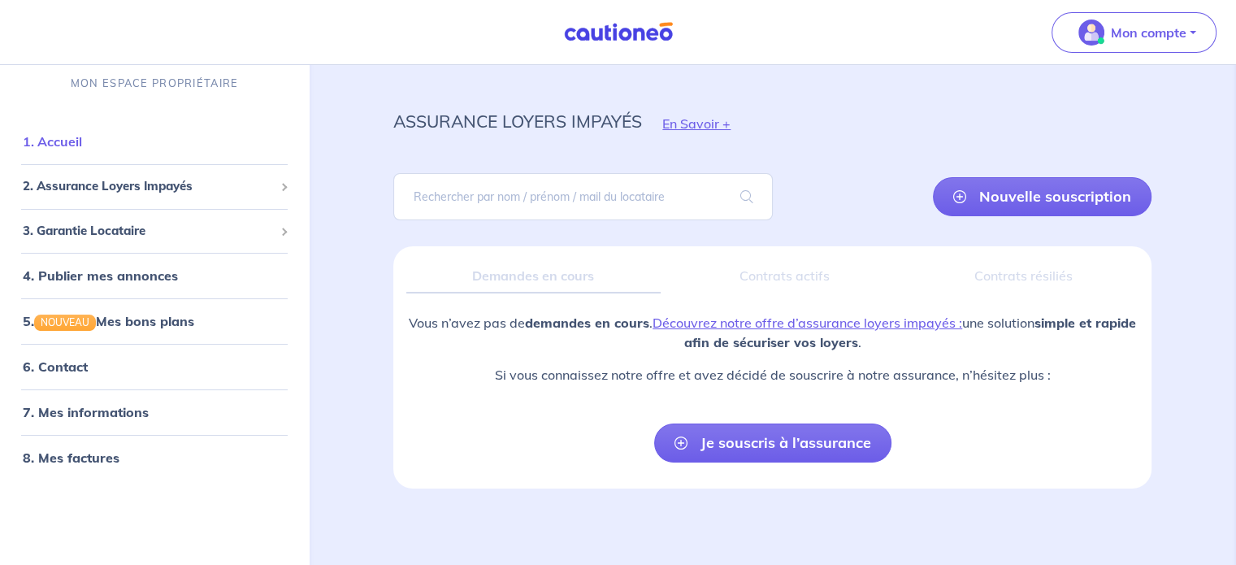
click at [64, 140] on link "1. Accueil" at bounding box center [52, 142] width 59 height 16
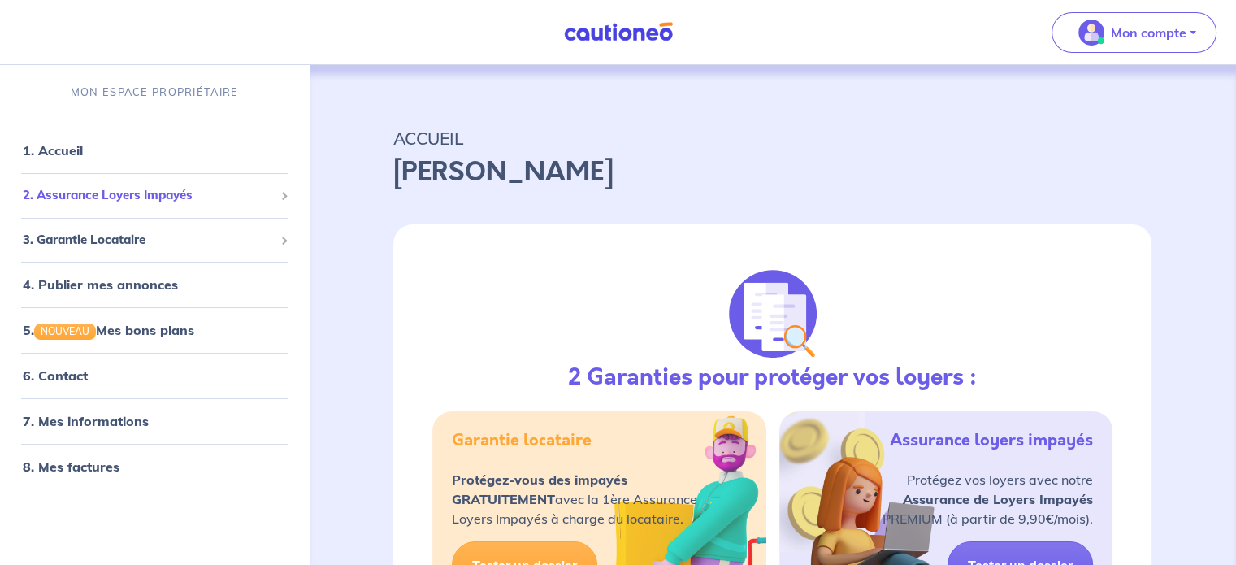
click at [152, 190] on span "2. Assurance Loyers Impayés" at bounding box center [148, 195] width 251 height 19
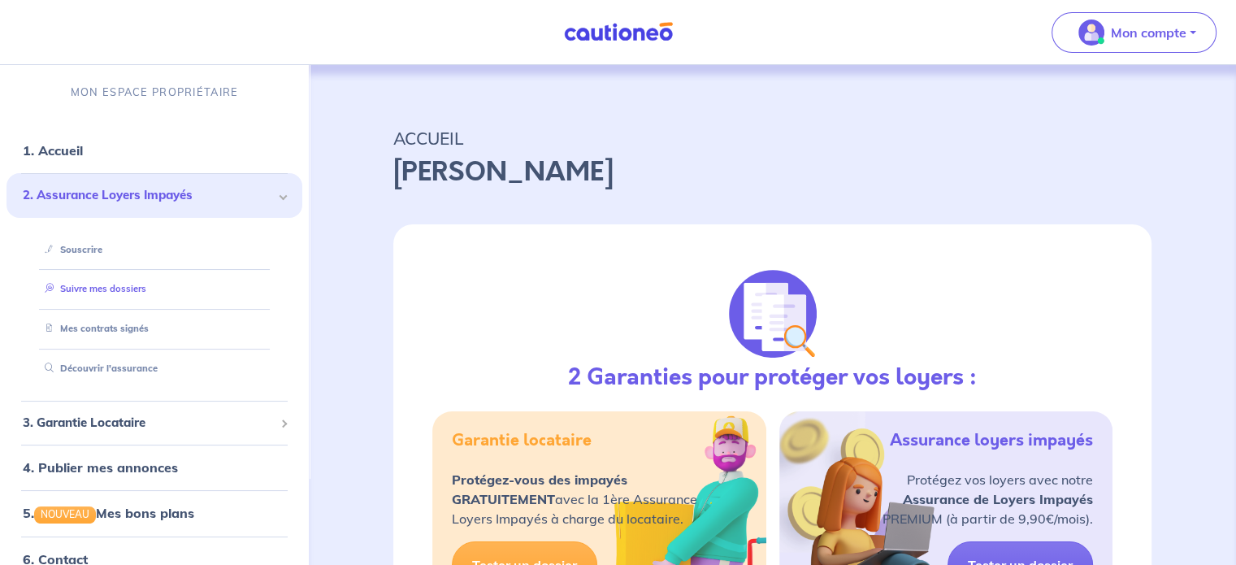
click at [105, 292] on link "Suivre mes dossiers" at bounding box center [92, 288] width 108 height 11
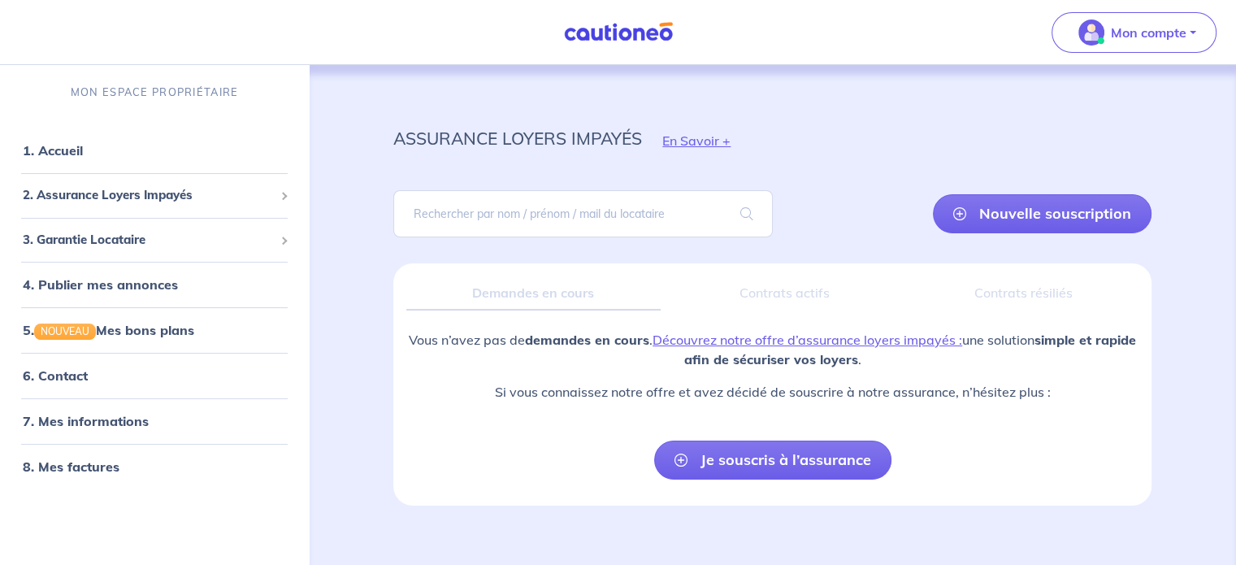
scroll to position [17, 0]
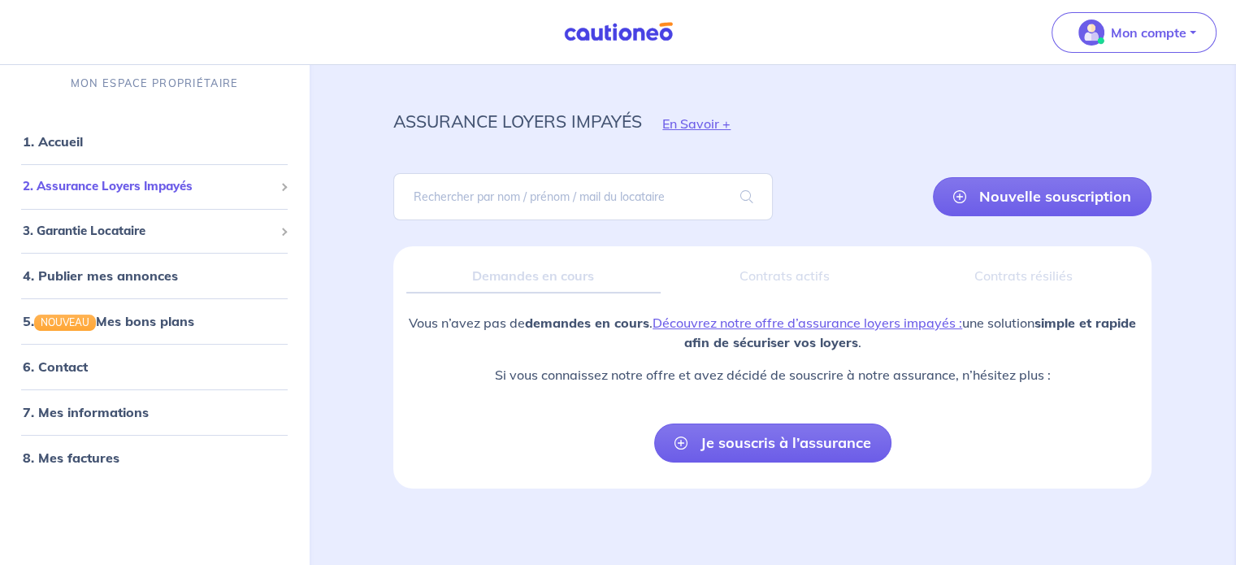
click at [114, 184] on span "2. Assurance Loyers Impayés" at bounding box center [148, 187] width 251 height 19
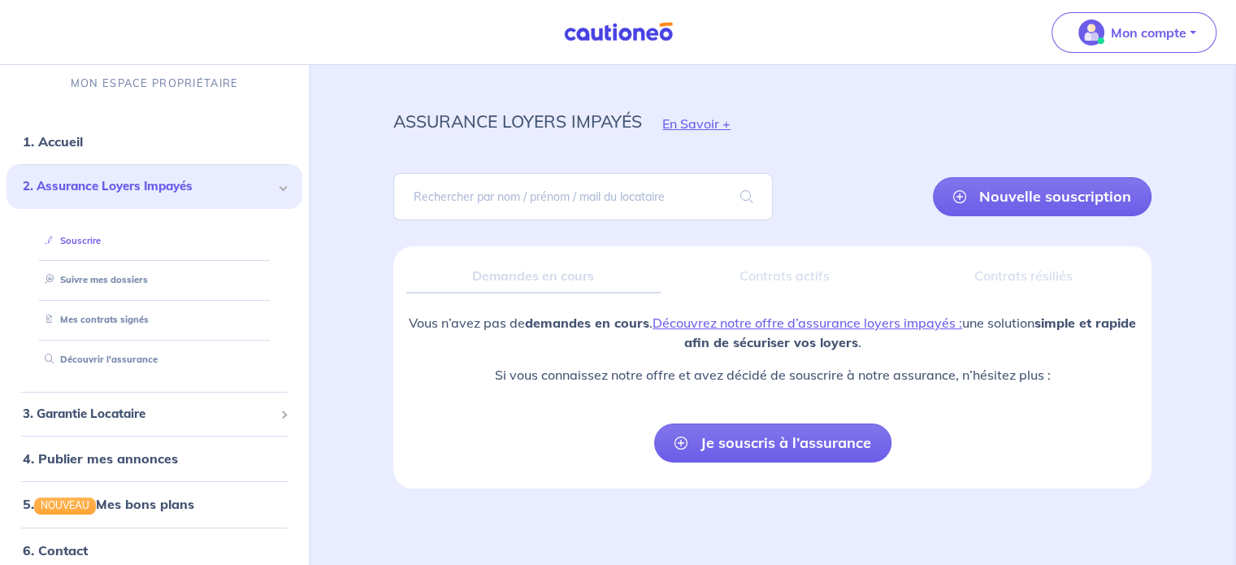
click at [84, 241] on link "Souscrire" at bounding box center [69, 240] width 63 height 11
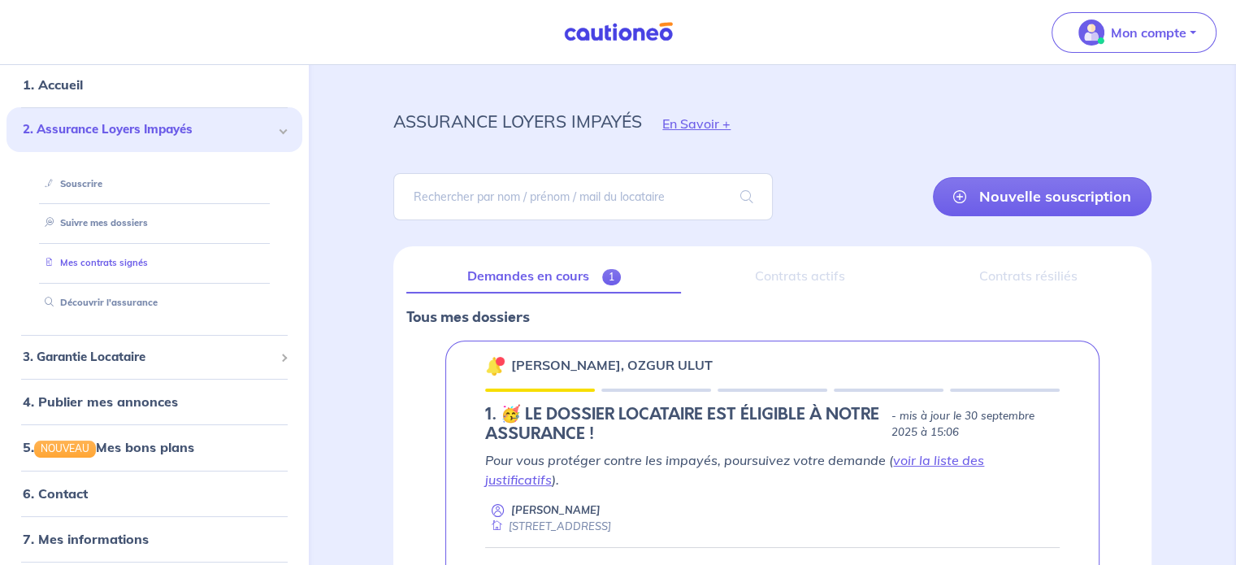
scroll to position [107, 0]
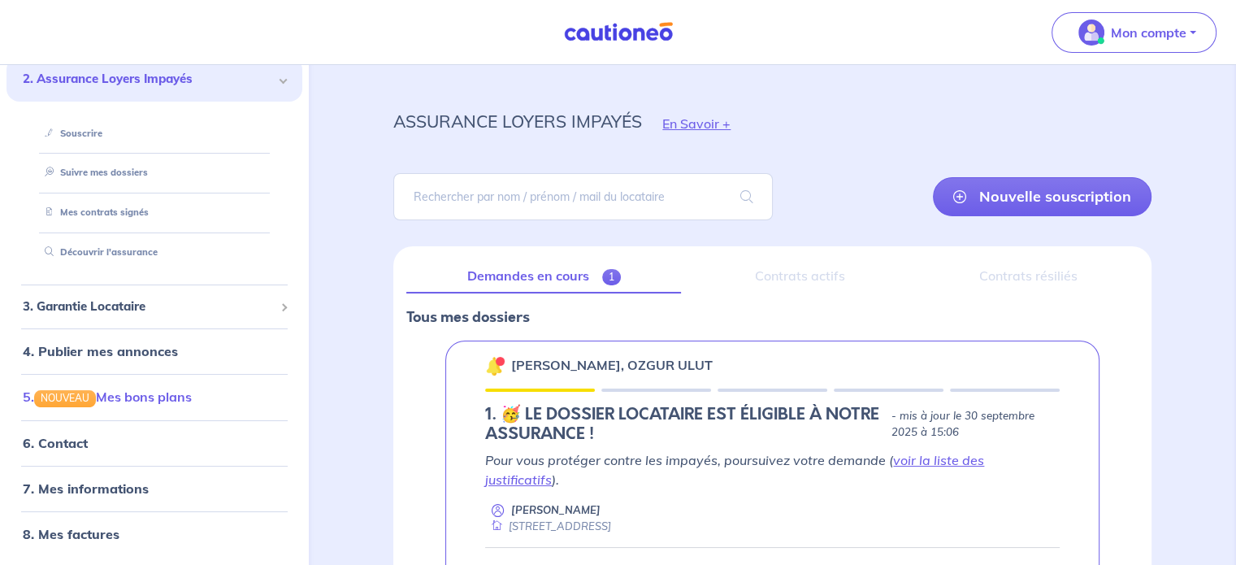
click at [142, 389] on link "5. NOUVEAU Mes bons plans" at bounding box center [107, 397] width 169 height 16
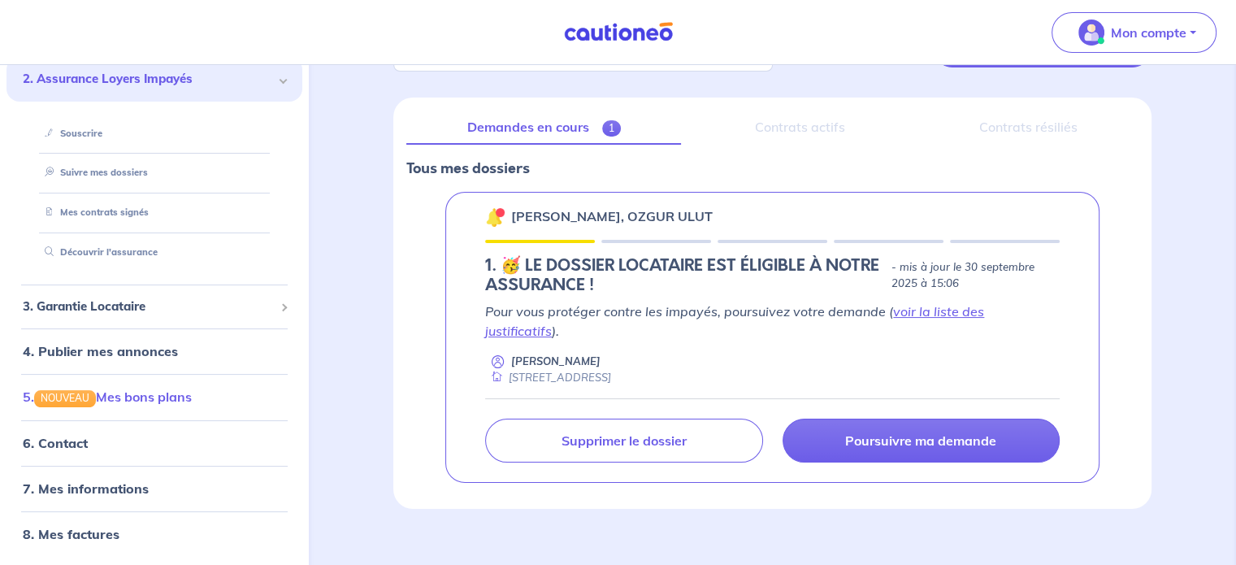
click at [172, 394] on link "5. NOUVEAU Mes bons plans" at bounding box center [107, 397] width 169 height 16
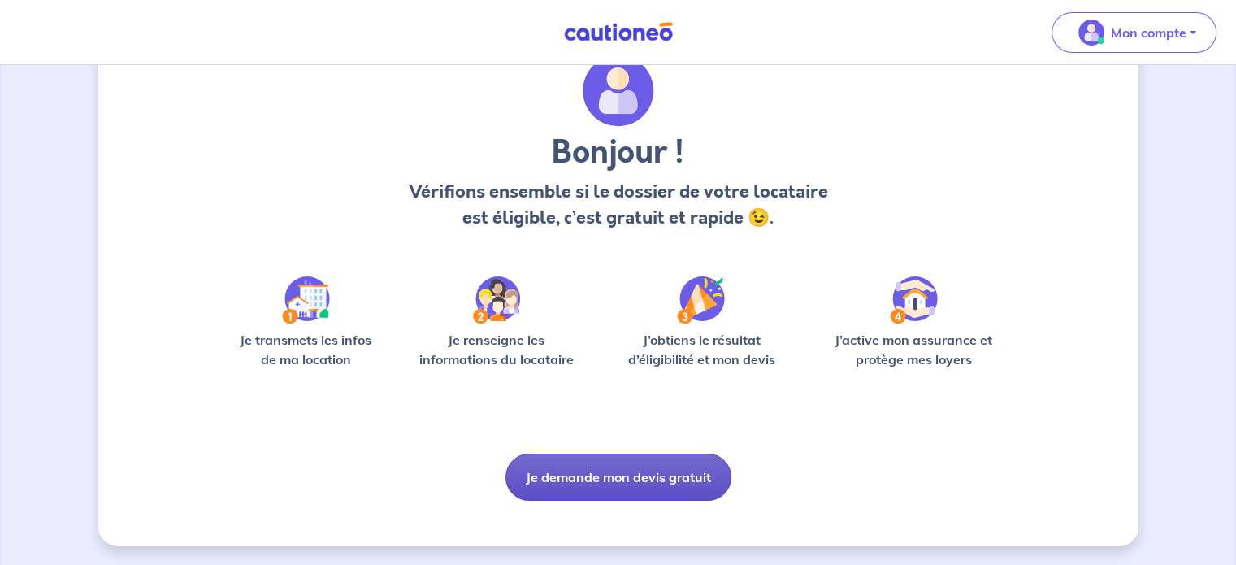
click at [601, 488] on button "Je demande mon devis gratuit" at bounding box center [618, 476] width 226 height 47
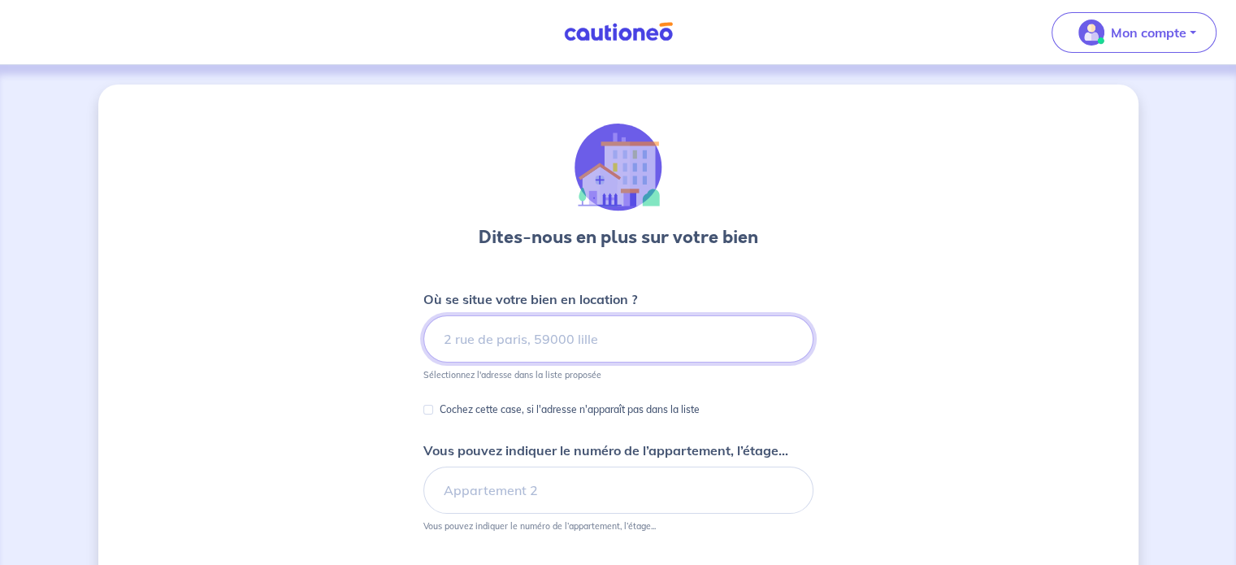
click at [519, 343] on input at bounding box center [618, 338] width 390 height 47
type input "("
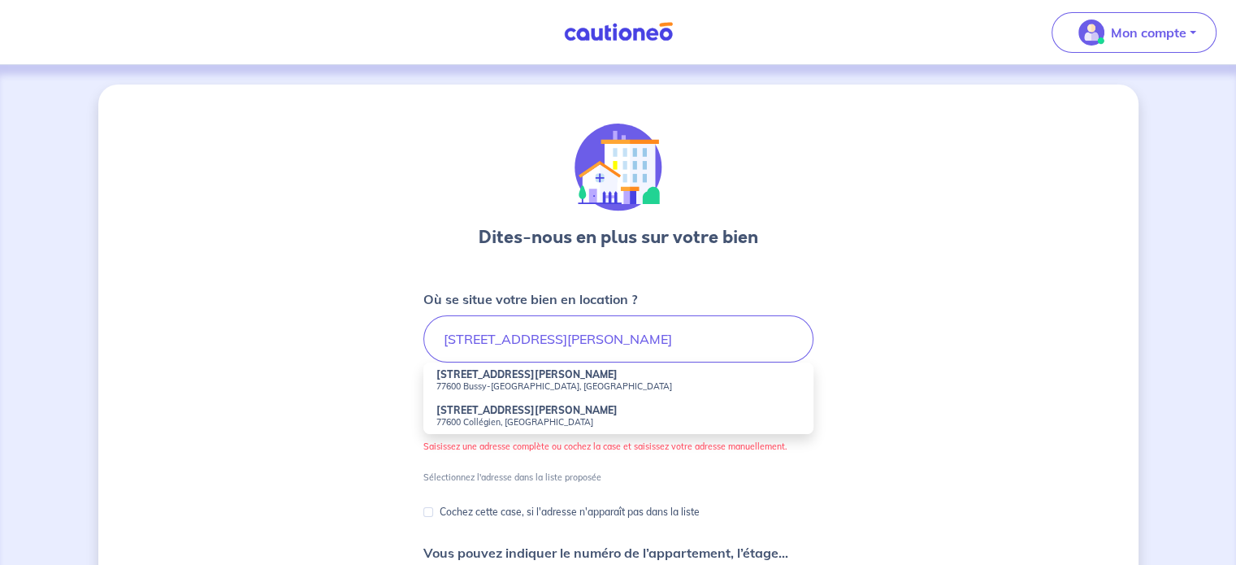
click at [505, 383] on small "77600 Bussy-[GEOGRAPHIC_DATA], [GEOGRAPHIC_DATA]" at bounding box center [618, 385] width 364 height 11
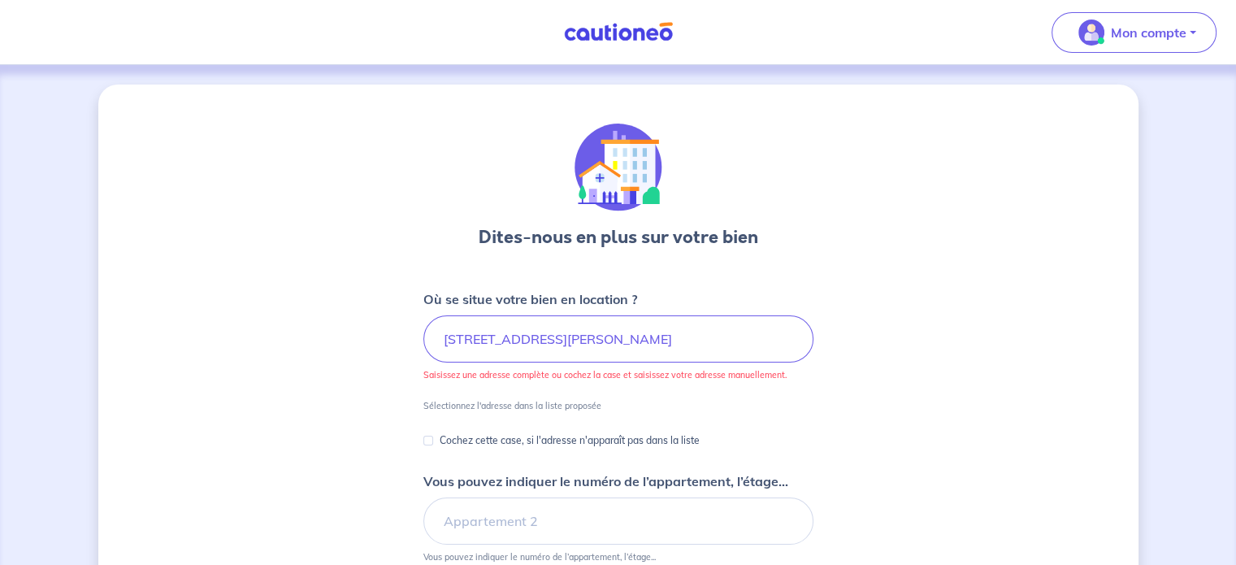
type input "[STREET_ADDRESS][PERSON_NAME]"
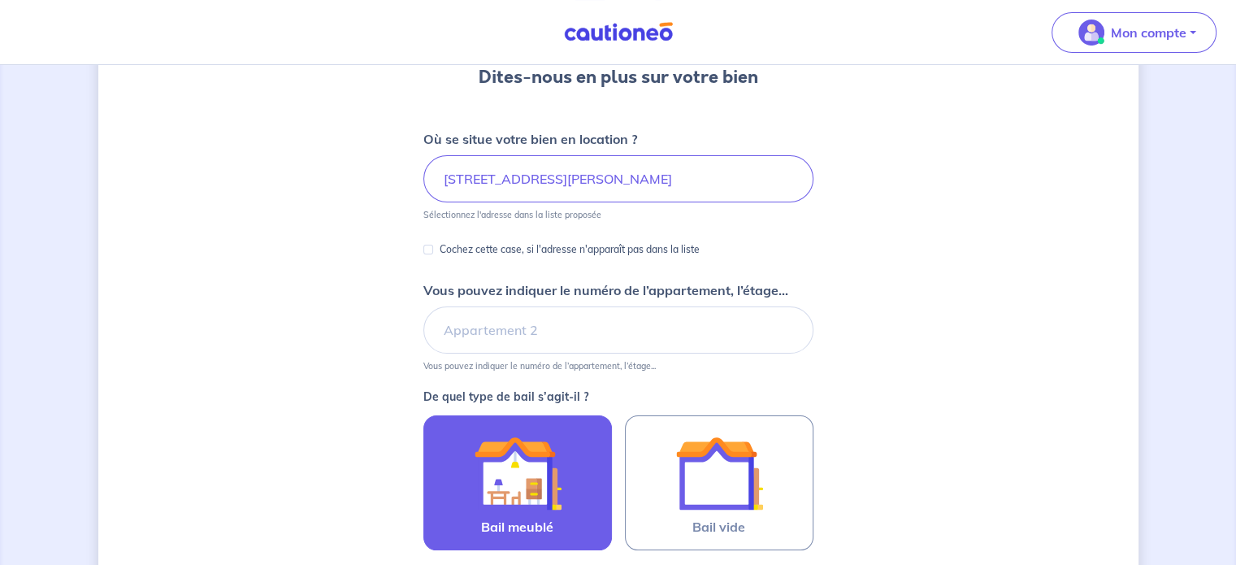
scroll to position [244, 0]
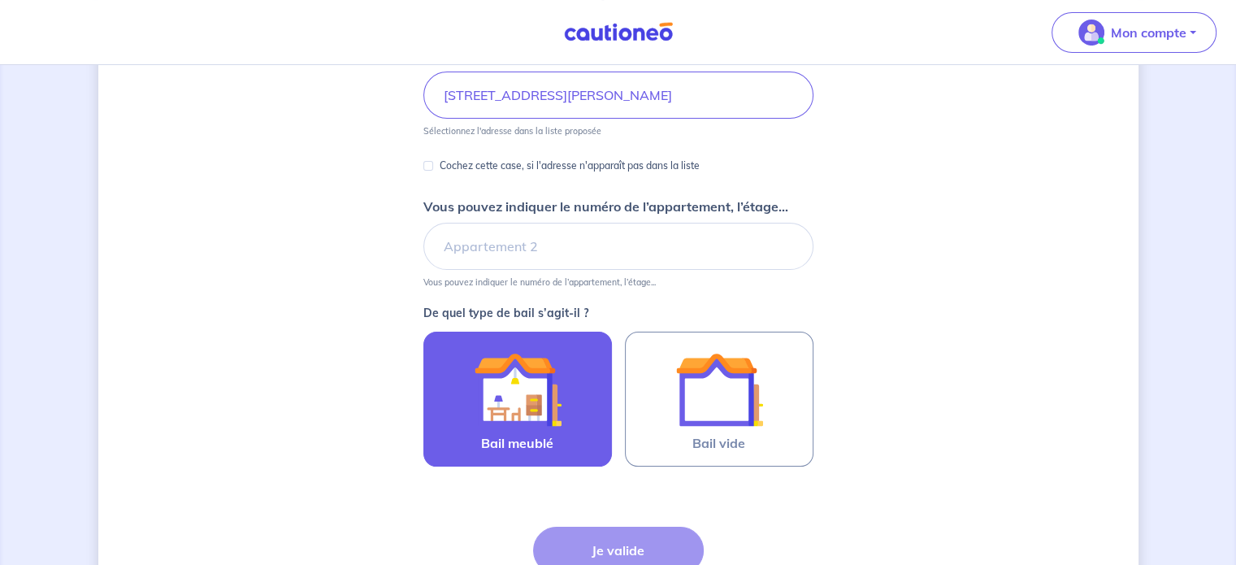
click at [520, 388] on img at bounding box center [518, 389] width 88 height 88
click at [0, 0] on input "Bail meublé" at bounding box center [0, 0] width 0 height 0
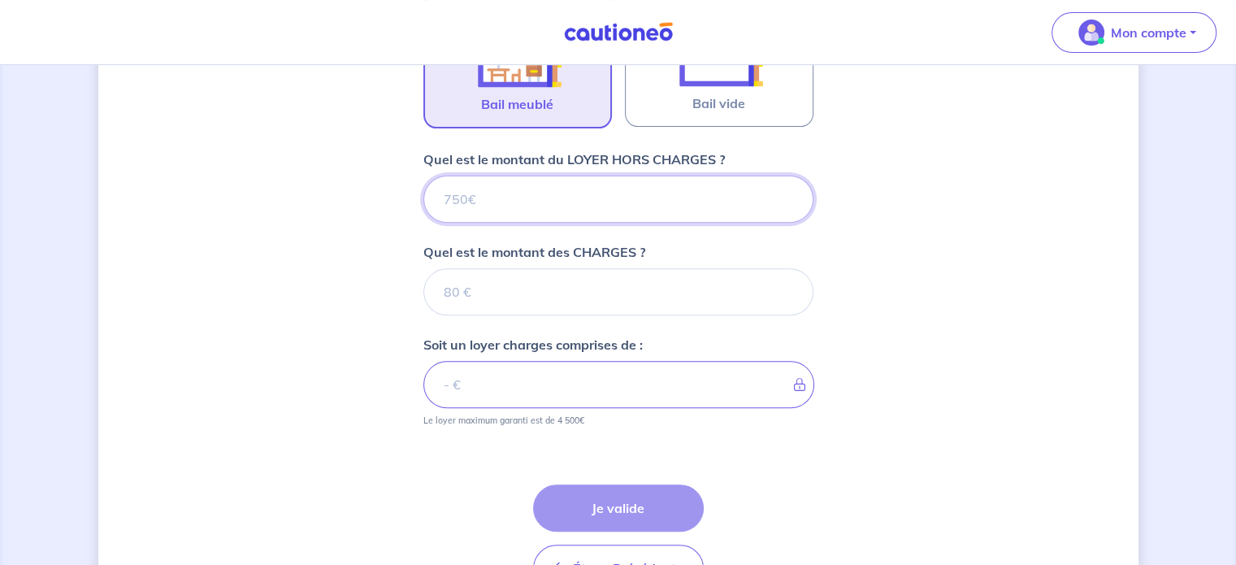
scroll to position [685, 0]
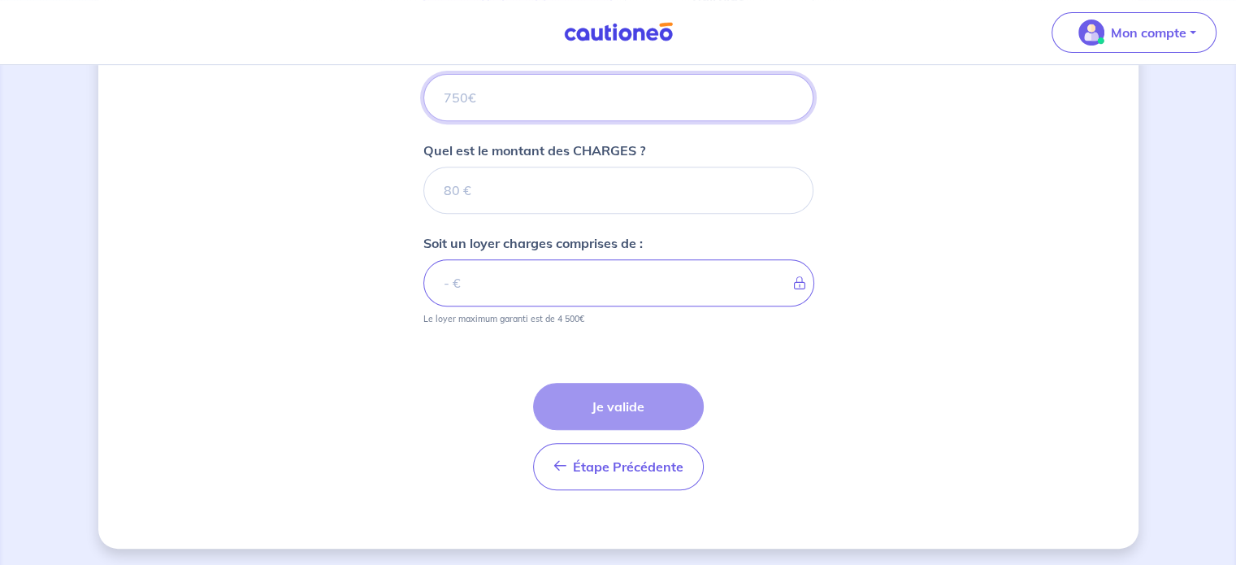
click at [502, 87] on input "Quel est le montant du LOYER HORS CHARGES ?" at bounding box center [618, 97] width 390 height 47
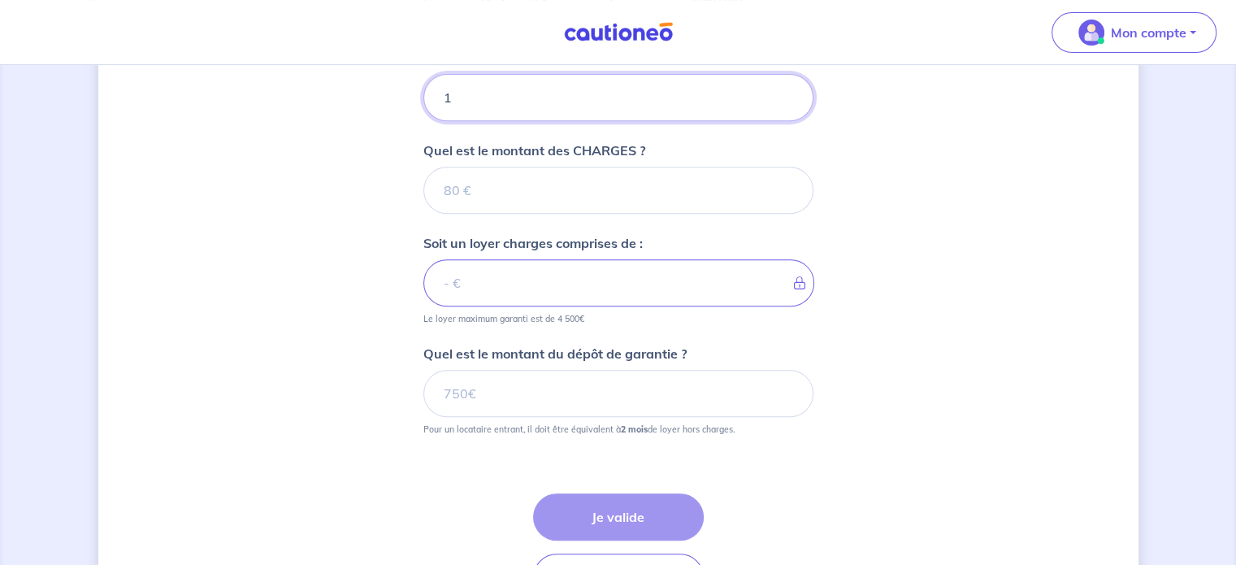
type input "10"
type input "1050"
type input "130"
type input "1180"
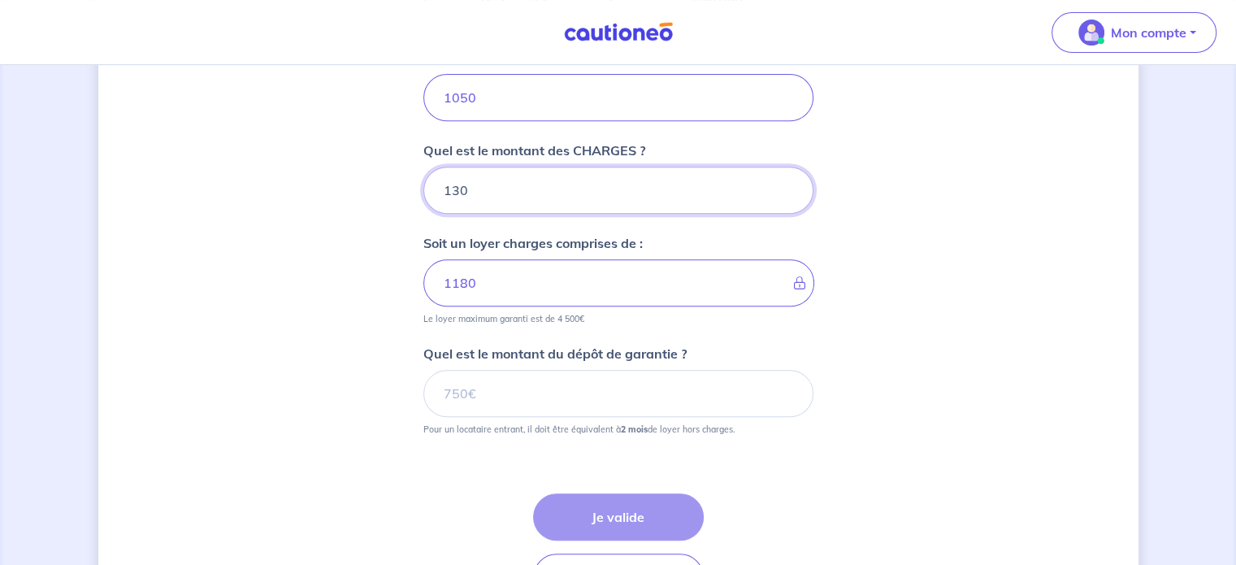
type input "130"
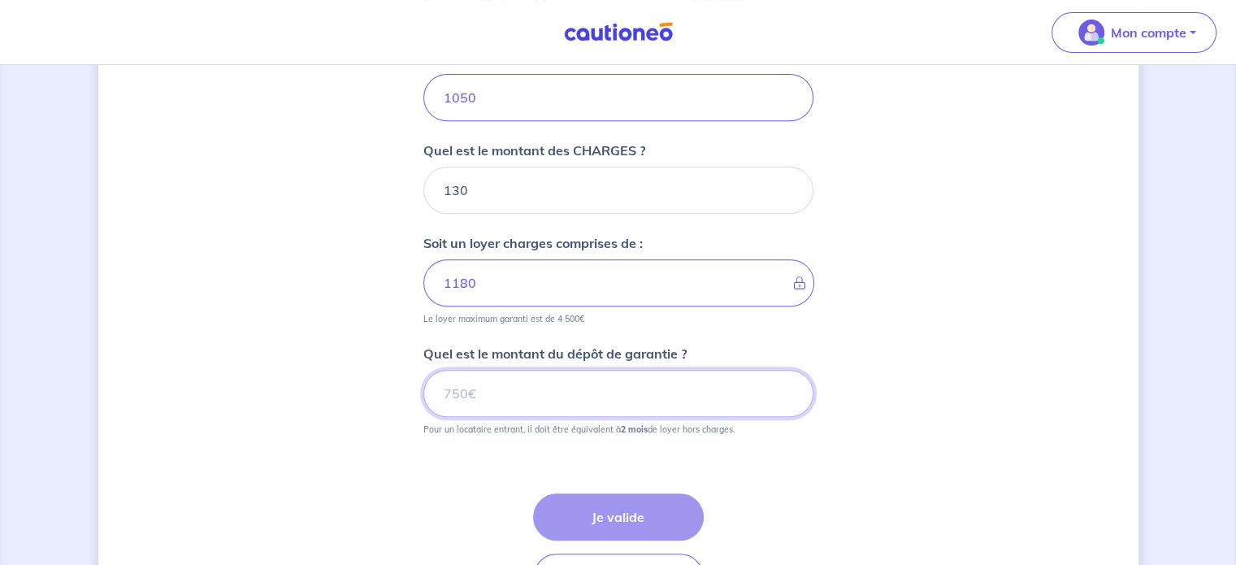
click at [569, 396] on input "Quel est le montant du dépôt de garantie ?" at bounding box center [618, 393] width 390 height 47
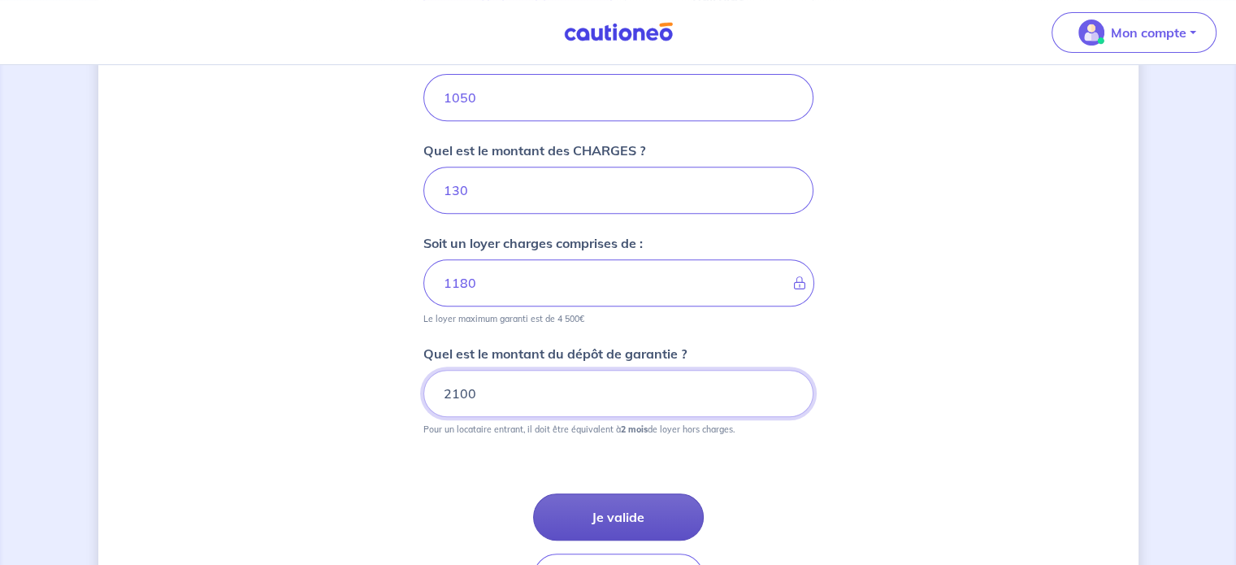
type input "2100"
click at [596, 510] on button "Je valide" at bounding box center [618, 516] width 171 height 47
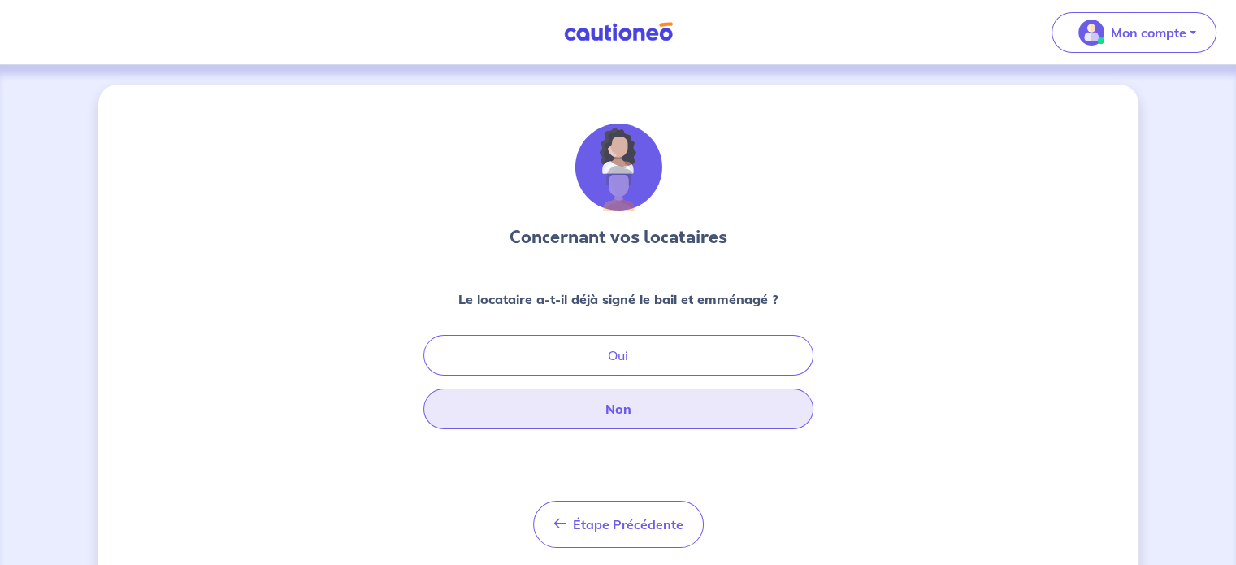
click at [692, 415] on button "Non" at bounding box center [618, 408] width 390 height 41
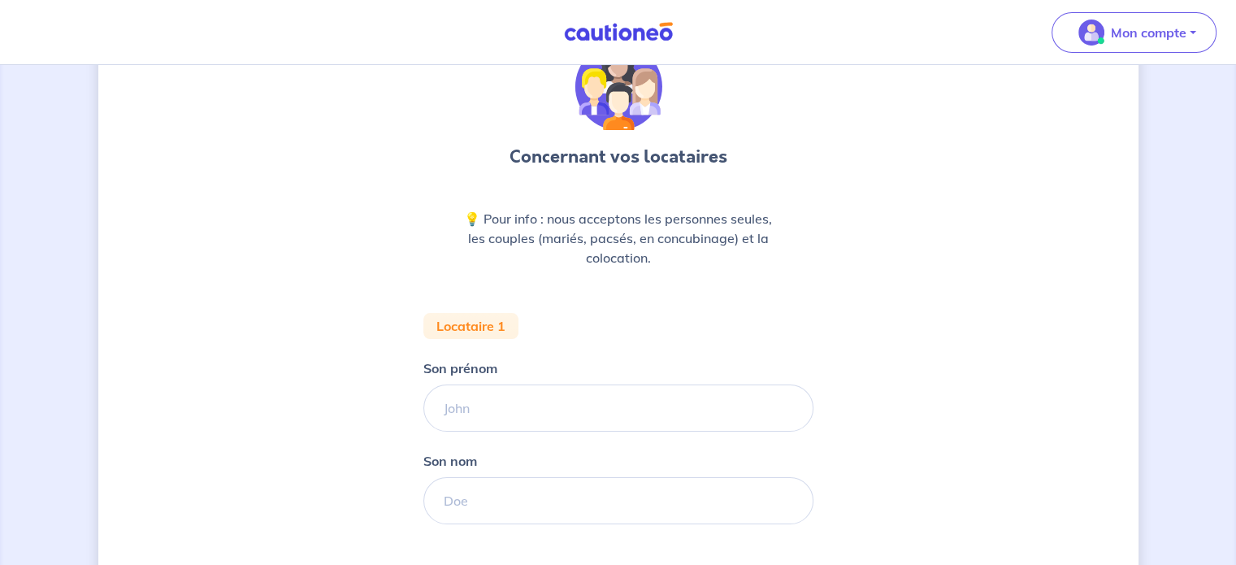
scroll to position [81, 0]
click at [603, 406] on input "Son prénom" at bounding box center [618, 407] width 390 height 47
type input "IRIS"
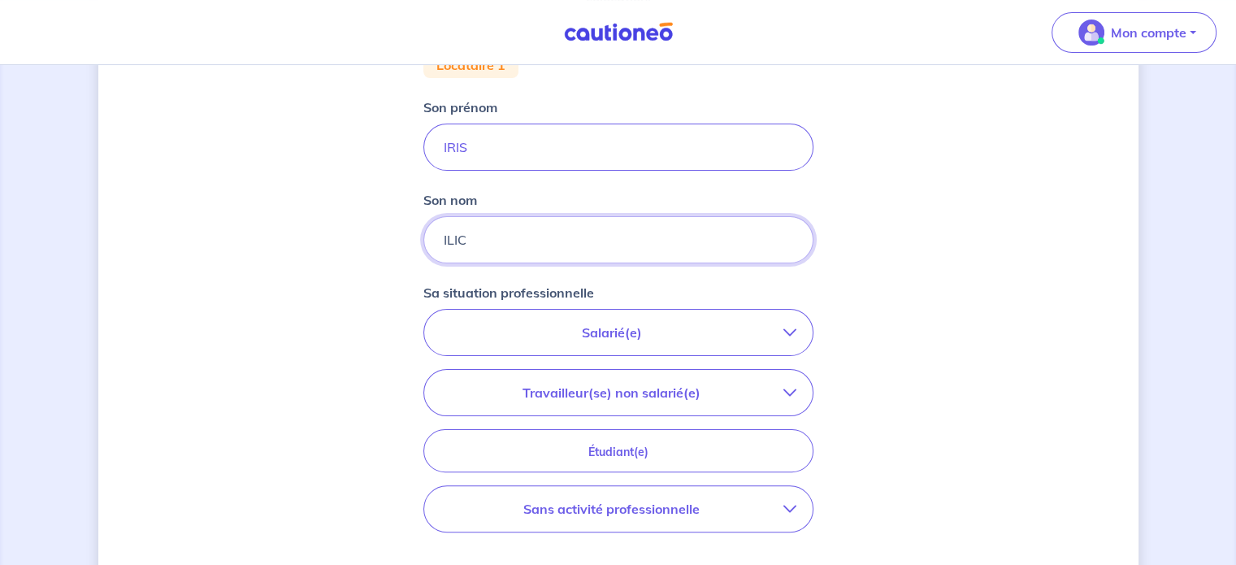
scroll to position [406, 0]
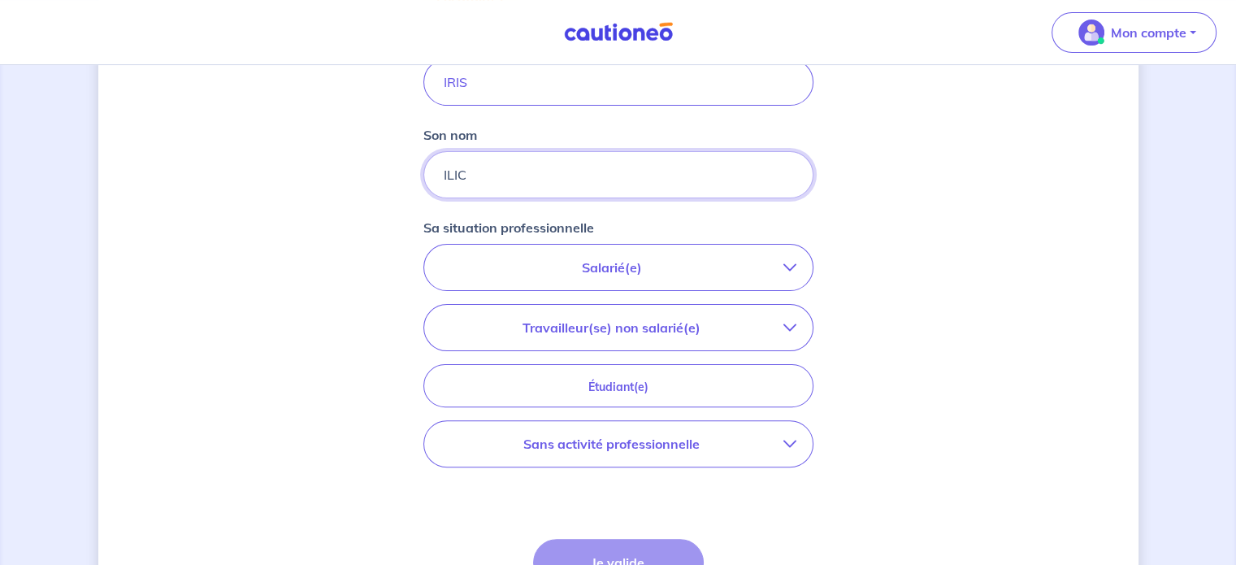
type input "ILIC"
click at [614, 262] on p "Salarié(e)" at bounding box center [611, 268] width 343 height 20
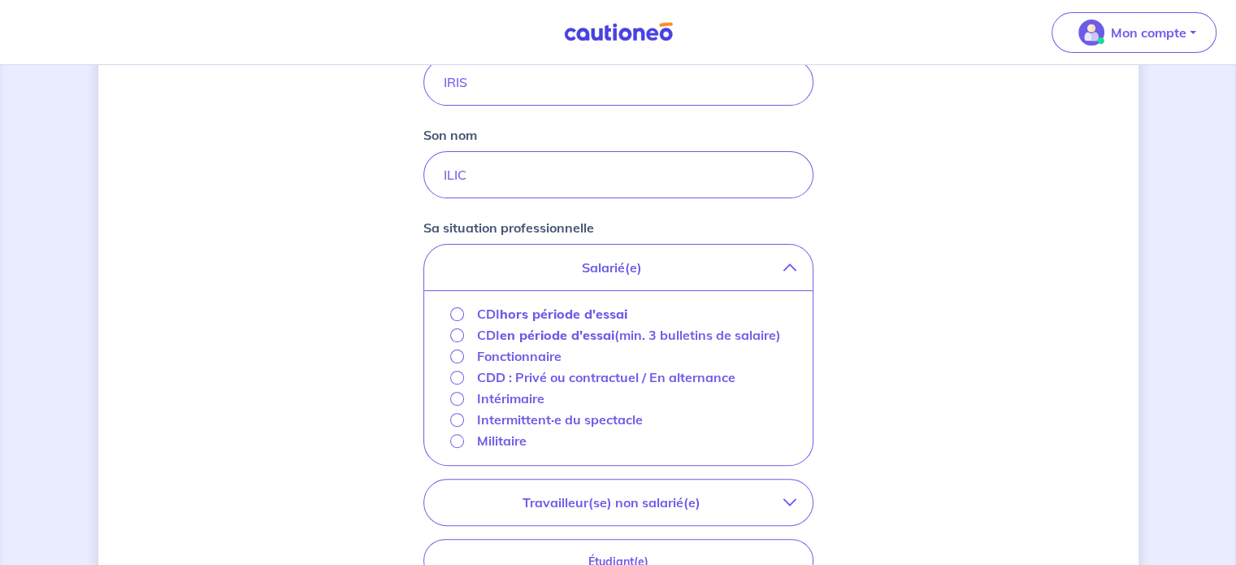
click at [504, 309] on strong "hors période d'essai" at bounding box center [564, 314] width 128 height 16
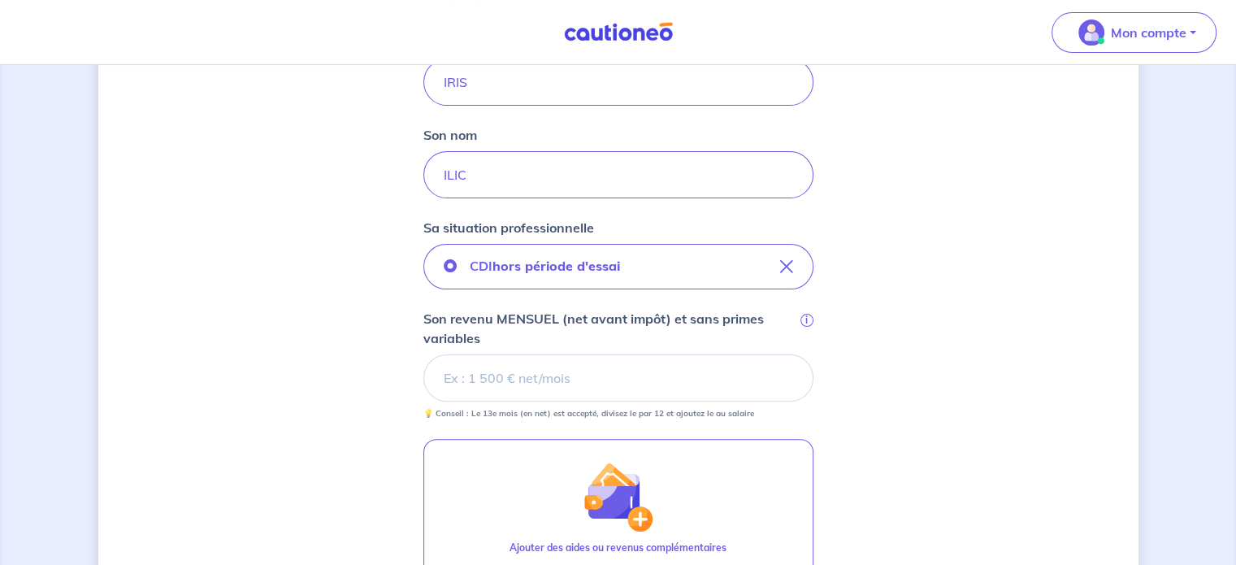
click at [562, 394] on input "Son revenu MENSUEL (net avant impôt) et sans primes variables i" at bounding box center [618, 377] width 390 height 47
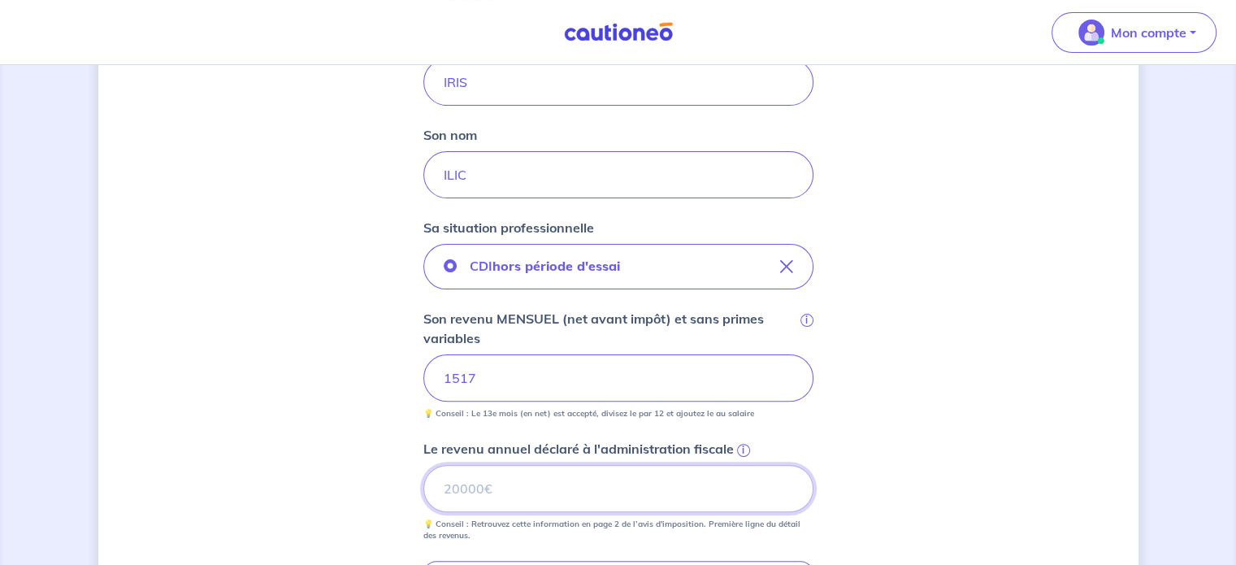
click at [530, 491] on input "Le revenu annuel déclaré à l'administration fiscale i" at bounding box center [618, 488] width 390 height 47
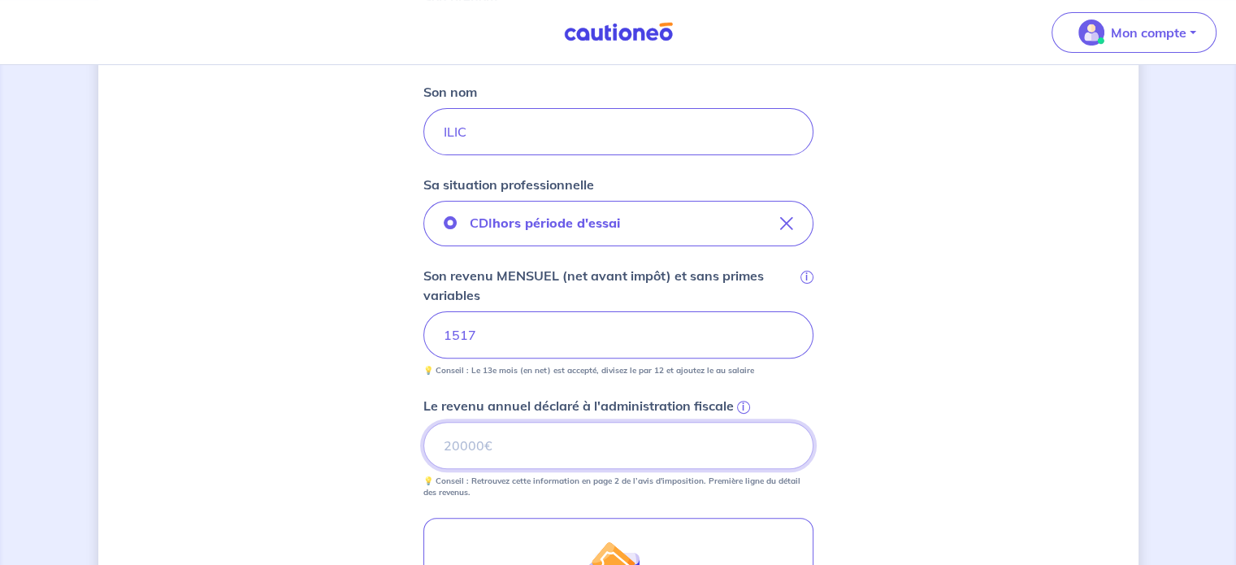
scroll to position [488, 0]
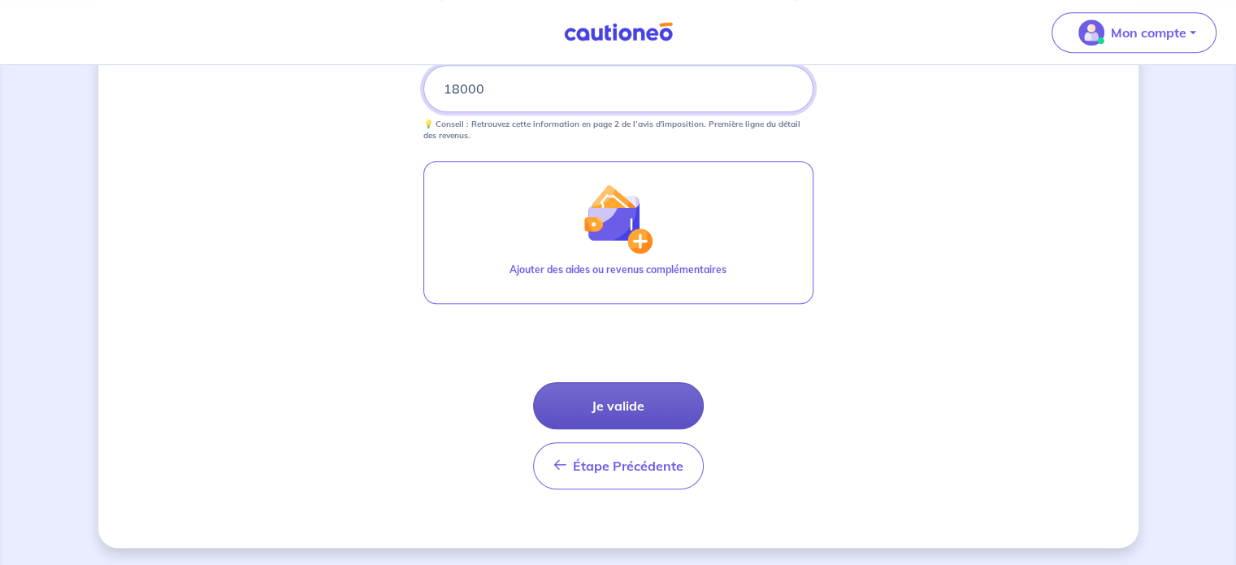
type input "18000"
click at [601, 399] on button "Je valide" at bounding box center [618, 405] width 171 height 47
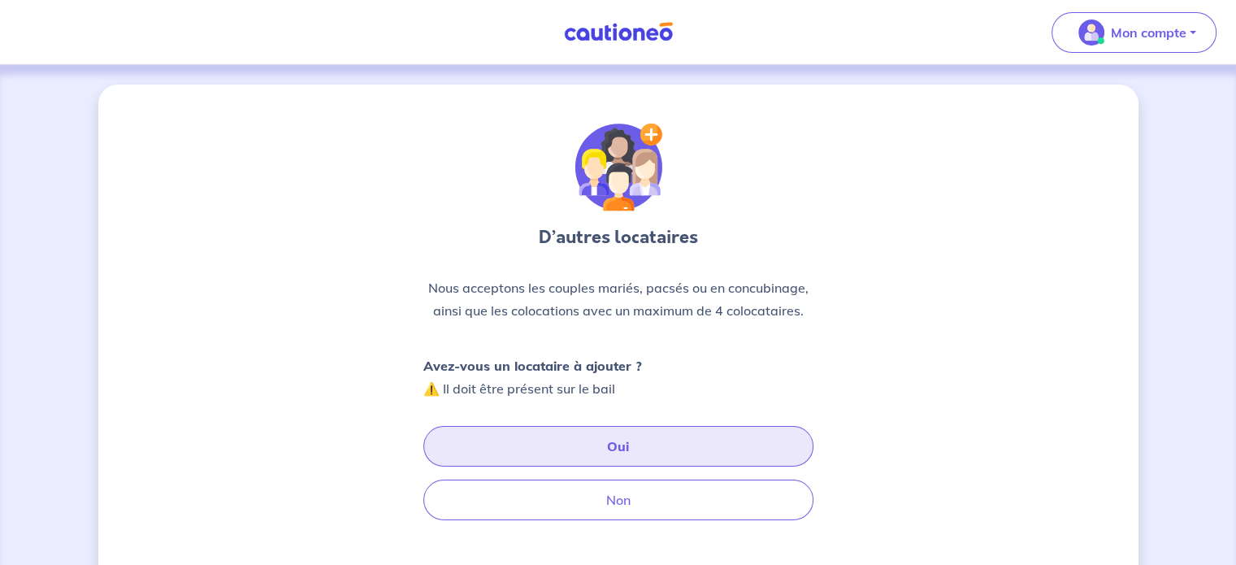
click at [601, 446] on button "Oui" at bounding box center [618, 446] width 390 height 41
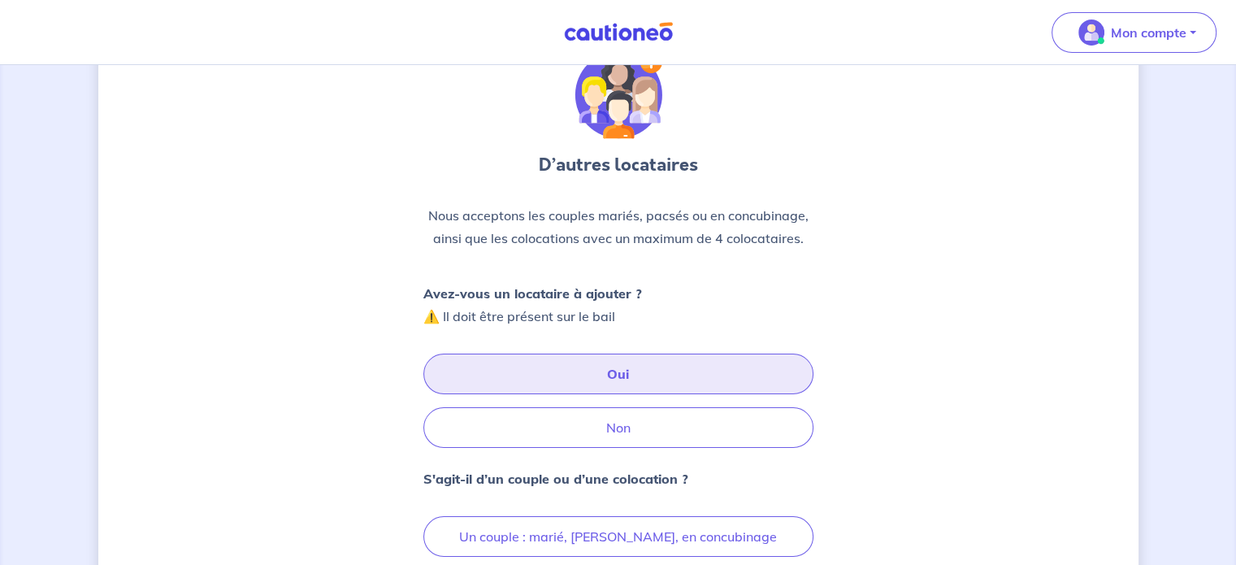
scroll to position [244, 0]
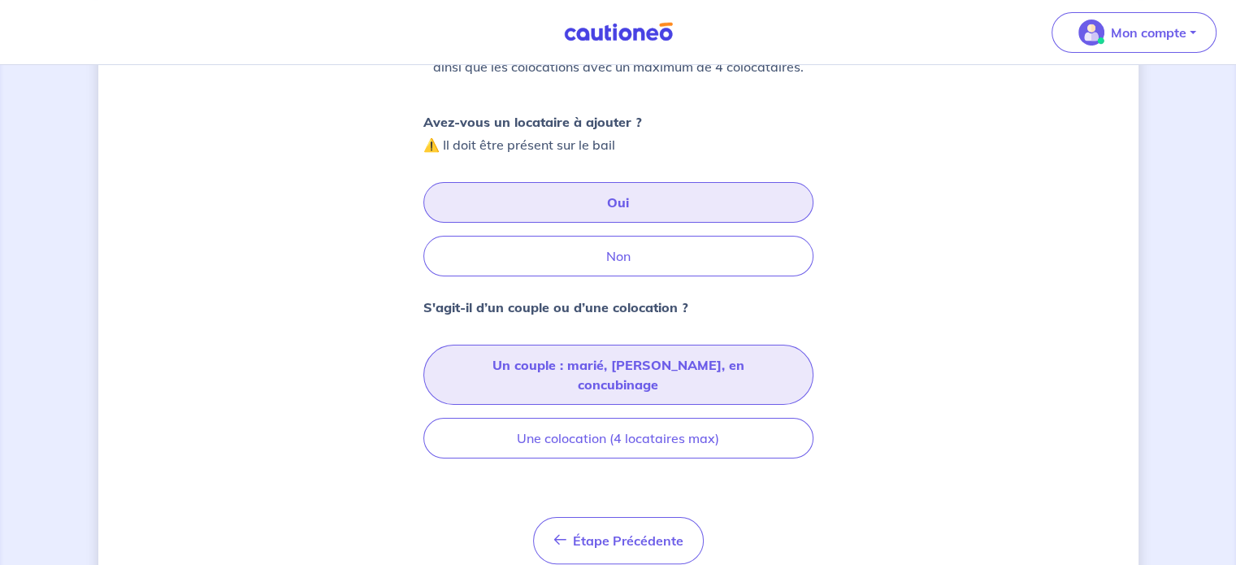
click at [556, 367] on button "Un couple : marié, pacsé, en concubinage" at bounding box center [618, 375] width 390 height 60
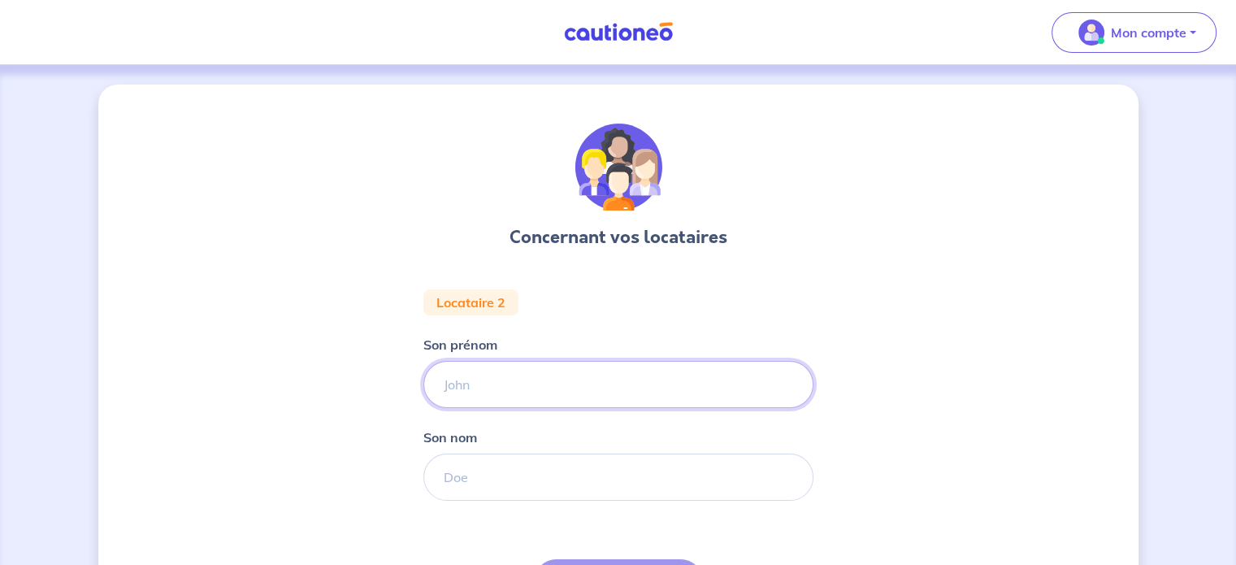
click at [536, 368] on input "Son prénom" at bounding box center [618, 384] width 390 height 47
type input "OZGUR"
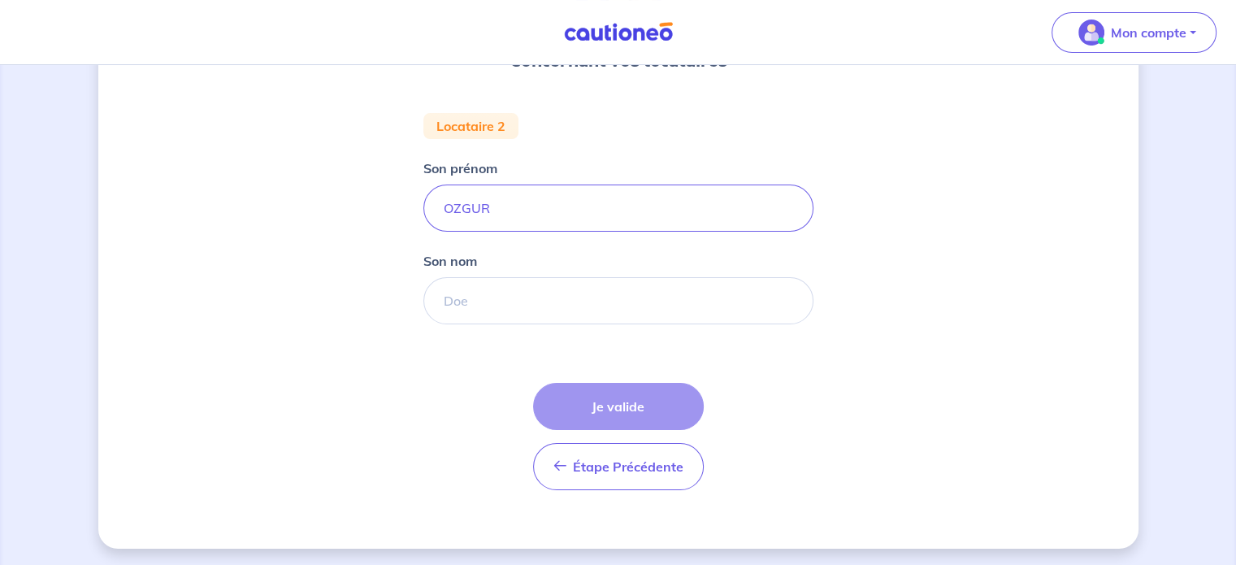
scroll to position [178, 0]
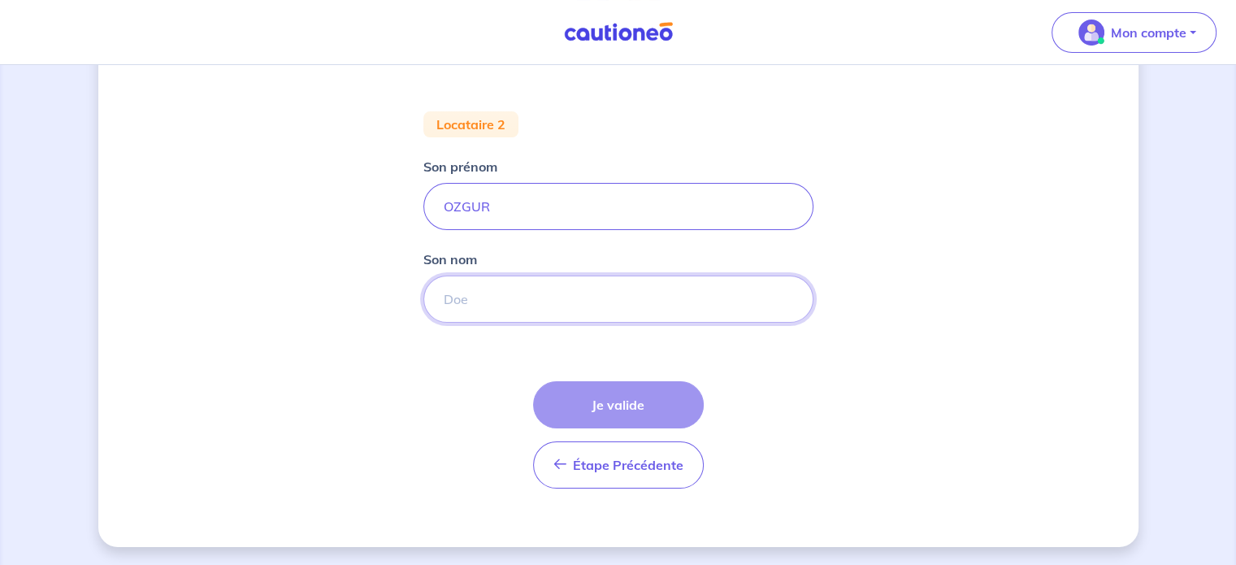
click at [692, 292] on input "Son nom" at bounding box center [618, 298] width 390 height 47
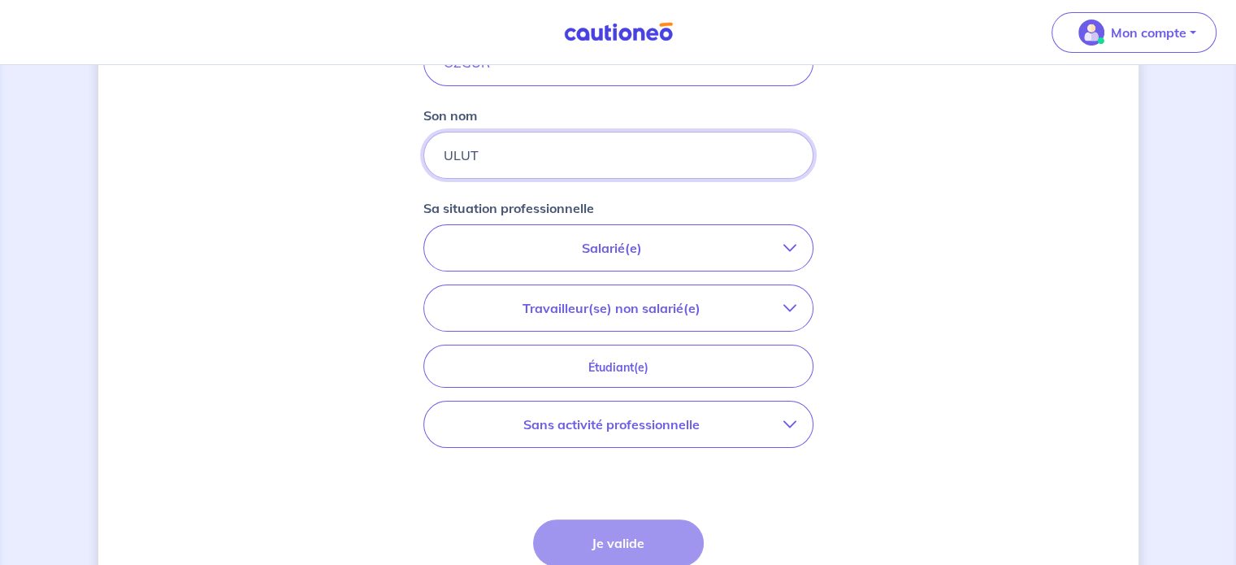
scroll to position [422, 0]
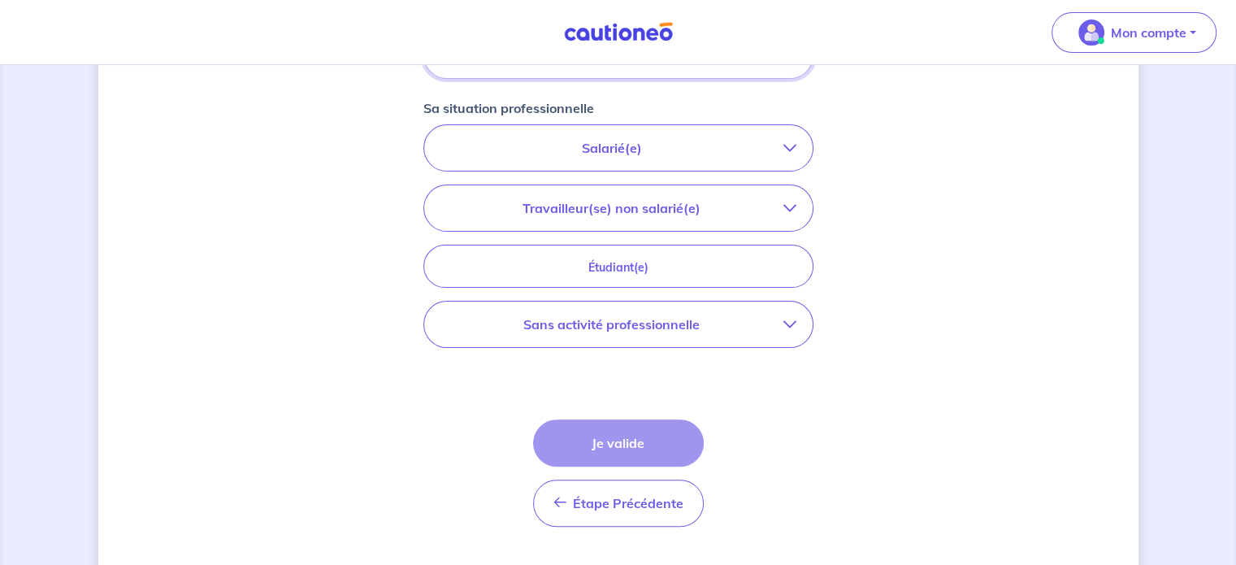
type input "ULUT"
click at [672, 145] on p "Salarié(e)" at bounding box center [611, 148] width 343 height 20
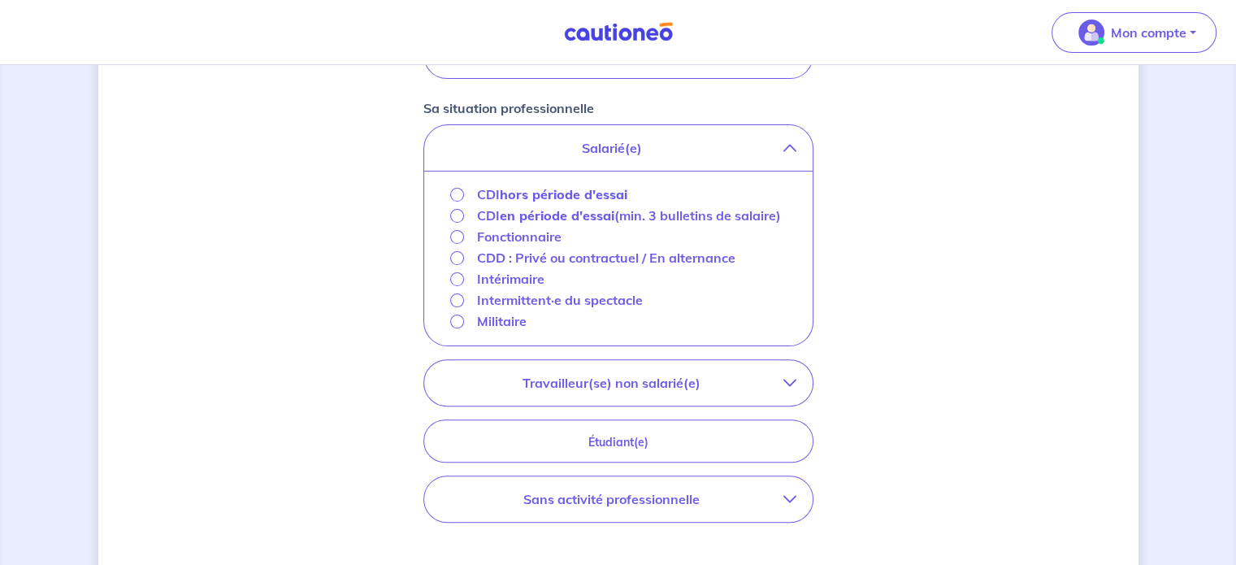
click at [484, 191] on p "CDI hors période d'essai" at bounding box center [552, 194] width 150 height 20
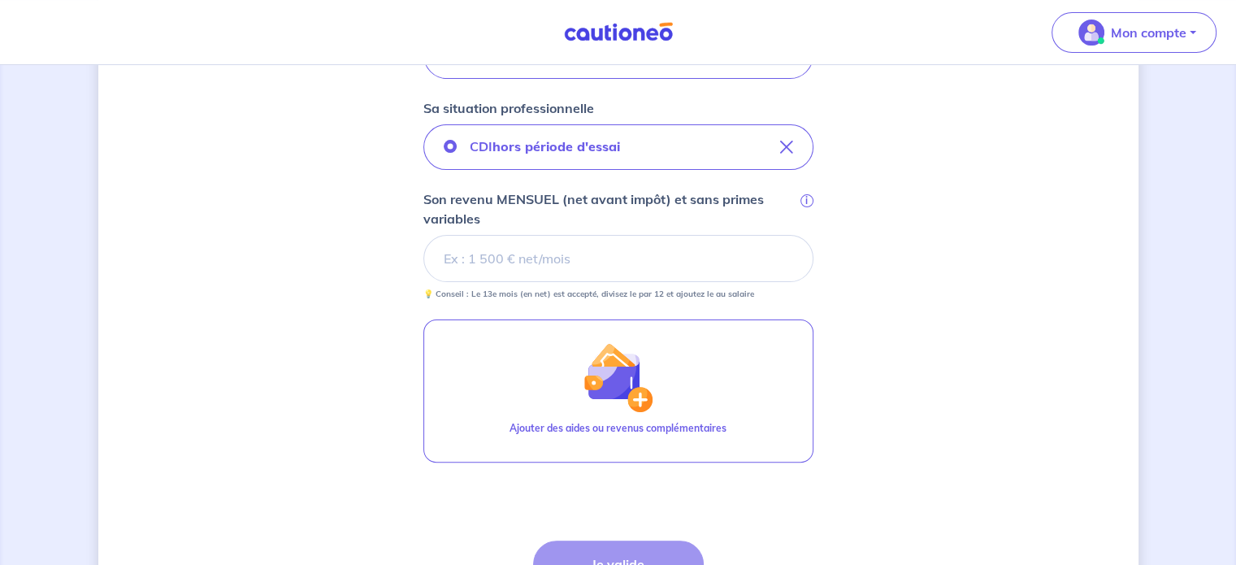
click at [540, 267] on input "Son revenu MENSUEL (net avant impôt) et sans primes variables i" at bounding box center [618, 258] width 390 height 47
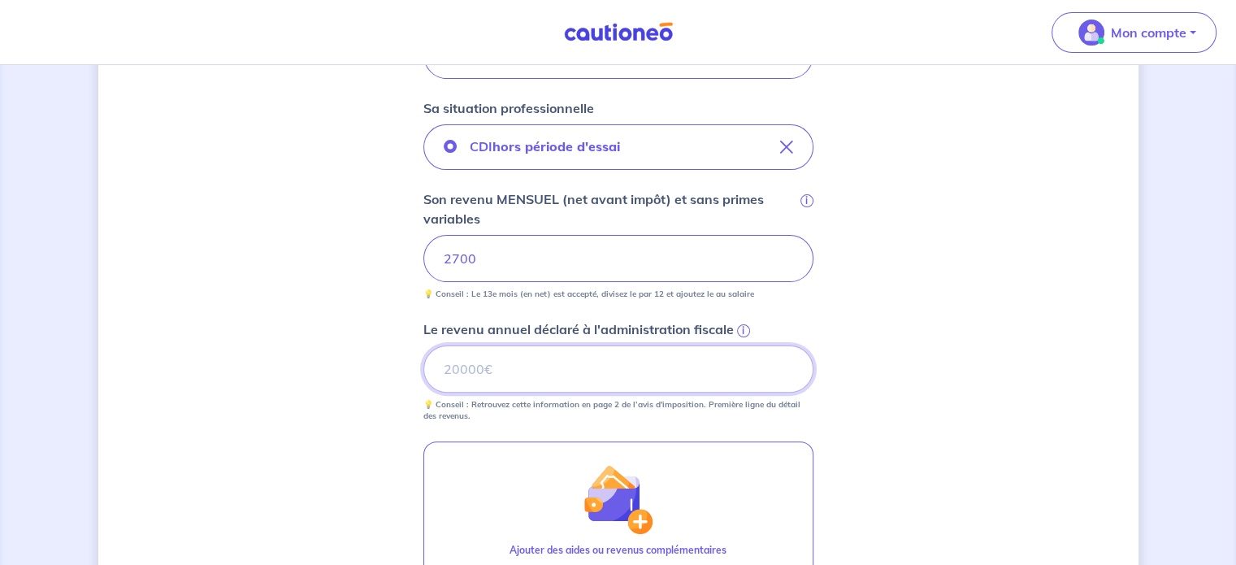
click at [566, 349] on input "Le revenu annuel déclaré à l'administration fiscale i" at bounding box center [618, 368] width 390 height 47
drag, startPoint x: 1054, startPoint y: 295, endPoint x: 857, endPoint y: 262, distance: 199.3
click at [1055, 293] on div "Concernant vos locataires Locataire 2 Son prénom OZGUR Son nom ULUT Sa situatio…" at bounding box center [618, 245] width 1040 height 1165
click at [488, 373] on input "Le revenu annuel déclaré à l'administration fiscale i" at bounding box center [618, 368] width 390 height 47
type input "32400"
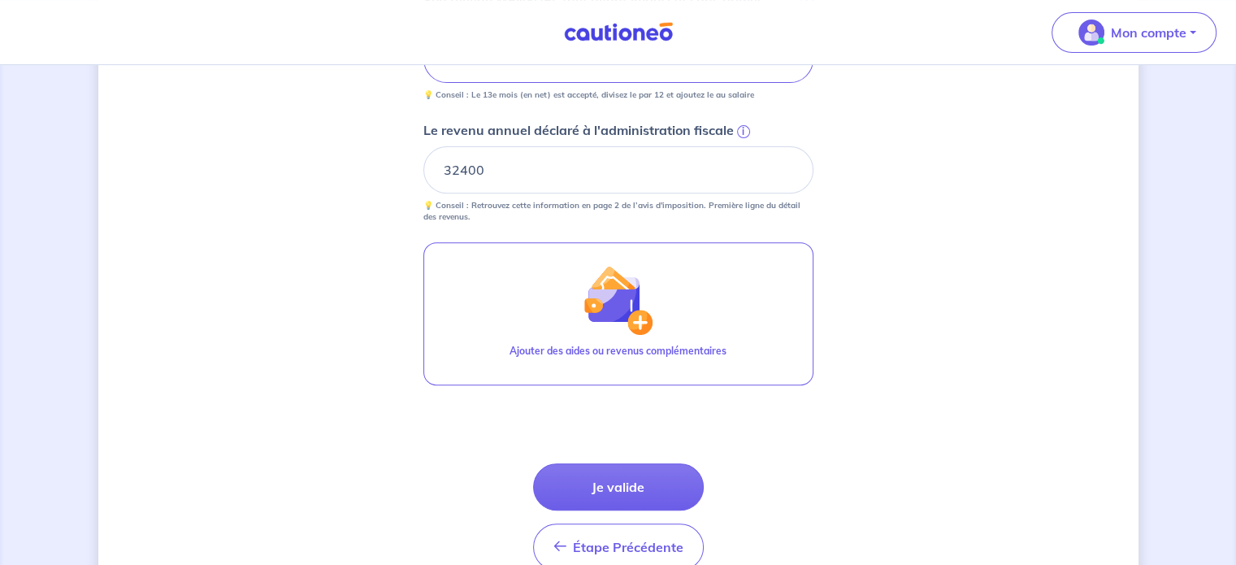
scroll to position [702, 0]
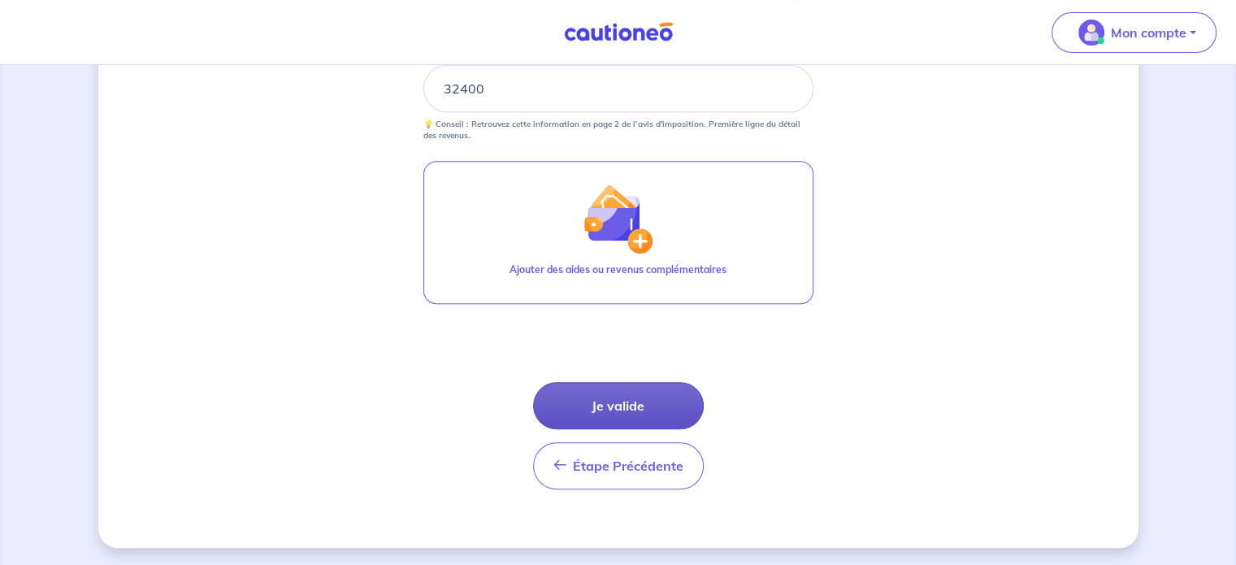
click at [585, 408] on button "Je valide" at bounding box center [618, 405] width 171 height 47
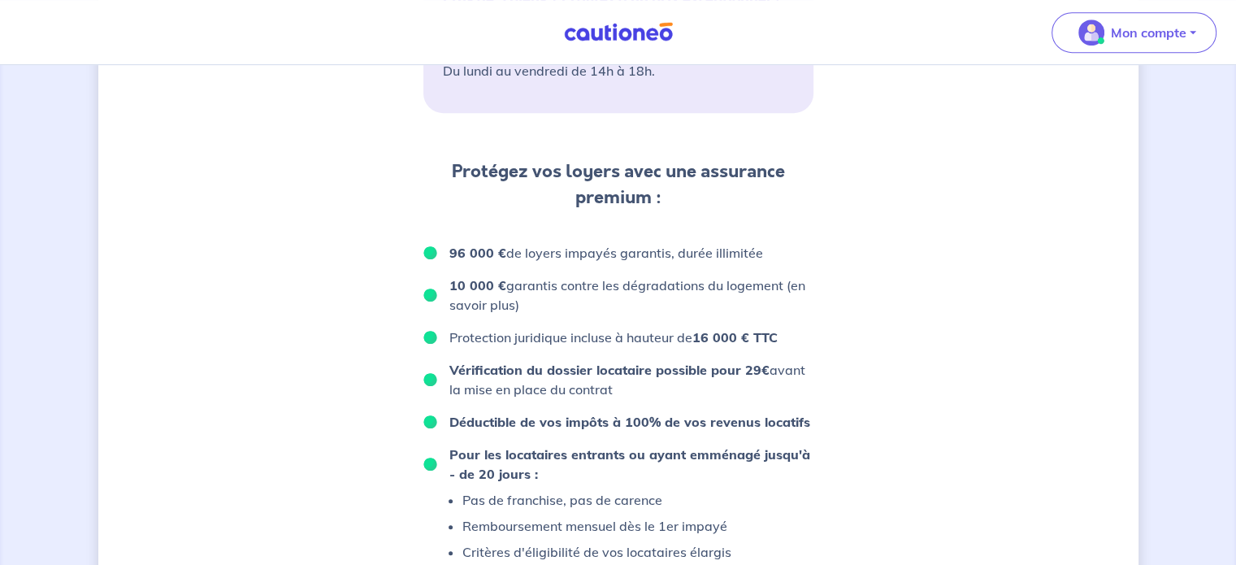
scroll to position [813, 0]
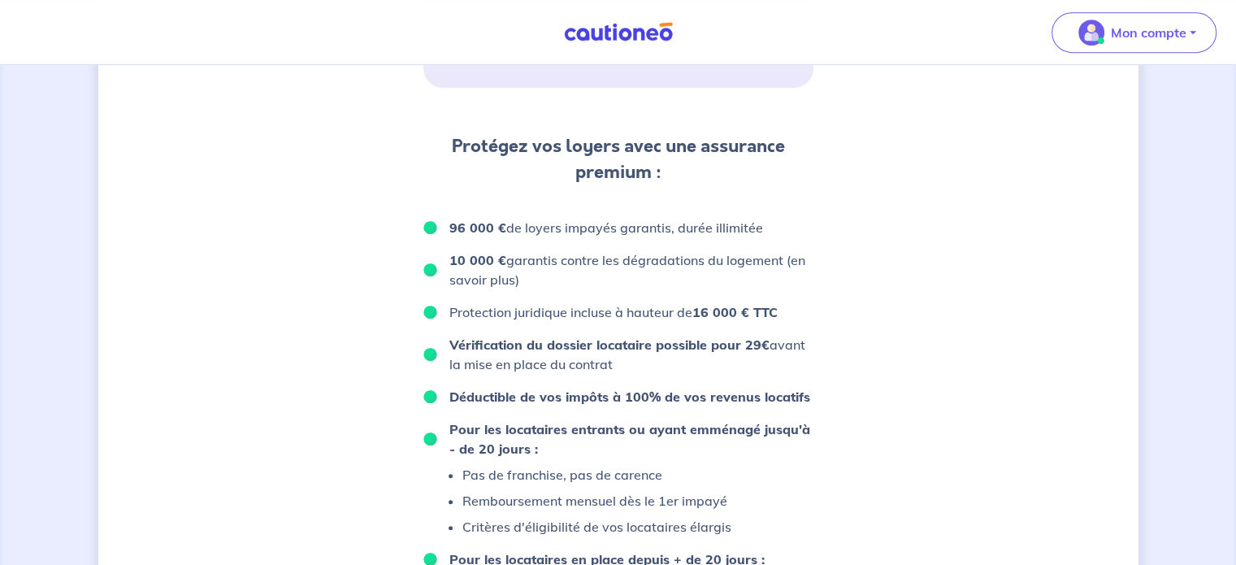
drag, startPoint x: 445, startPoint y: 367, endPoint x: 796, endPoint y: 379, distance: 351.3
click at [796, 374] on li "Vérification du dossier locataire possible pour 29€ avant la mise en place du c…" at bounding box center [618, 354] width 390 height 39
click at [796, 374] on p "Vérification du dossier locataire possible pour 29€ avant la mise en place du c…" at bounding box center [631, 354] width 364 height 39
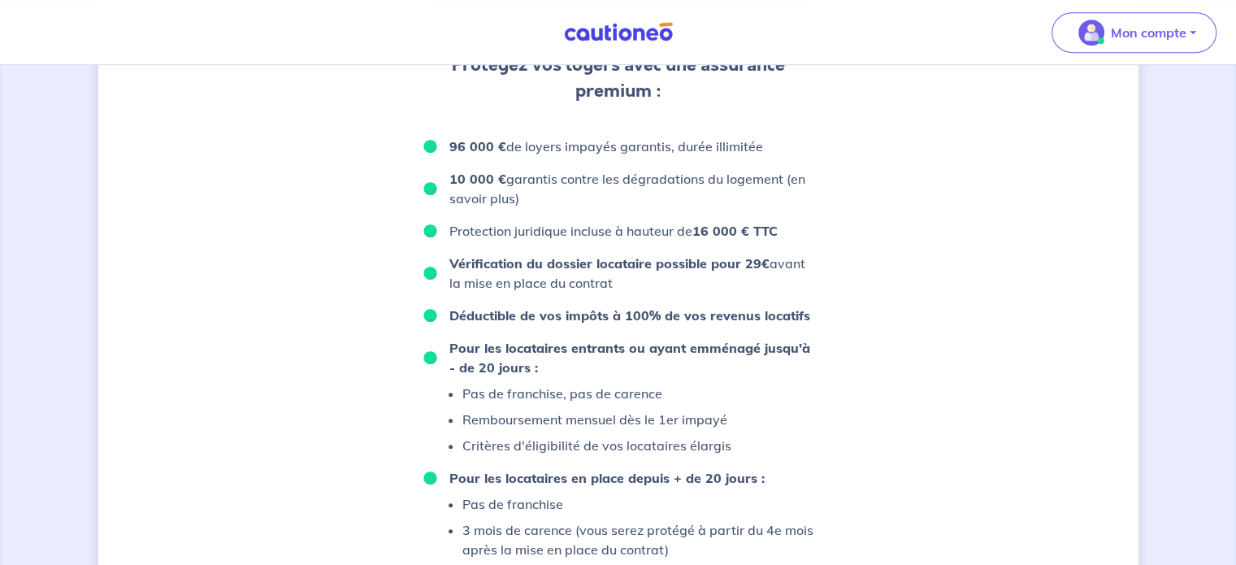
scroll to position [975, 0]
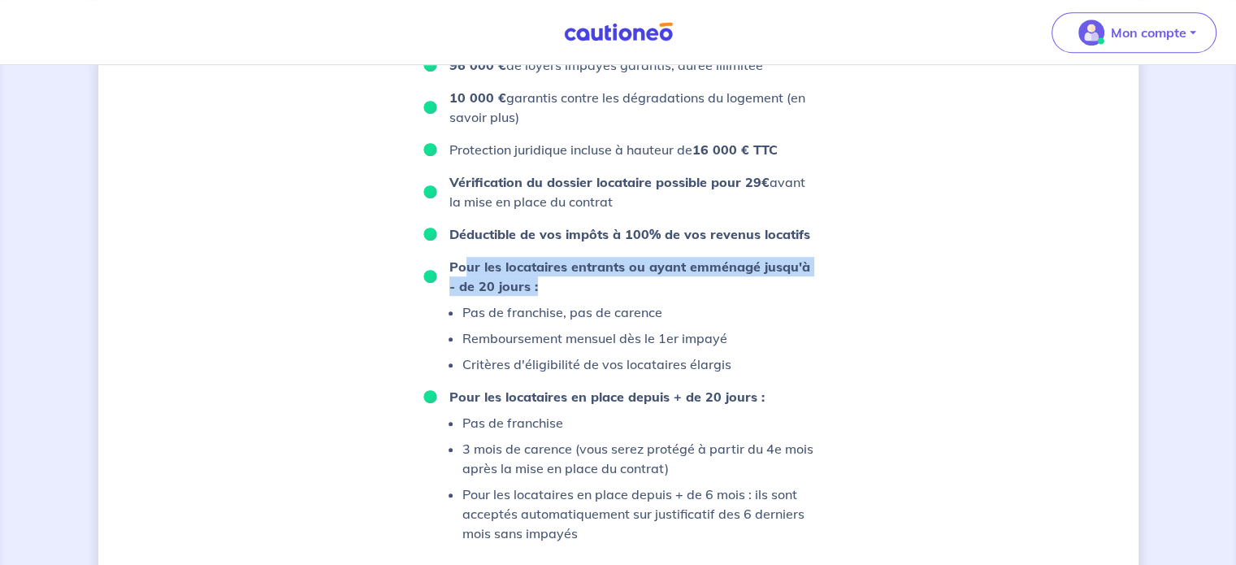
drag, startPoint x: 468, startPoint y: 287, endPoint x: 816, endPoint y: 301, distance: 348.1
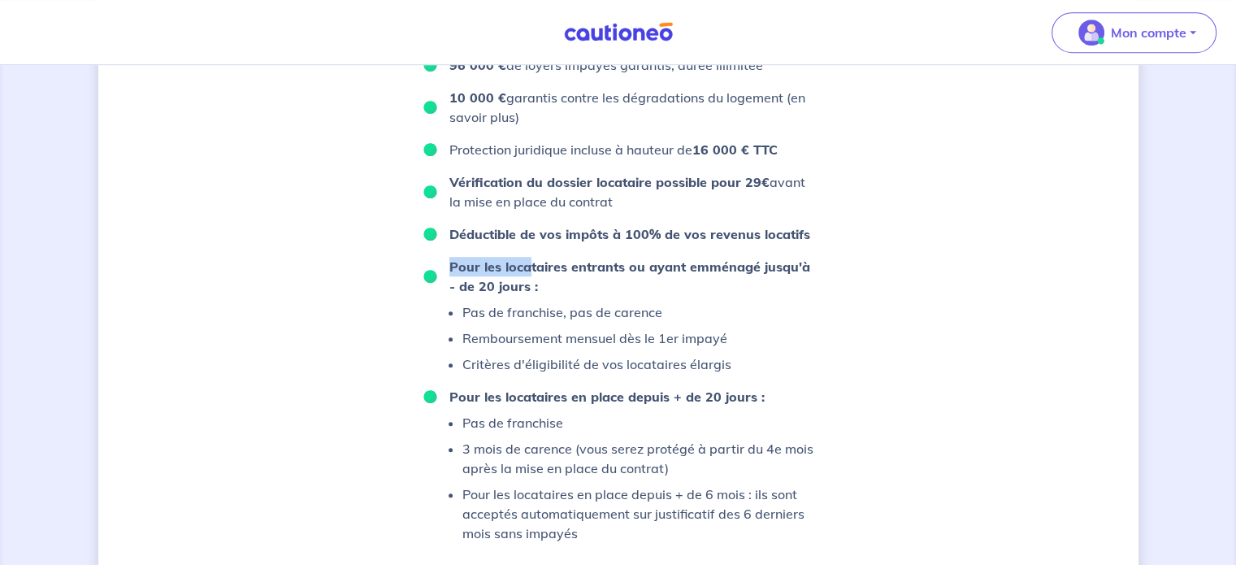
drag, startPoint x: 527, startPoint y: 293, endPoint x: 431, endPoint y: 302, distance: 97.2
click at [431, 302] on li "Pour les locataires entrants ou ayant emménagé jusqu'à - de 20 jours : Pas de f…" at bounding box center [618, 315] width 390 height 117
click at [591, 315] on li "Pour les locataires entrants ou ayant emménagé jusqu'à - de 20 jours : Pas de f…" at bounding box center [618, 315] width 390 height 117
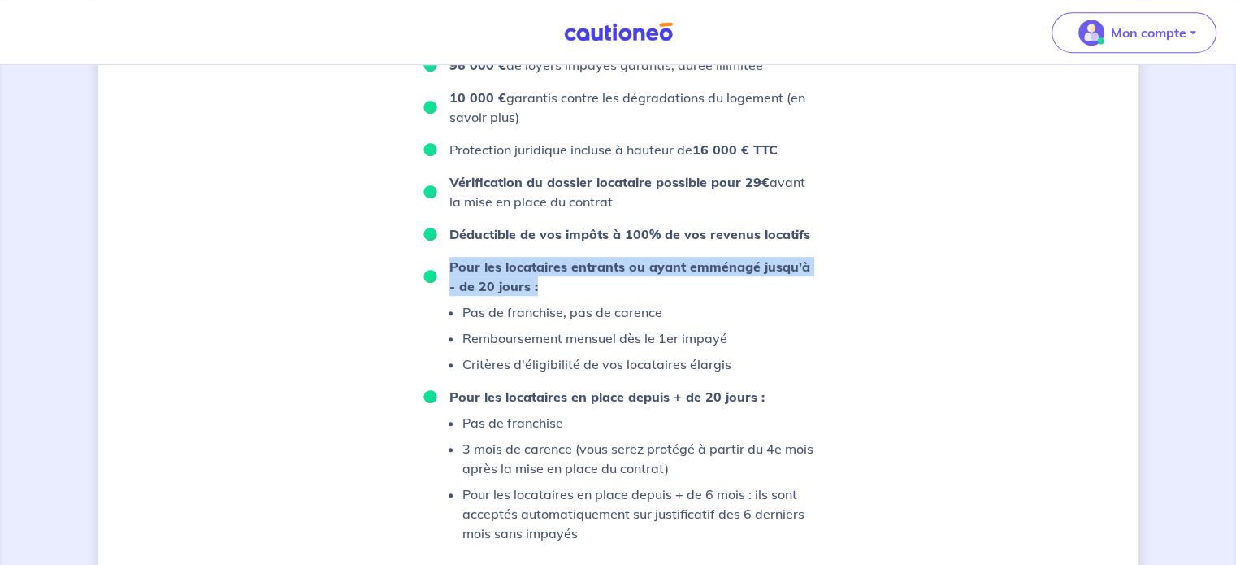
drag, startPoint x: 566, startPoint y: 314, endPoint x: 445, endPoint y: 279, distance: 125.5
click at [445, 279] on li "Pour les locataires entrants ou ayant emménagé jusqu'à - de 20 jours : Pas de f…" at bounding box center [618, 315] width 390 height 117
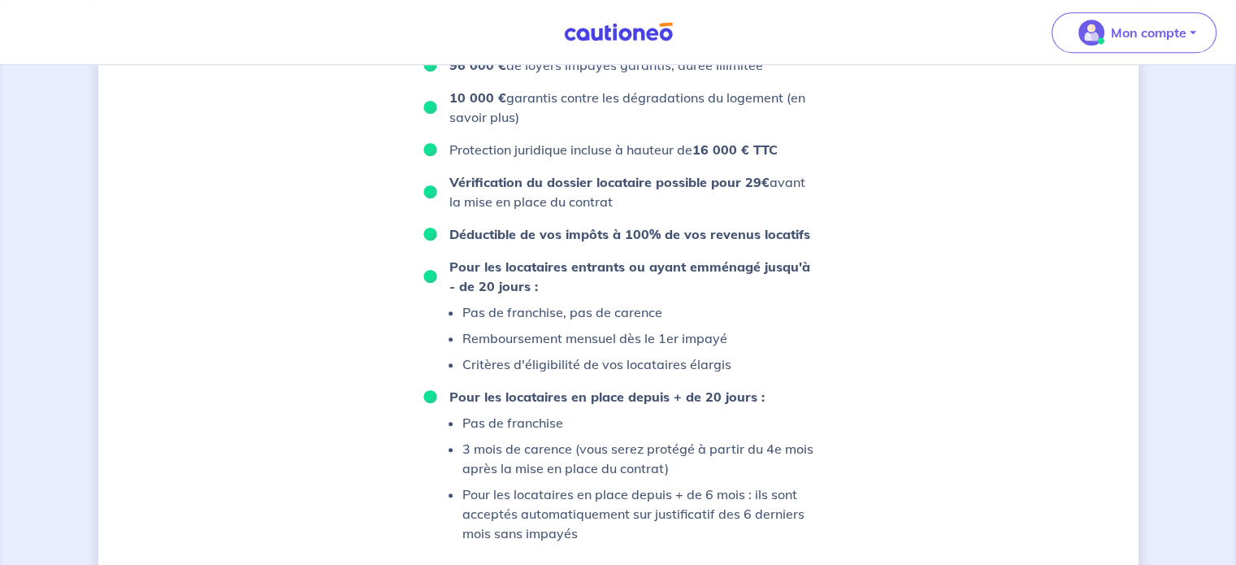
click at [712, 322] on p "Pas de franchise, pas de carence" at bounding box center [596, 312] width 269 height 20
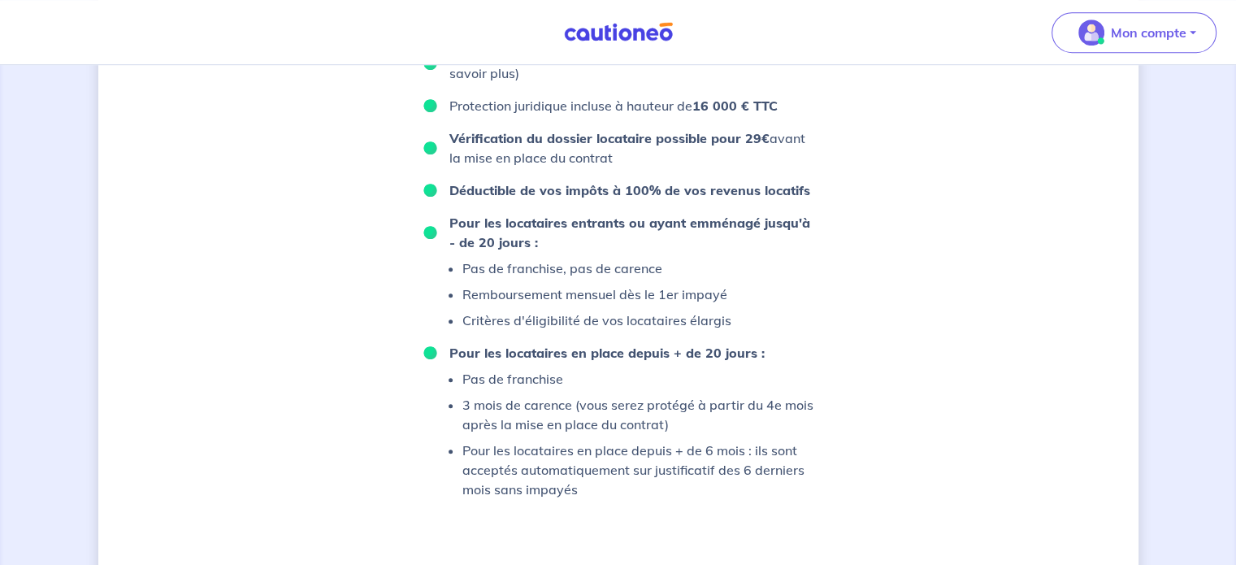
scroll to position [1056, 0]
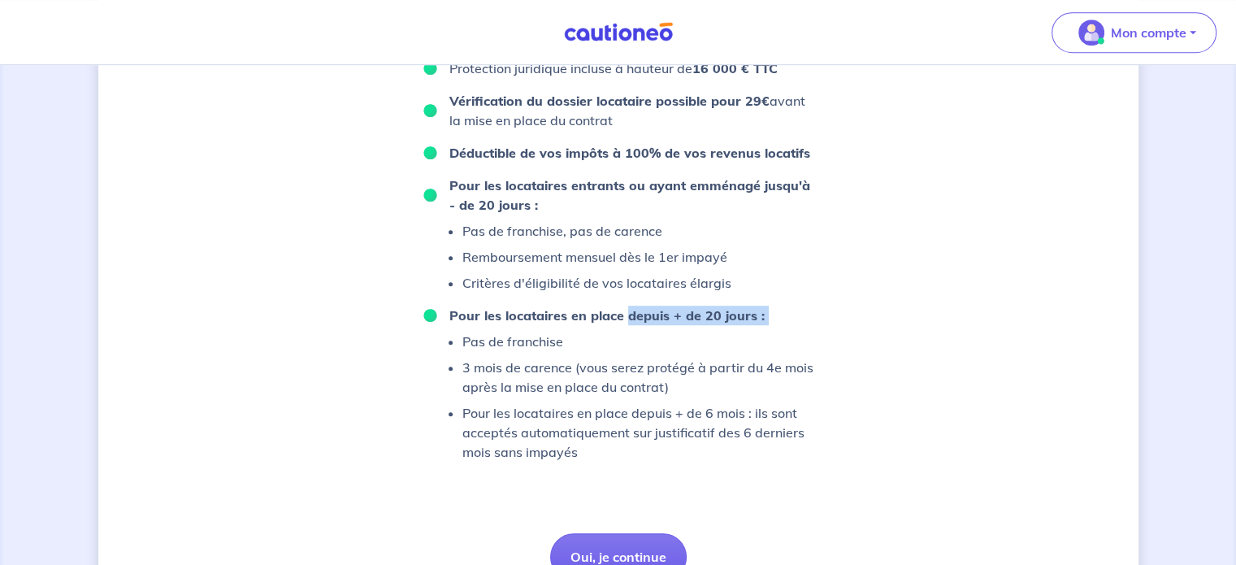
drag, startPoint x: 625, startPoint y: 345, endPoint x: 826, endPoint y: 349, distance: 201.6
drag, startPoint x: 614, startPoint y: 336, endPoint x: 456, endPoint y: 354, distance: 159.4
click at [456, 354] on li "Pour les locataires en place depuis + de 20 jours : Pas de franchise 3 mois de …" at bounding box center [618, 384] width 390 height 156
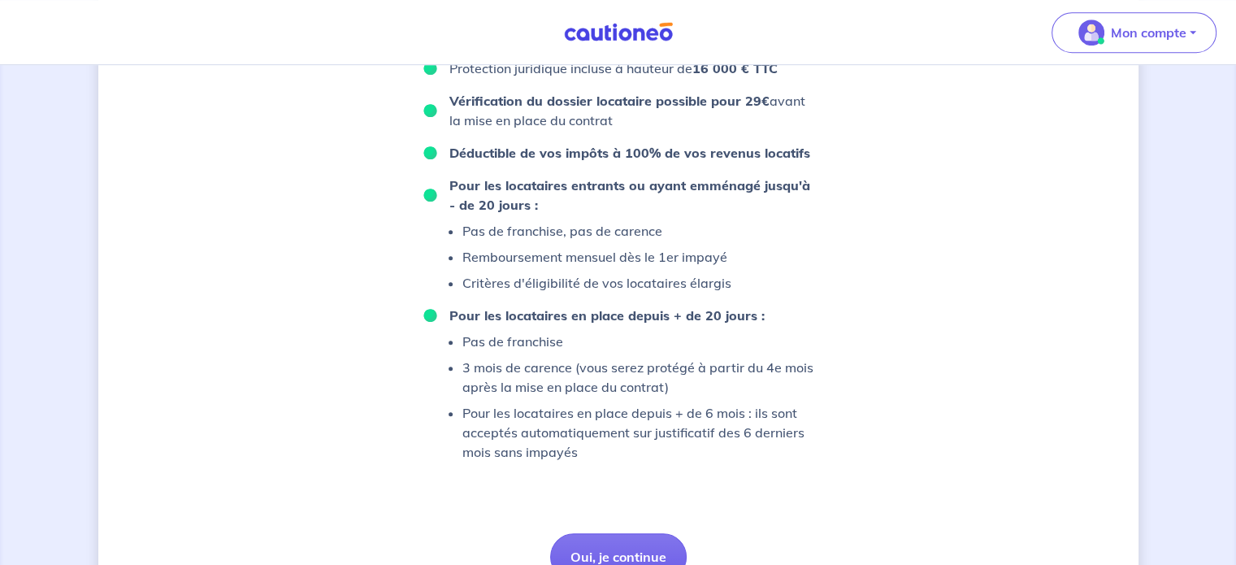
click at [475, 323] on strong "Pour les locataires en place depuis + de 20 jours :" at bounding box center [606, 315] width 315 height 16
click at [744, 293] on li "Pour les locataires entrants ou ayant emménagé jusqu'à - de 20 jours : Pas de f…" at bounding box center [618, 234] width 390 height 117
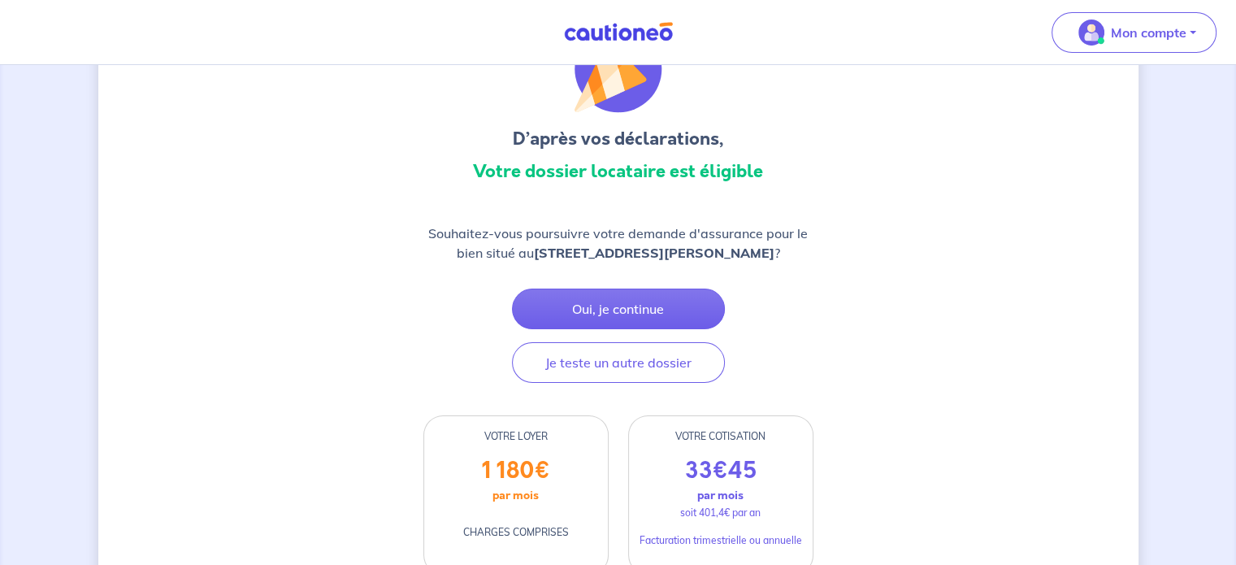
scroll to position [0, 0]
